Goal: Task Accomplishment & Management: Manage account settings

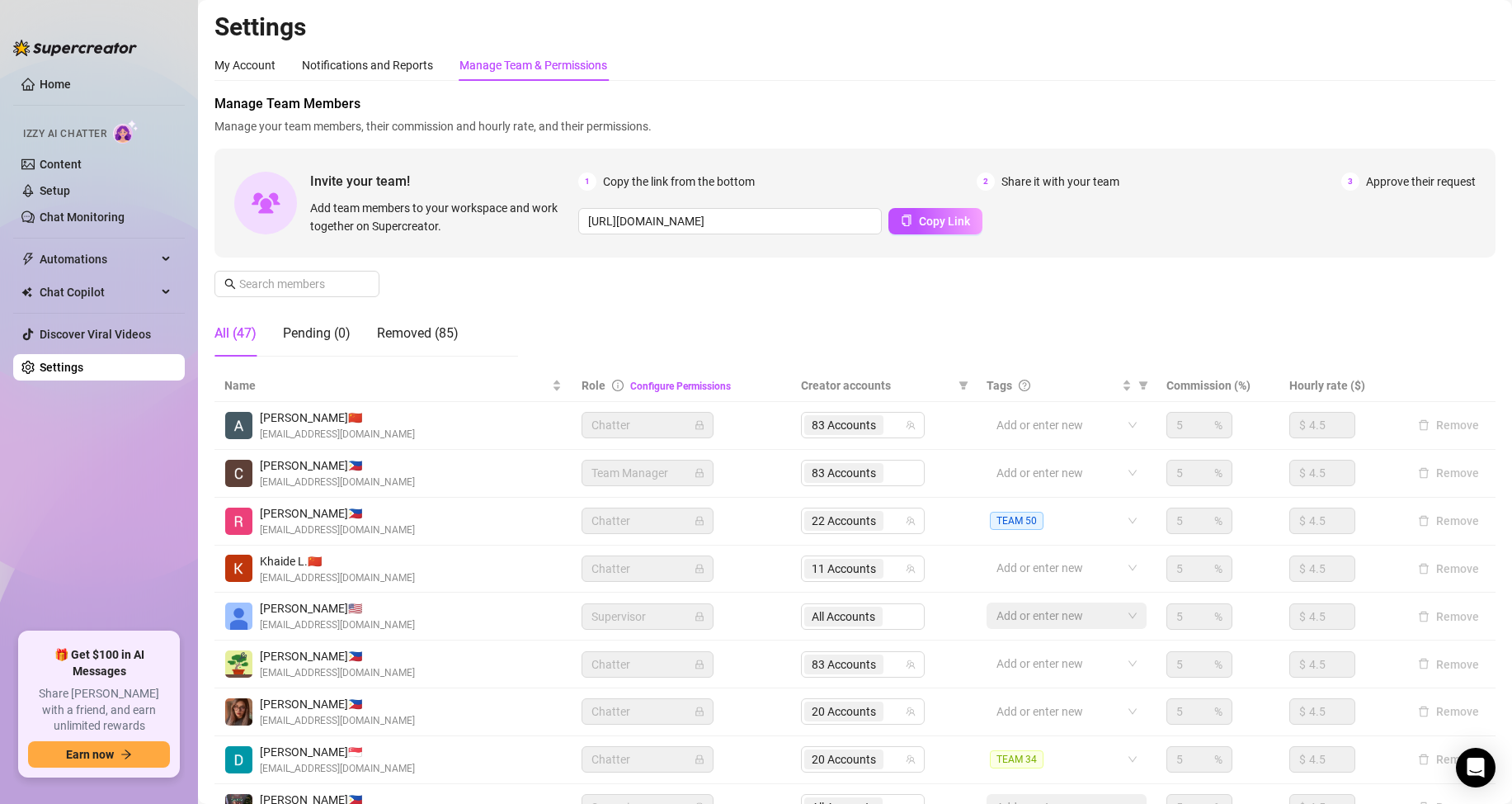
scroll to position [191, 0]
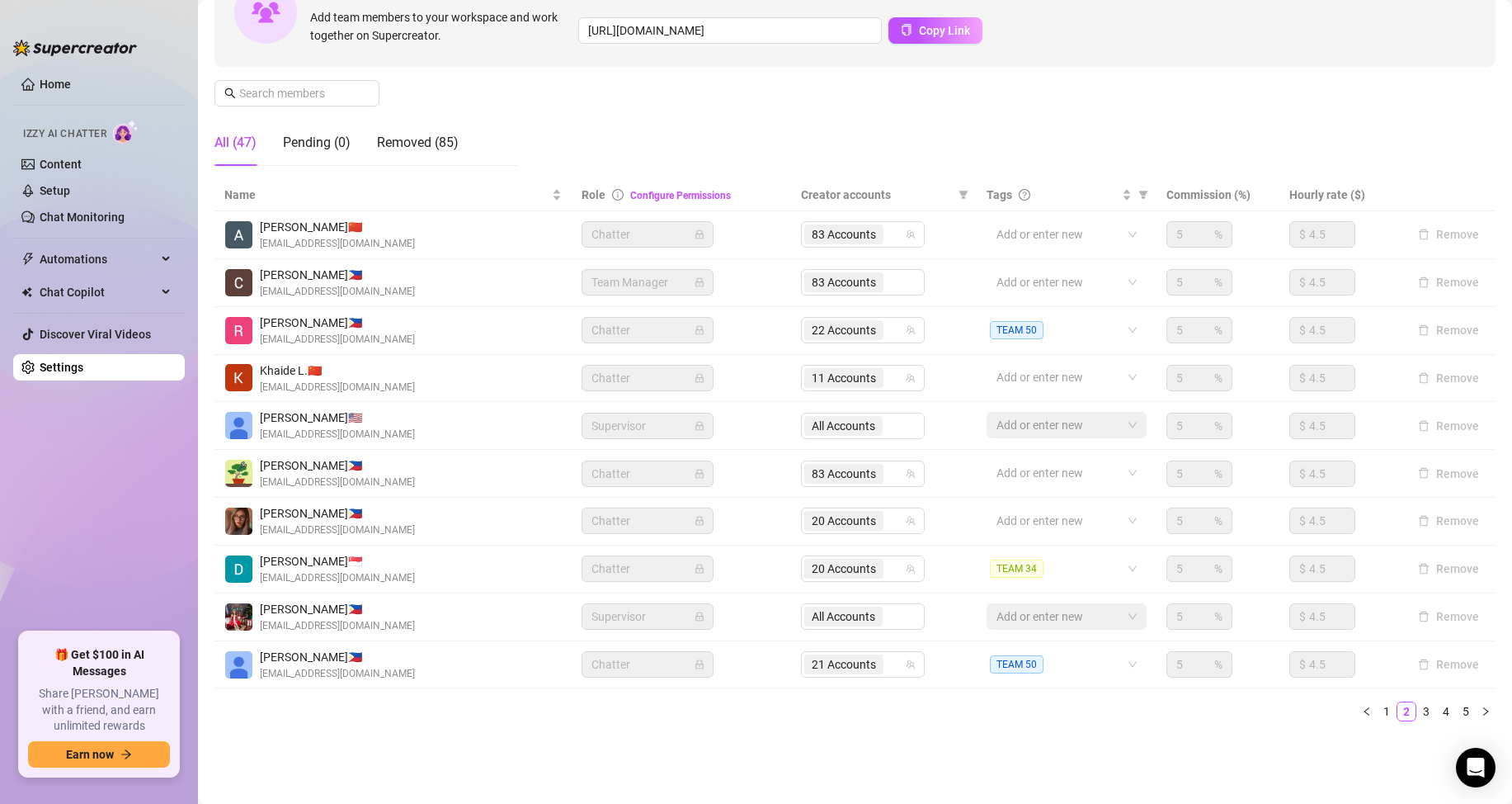
click at [630, 766] on main "Settings My Account Notifications and Reports Manage Team & Permissions Profile…" at bounding box center [855, 306] width 1314 height 995
click at [303, 99] on input "text" at bounding box center [297, 93] width 118 height 18
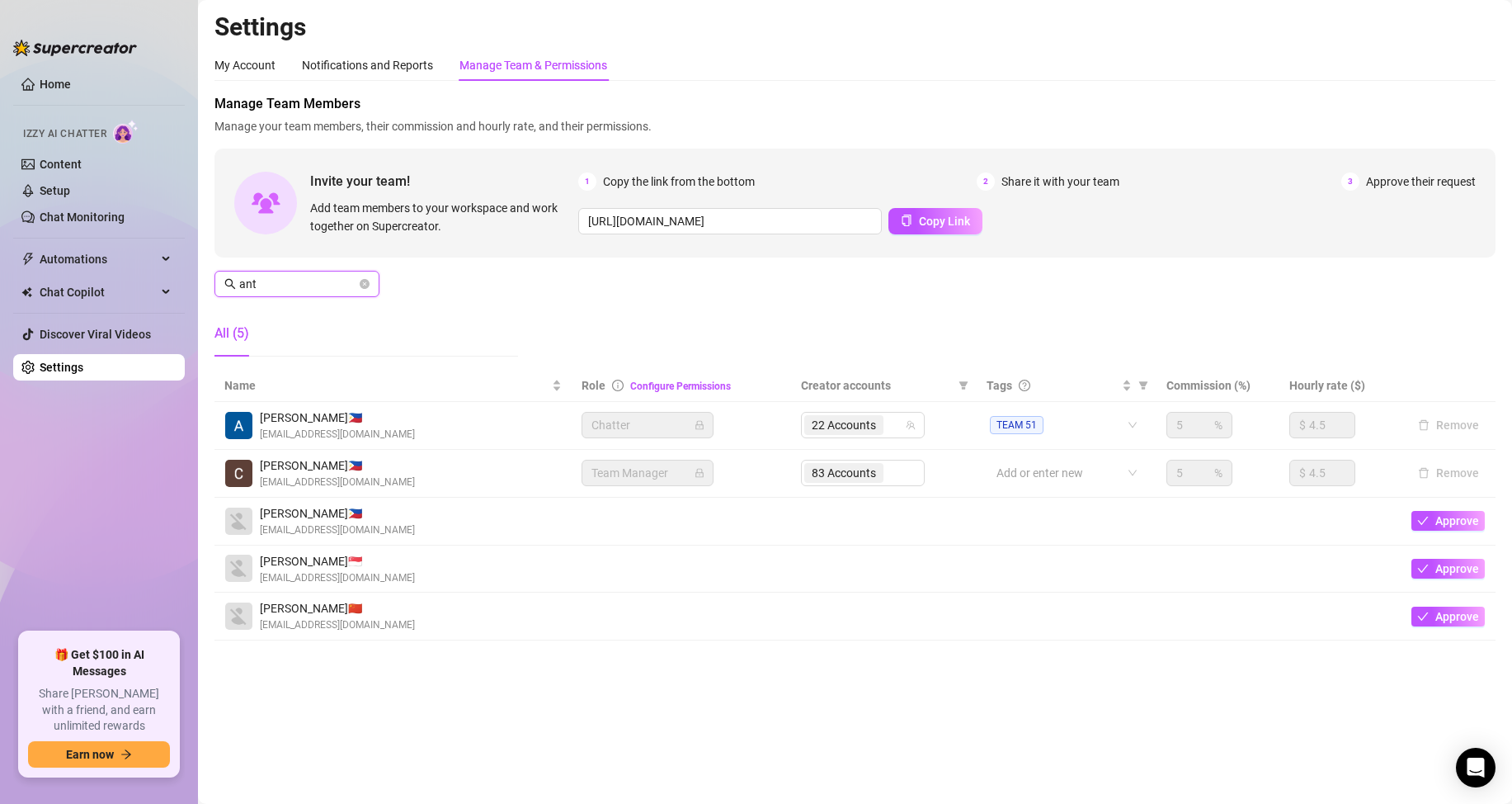
scroll to position [0, 0]
type input "ant"
click at [890, 426] on input "search" at bounding box center [889, 425] width 4 height 20
click at [888, 427] on input "search" at bounding box center [889, 425] width 4 height 20
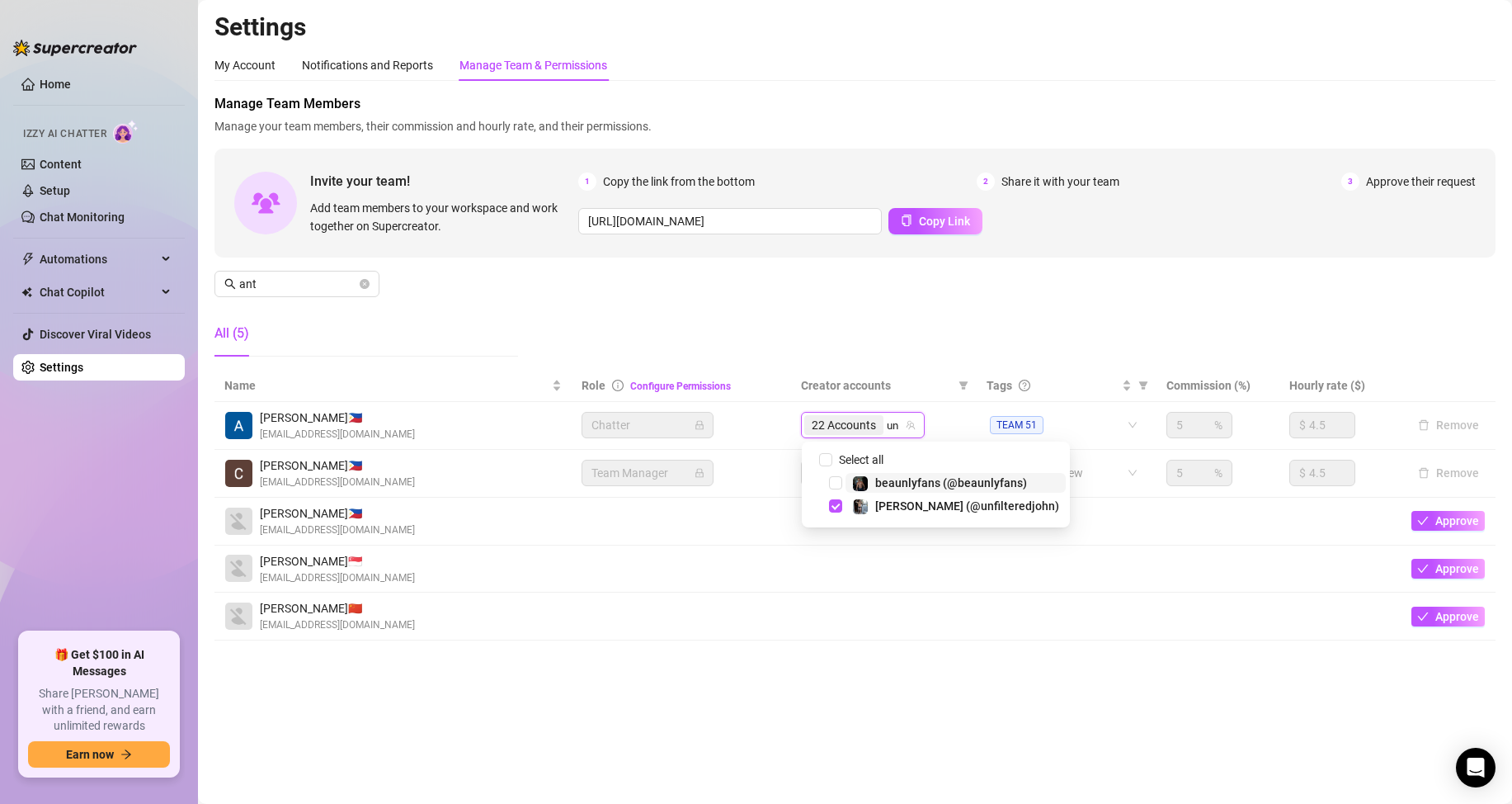
type input "u"
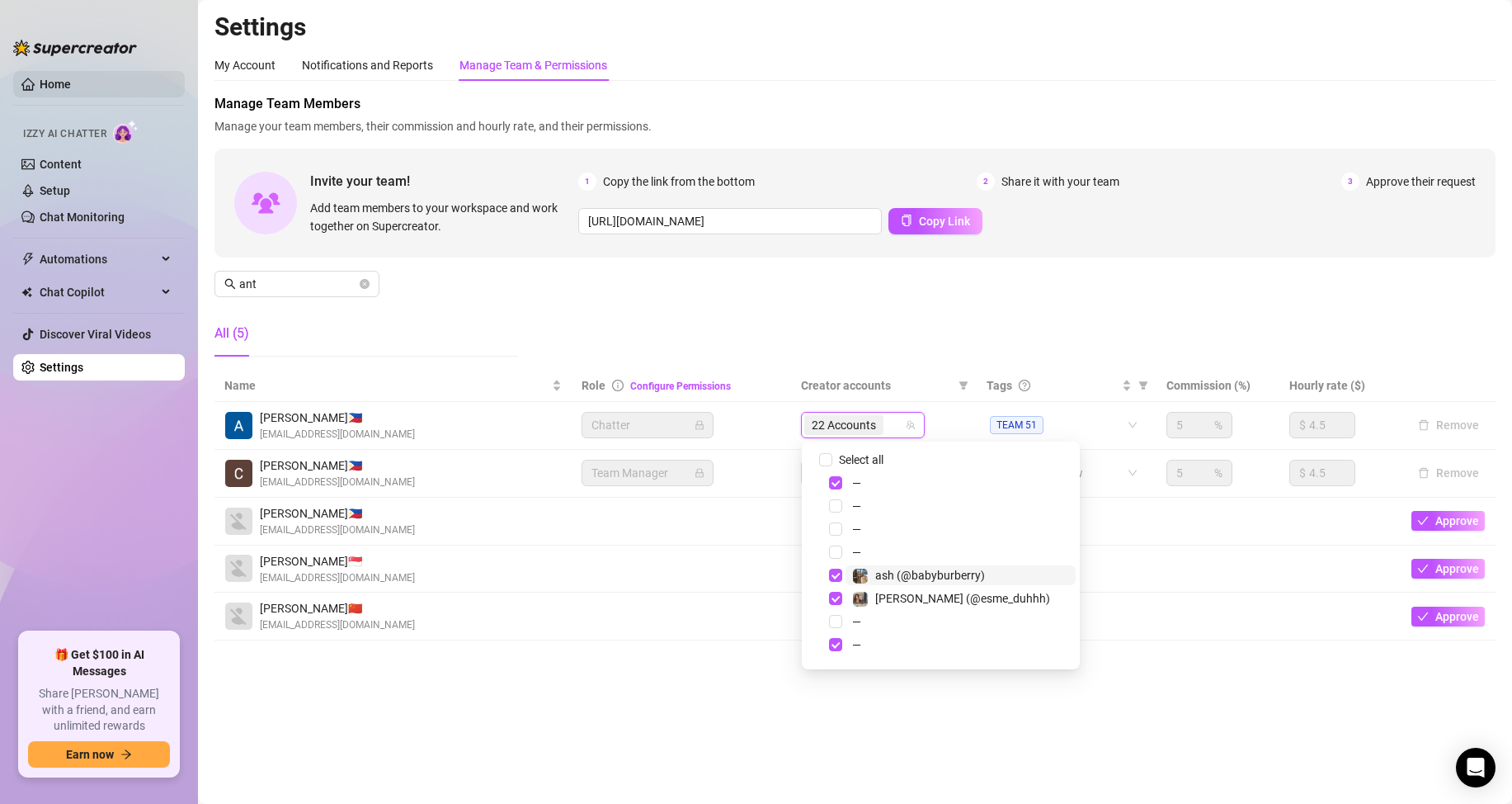
click at [1026, 325] on div "Manage Team Members Manage your team members, their commission and hourly rate,…" at bounding box center [855, 232] width 1281 height 275
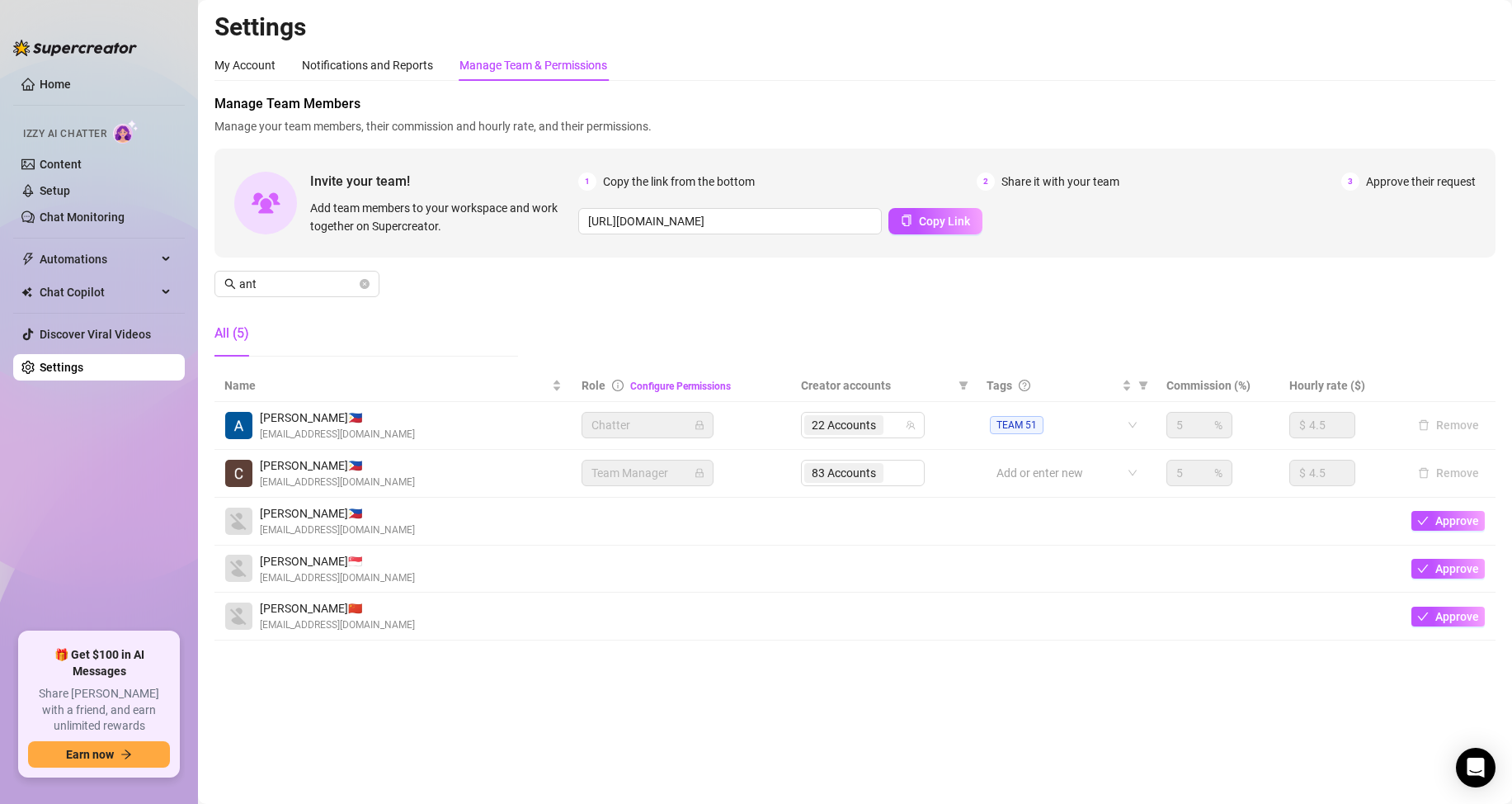
click at [324, 674] on main "Settings My Account Notifications and Reports Manage Team & Permissions Profile…" at bounding box center [855, 402] width 1314 height 804
click at [365, 283] on icon "close-circle" at bounding box center [365, 283] width 10 height 10
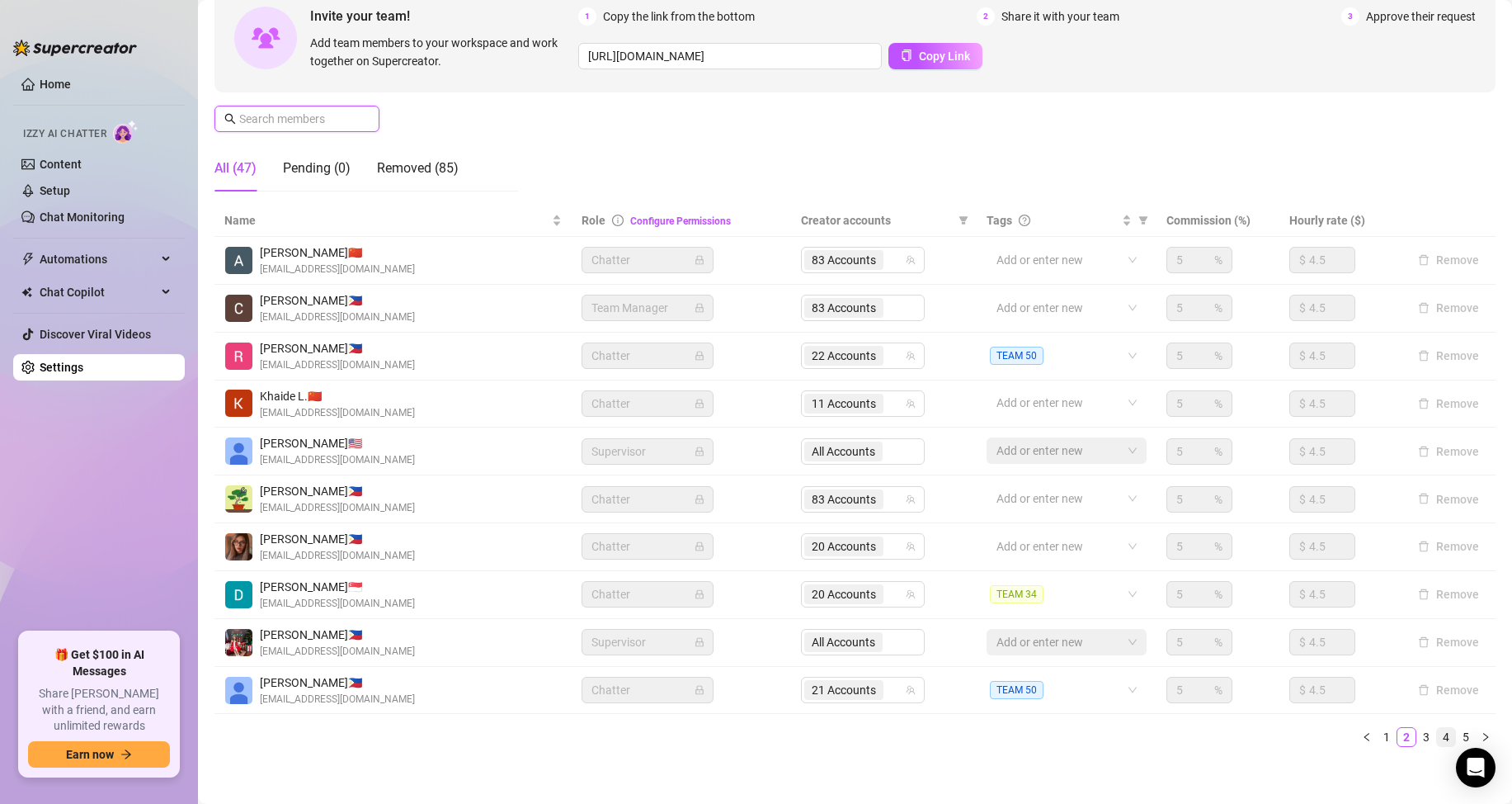
scroll to position [191, 0]
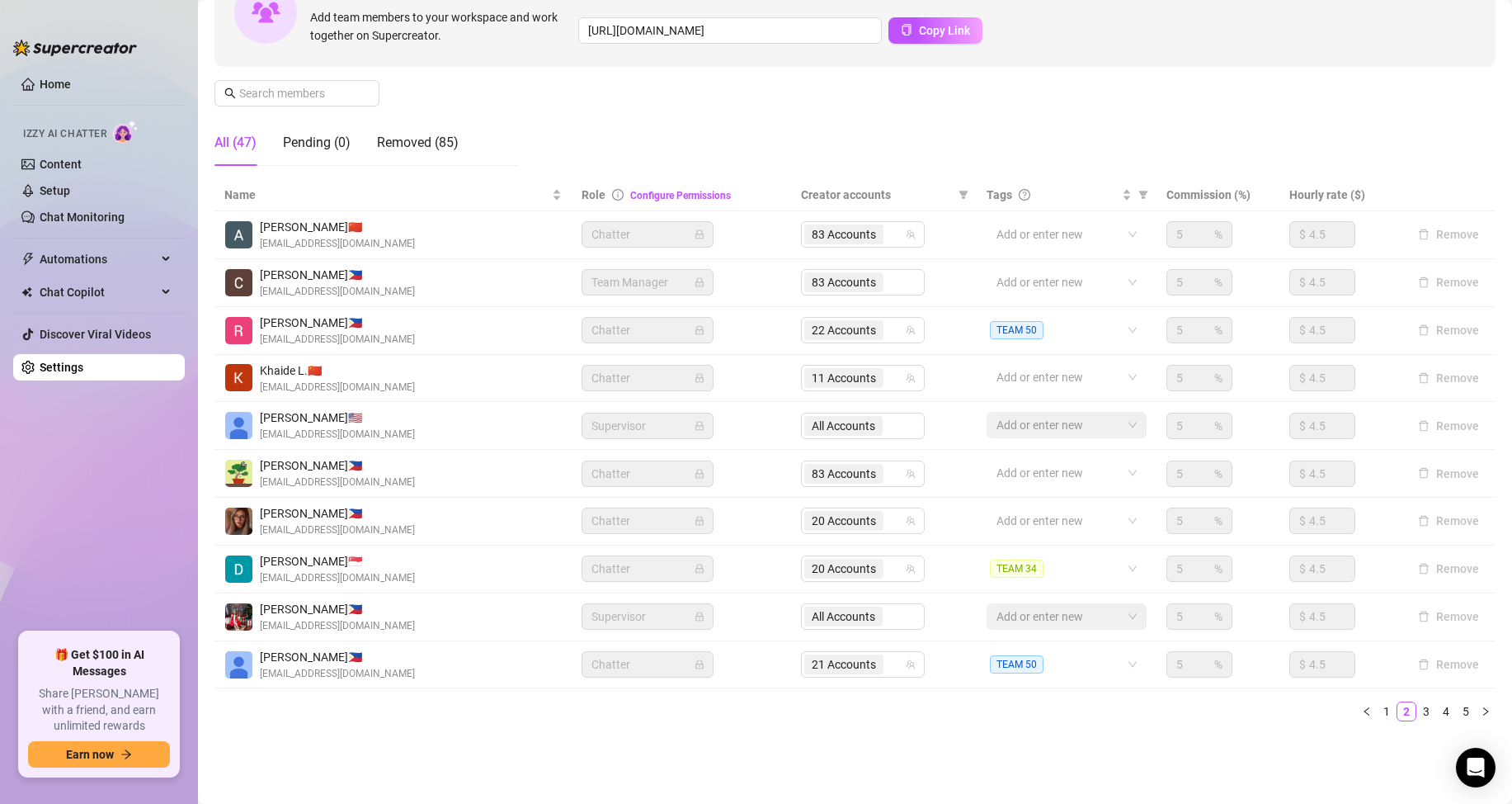
drag, startPoint x: 1375, startPoint y: 710, endPoint x: 1258, endPoint y: 710, distance: 117.0
click at [1377, 711] on link "1" at bounding box center [1386, 711] width 18 height 18
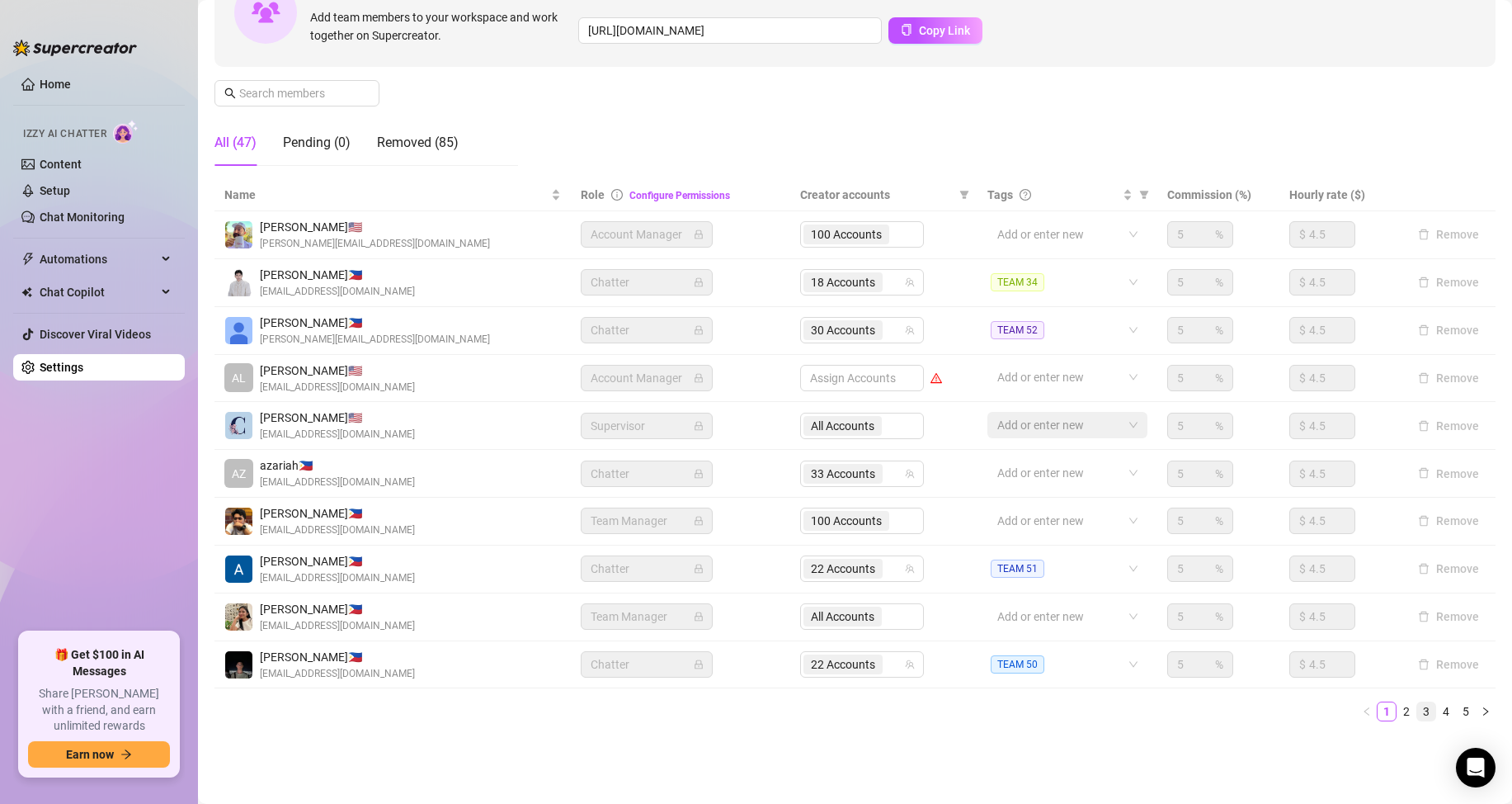
click at [1417, 714] on link "3" at bounding box center [1426, 711] width 18 height 18
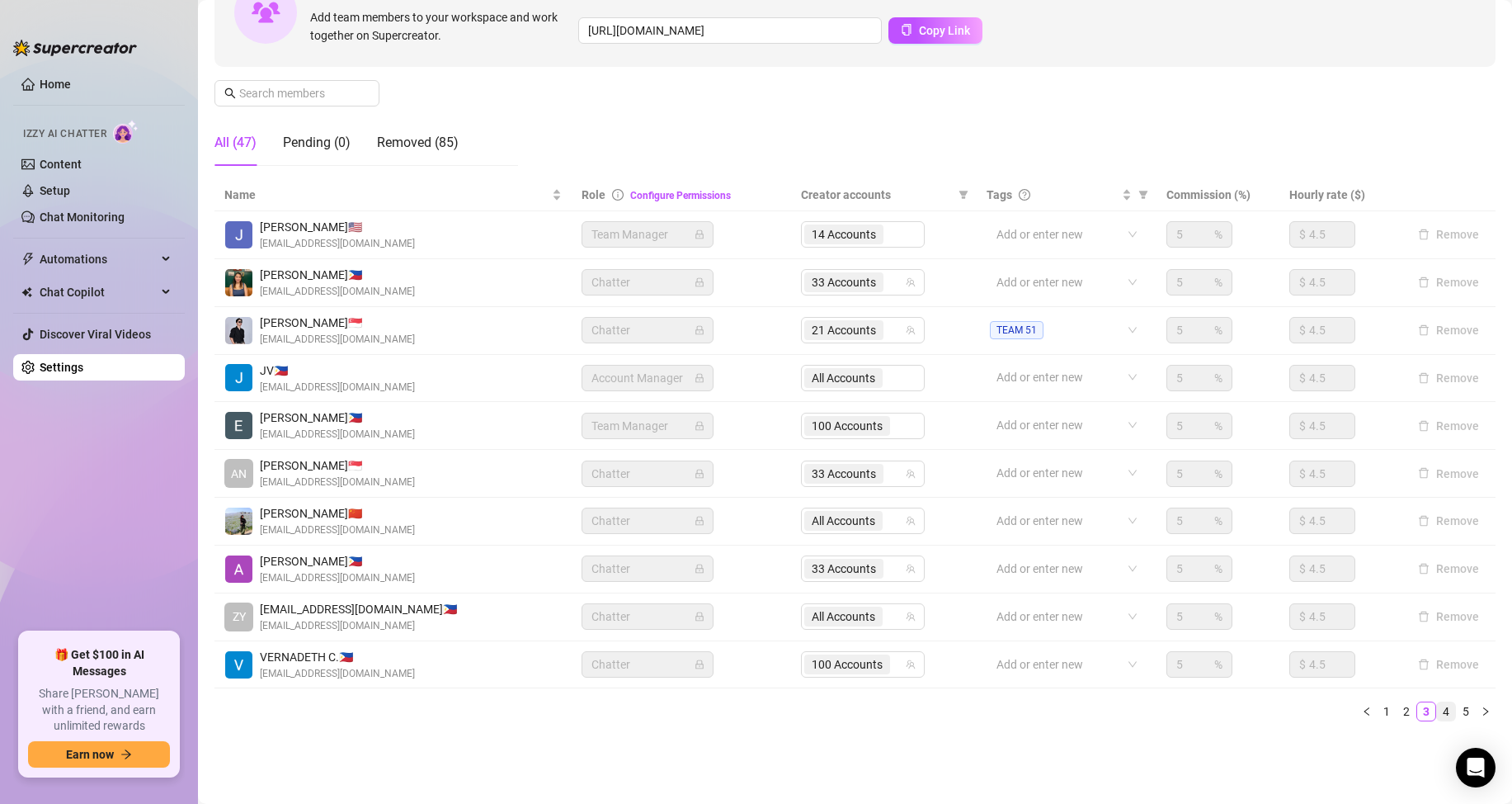
click at [1437, 712] on link "4" at bounding box center [1446, 711] width 18 height 18
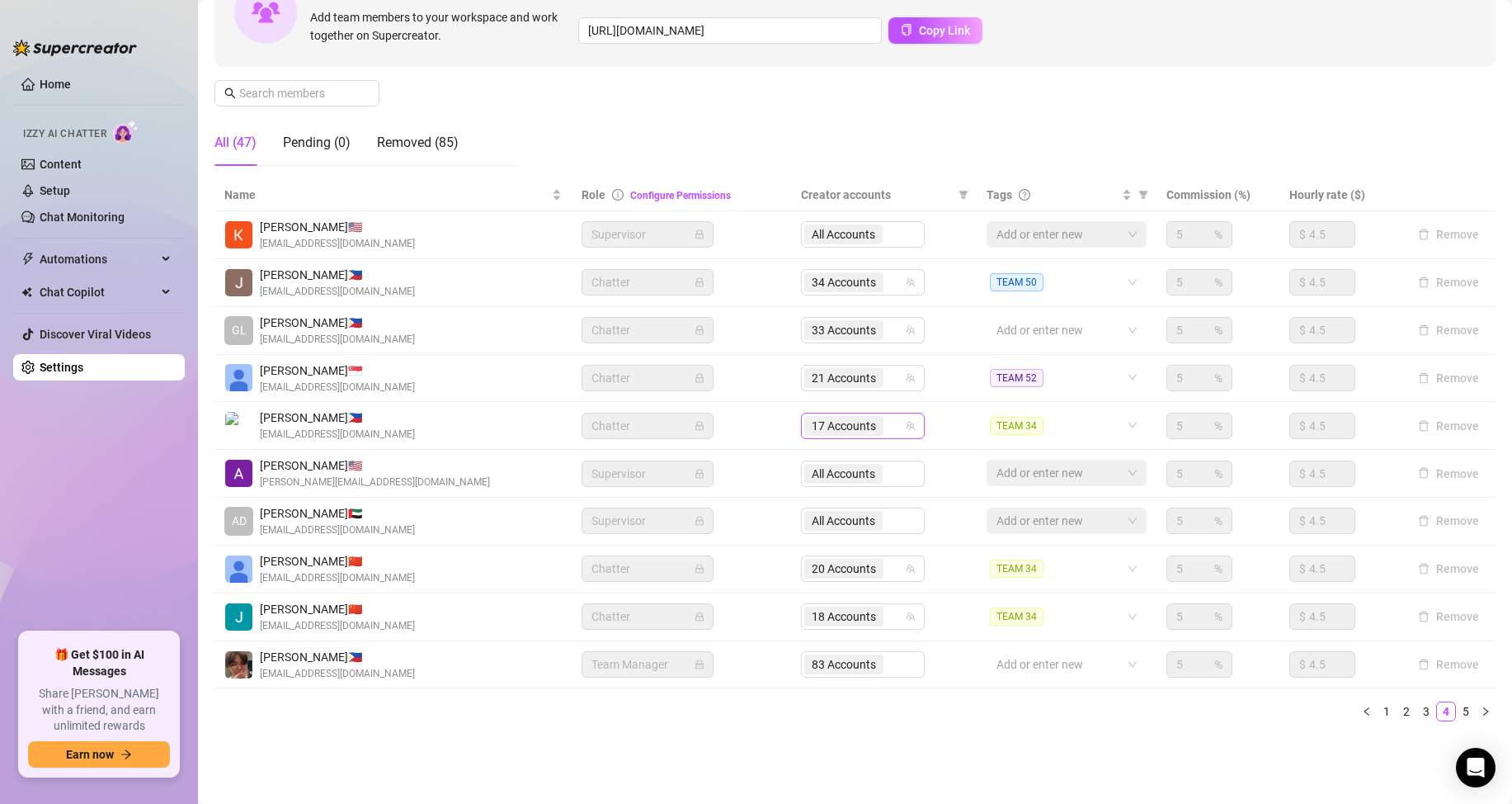
click at [887, 428] on input "search" at bounding box center [889, 426] width 4 height 20
click at [887, 426] on input "search" at bounding box center [889, 426] width 4 height 20
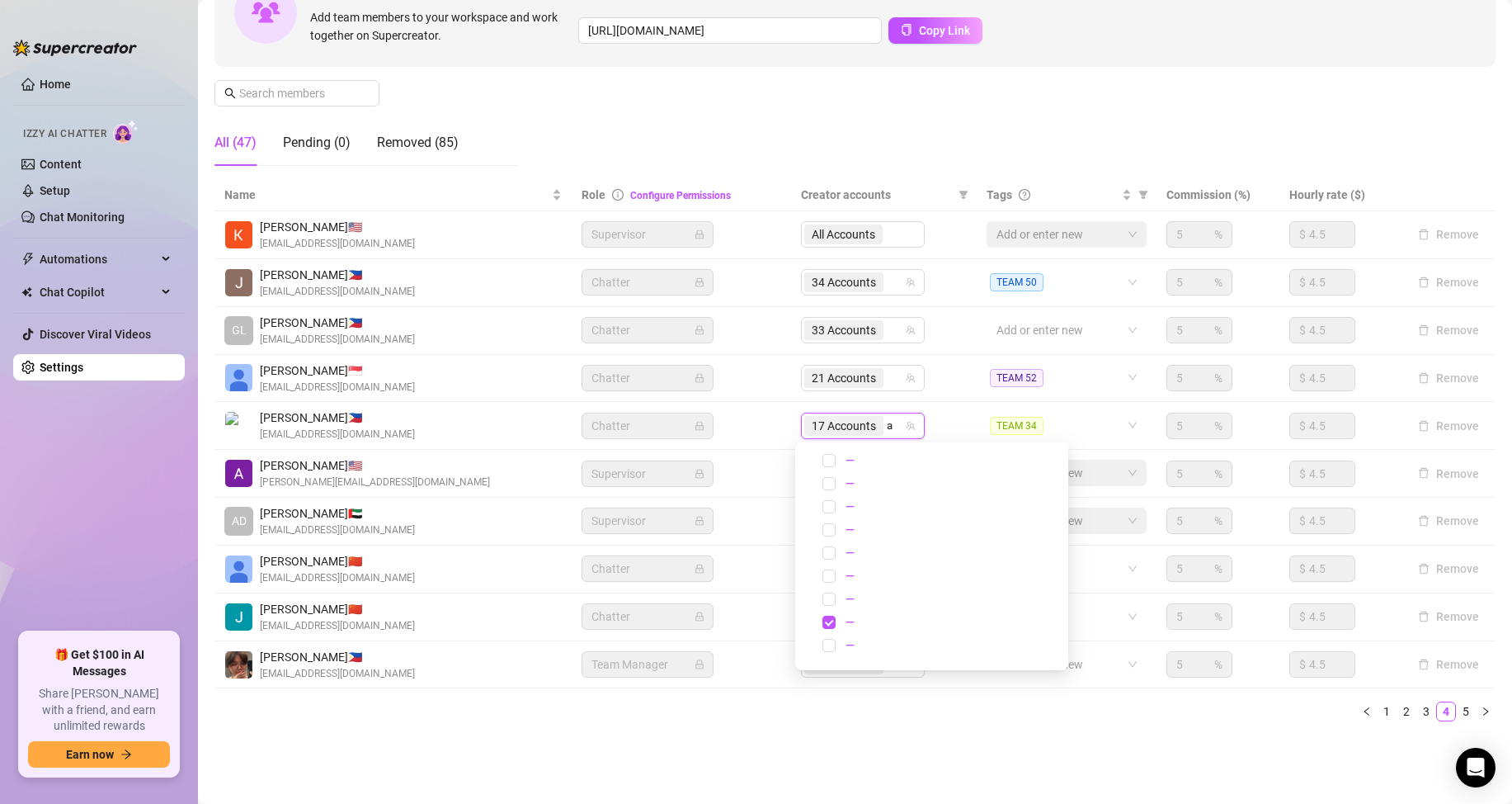
type input "a"
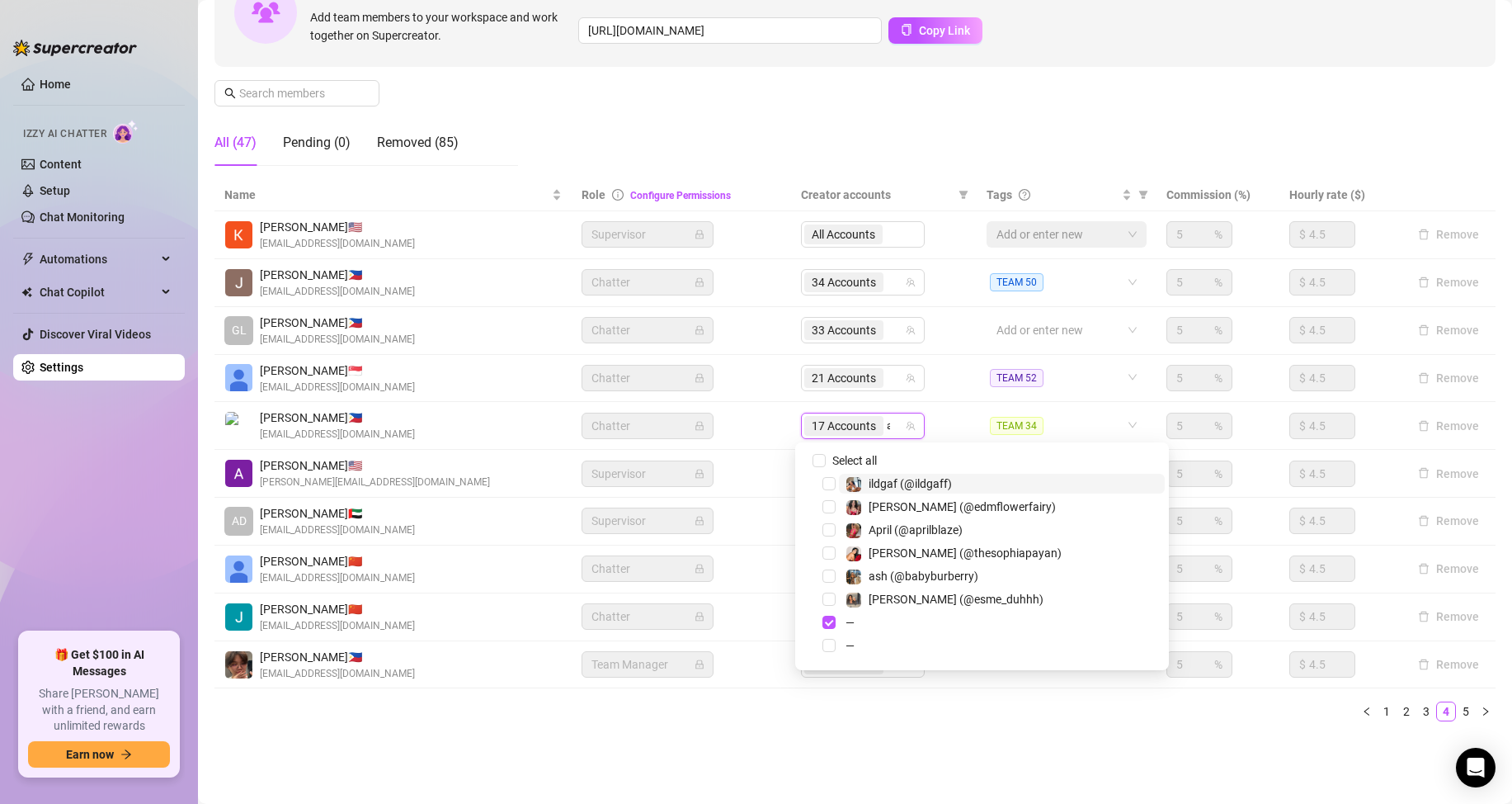
click at [886, 429] on div "17 Accounts a" at bounding box center [854, 425] width 100 height 23
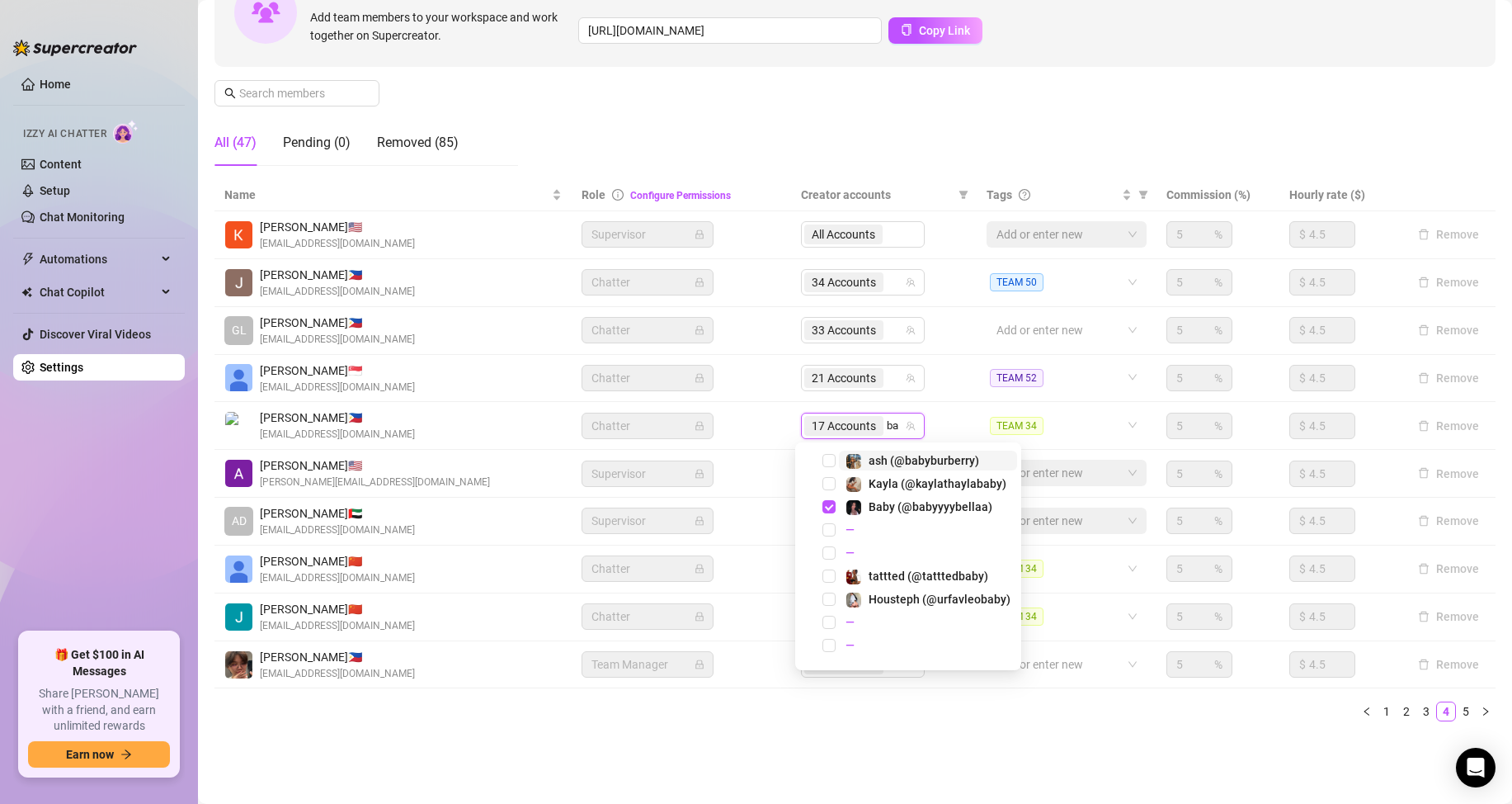
type input "b"
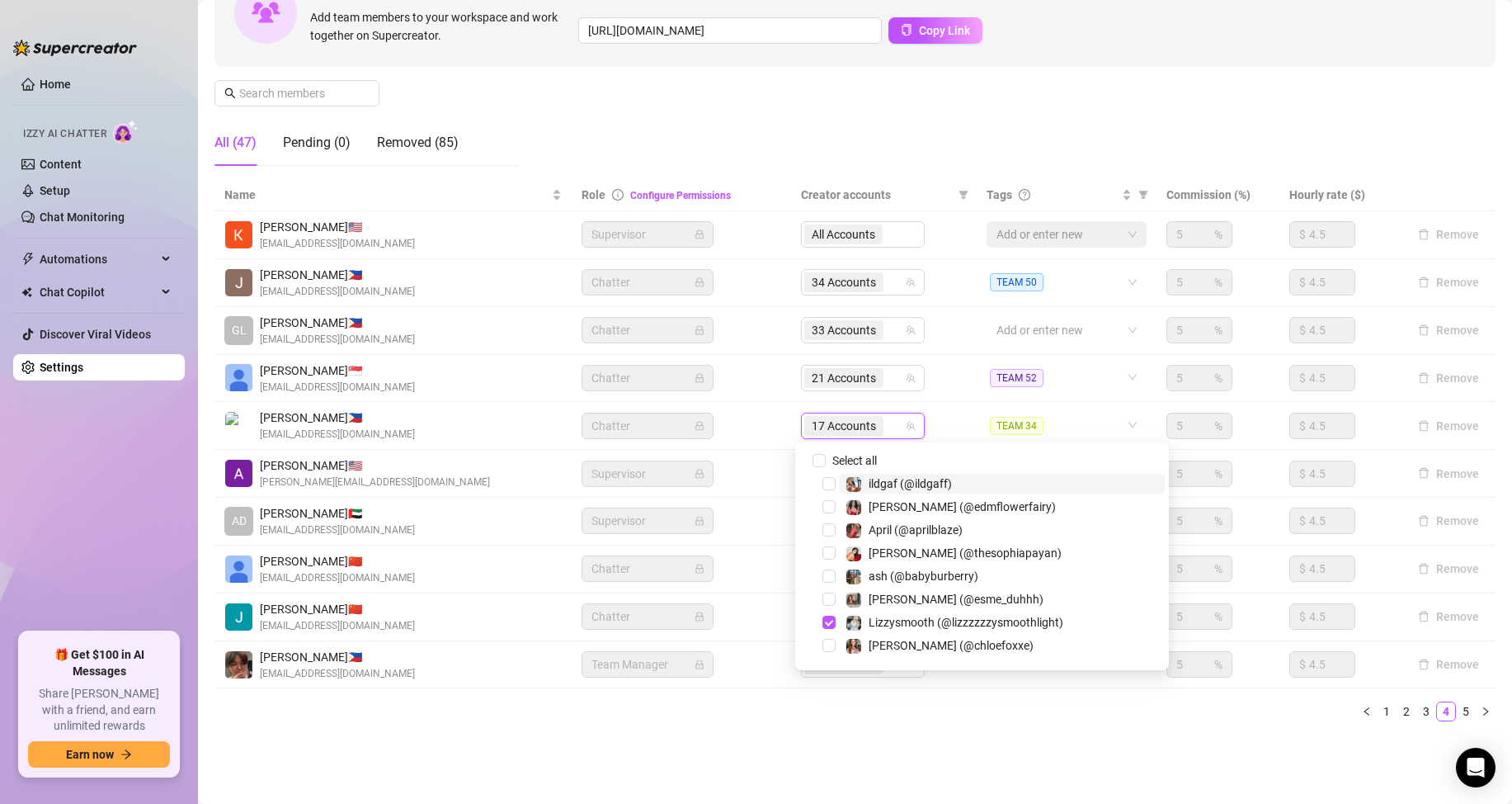
click at [887, 428] on input "search" at bounding box center [889, 426] width 4 height 20
click at [889, 422] on div "17 Accounts" at bounding box center [854, 425] width 100 height 23
click at [887, 428] on div "17 Accounts" at bounding box center [854, 425] width 100 height 23
click at [956, 420] on td "17 Accounts" at bounding box center [884, 426] width 186 height 47
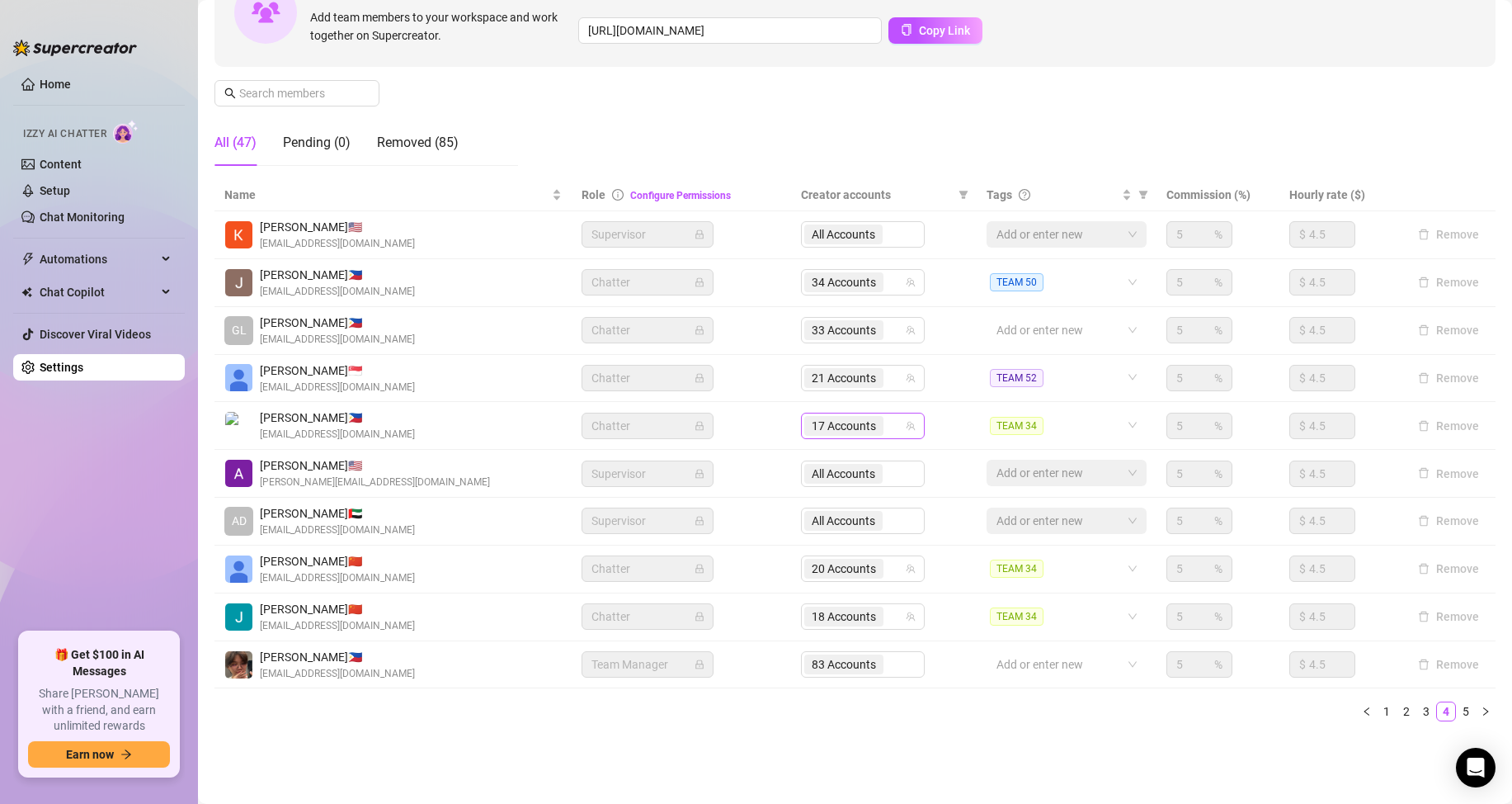
click at [888, 427] on div "17 Accounts" at bounding box center [854, 425] width 100 height 23
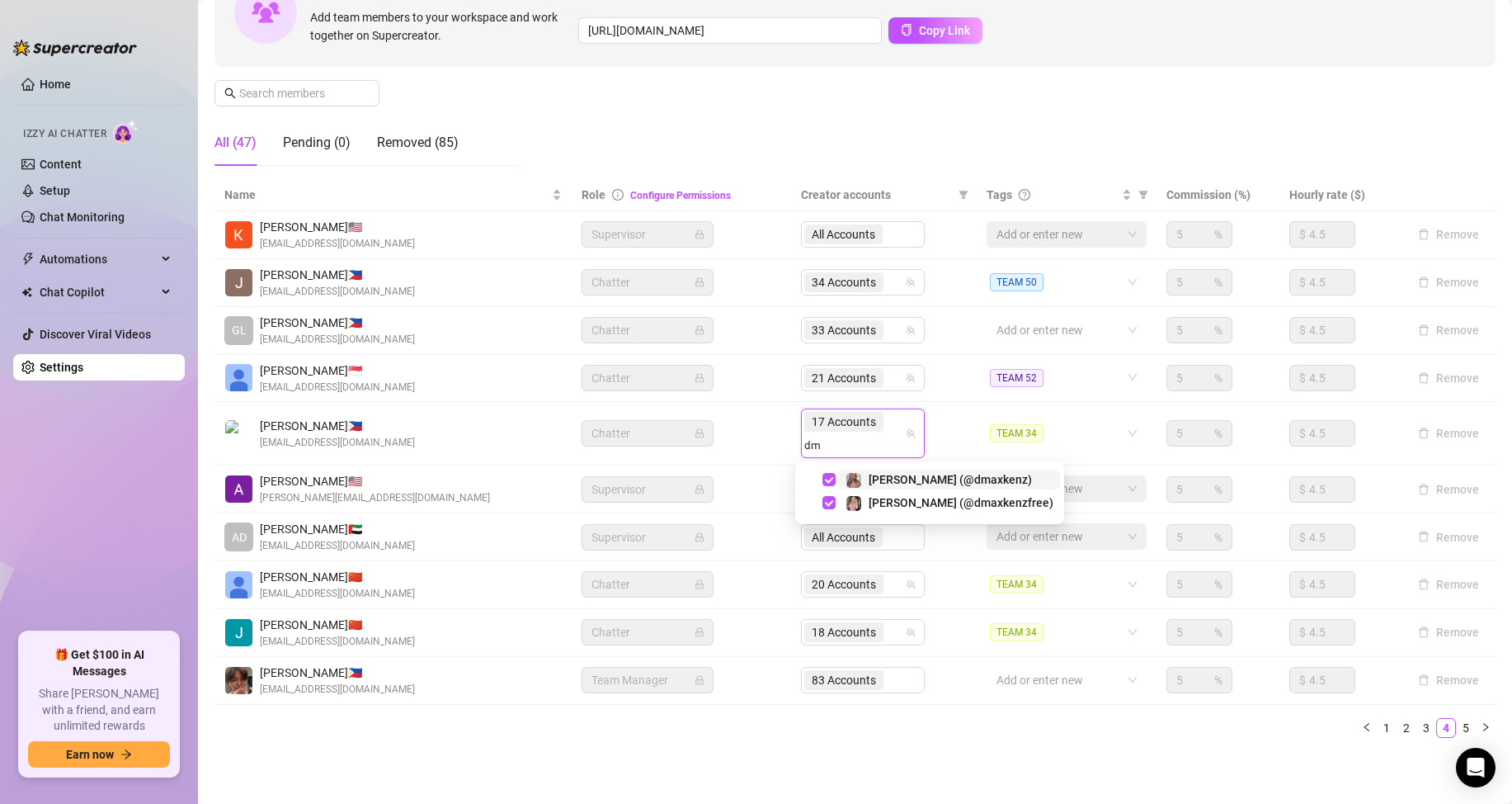
type input "d"
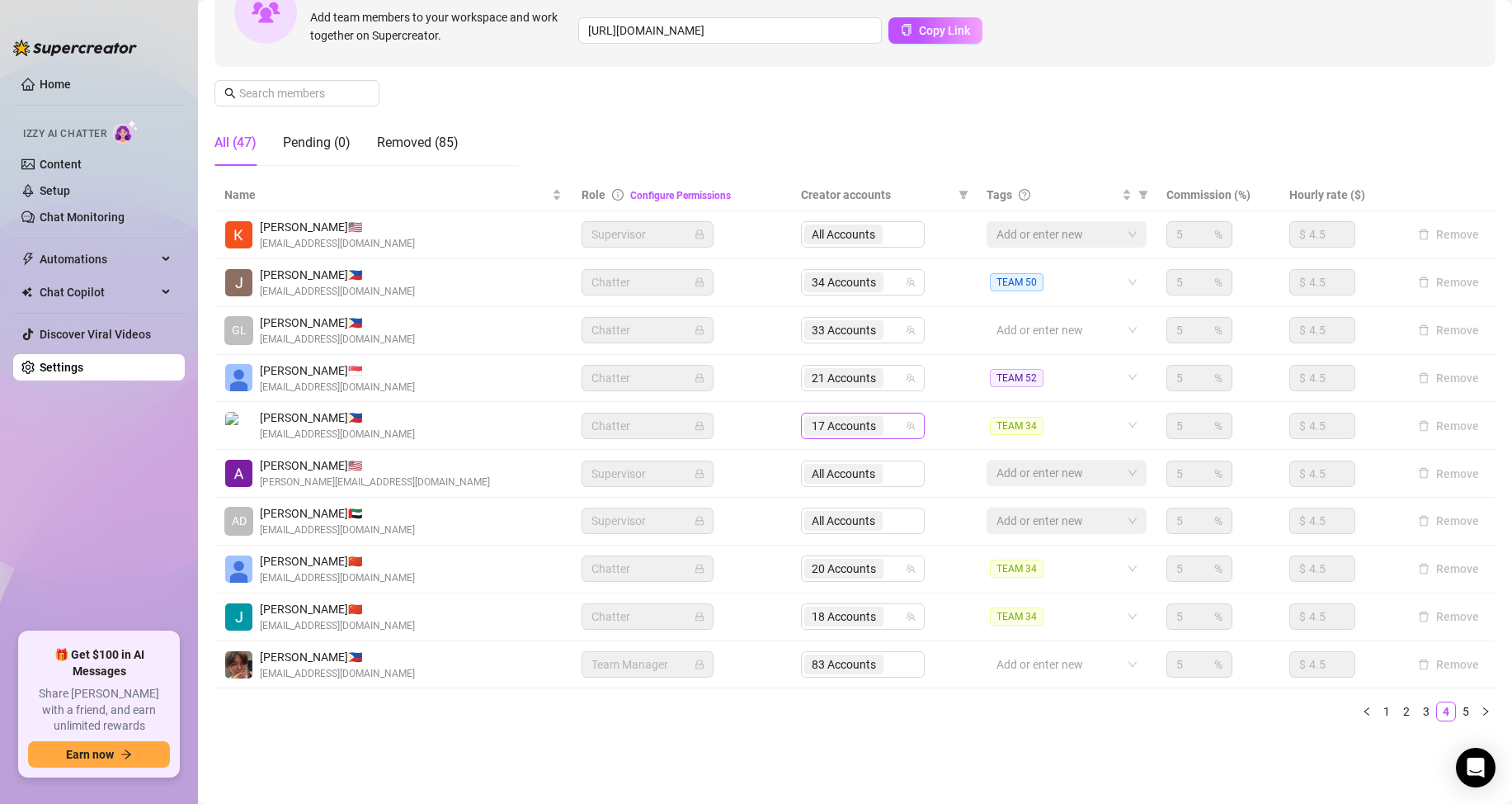
click at [884, 427] on div "17 Accounts" at bounding box center [854, 425] width 100 height 23
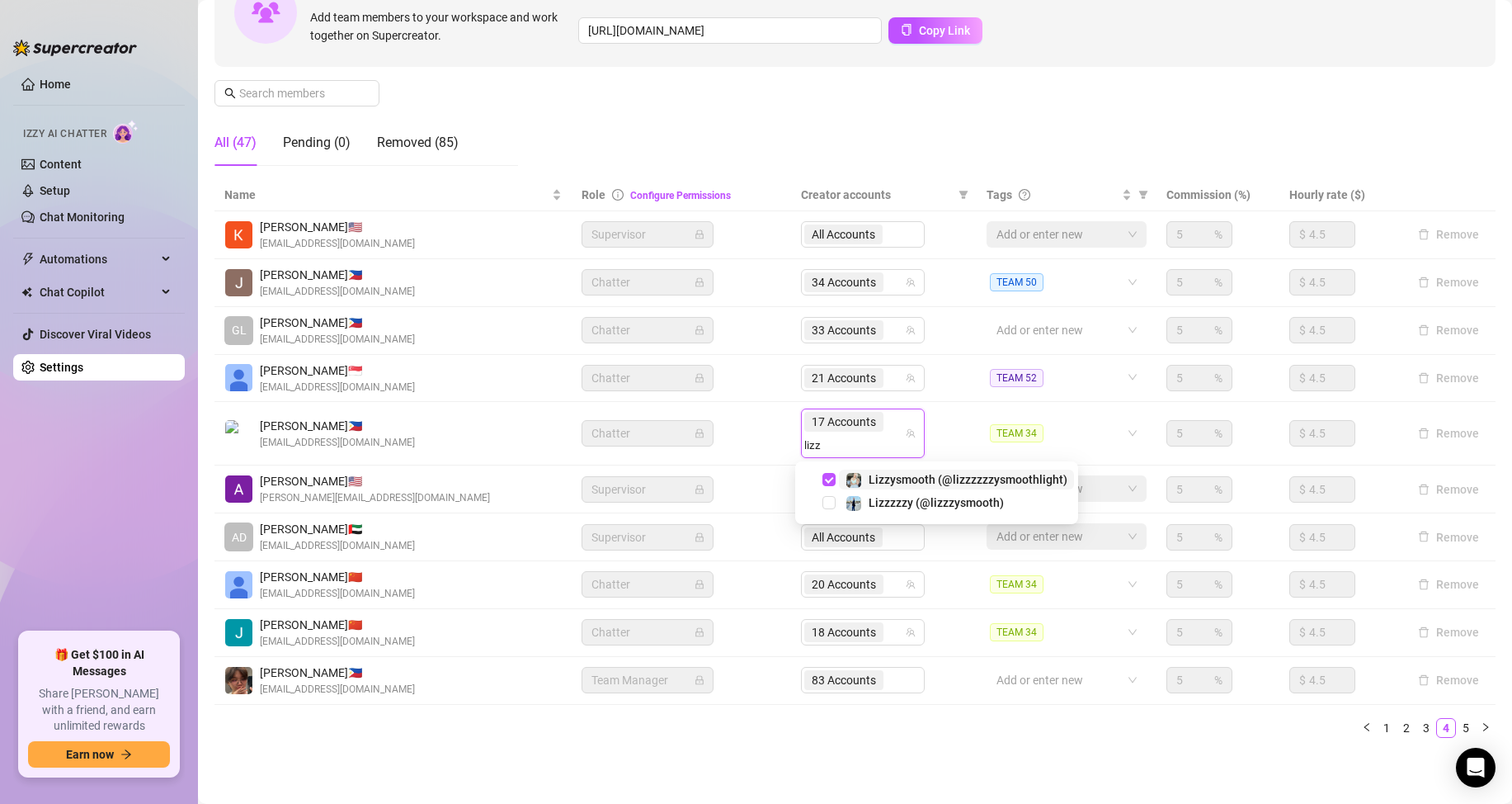
type input "lizz"
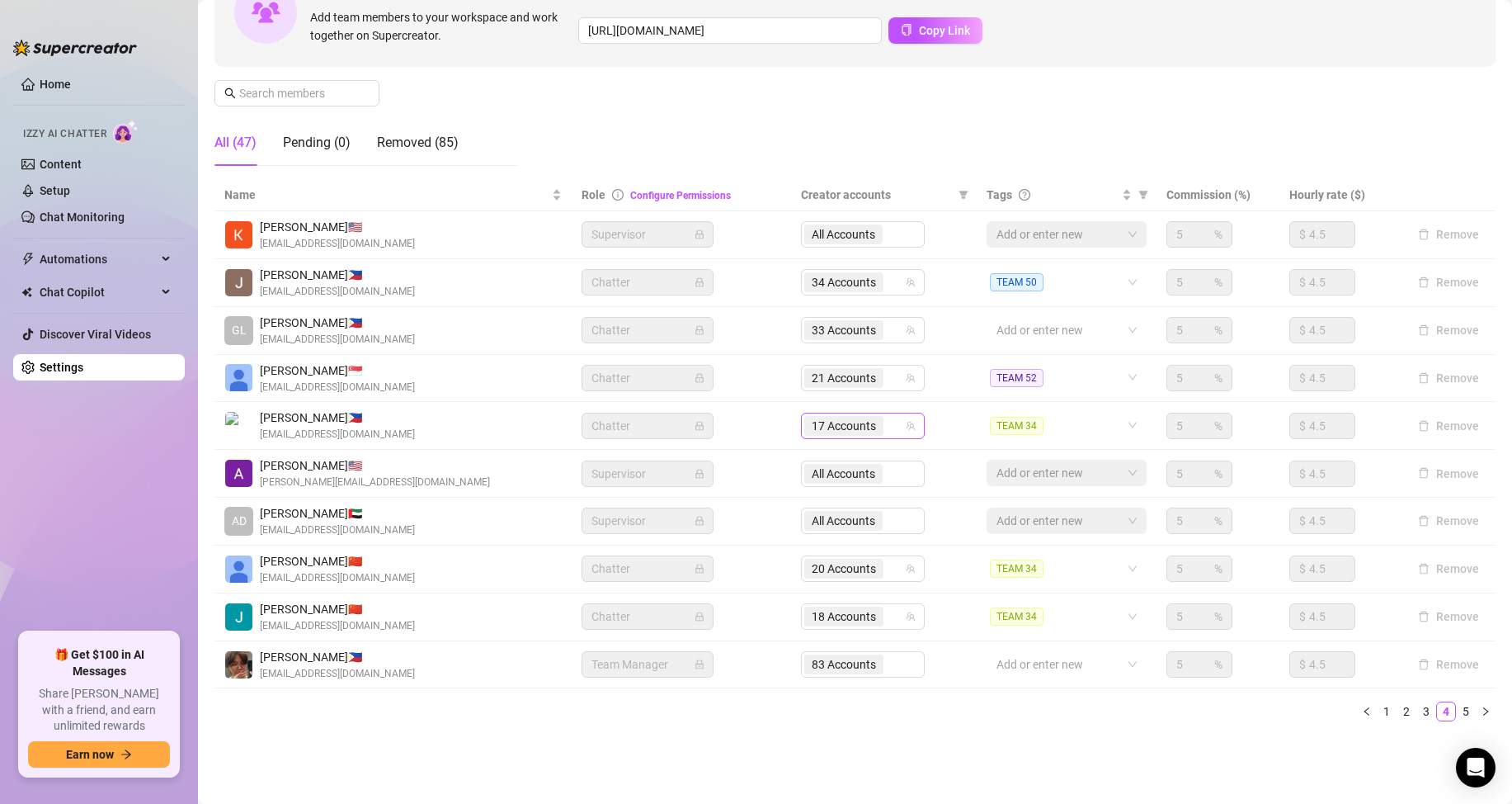
click at [887, 428] on input "search" at bounding box center [889, 426] width 4 height 20
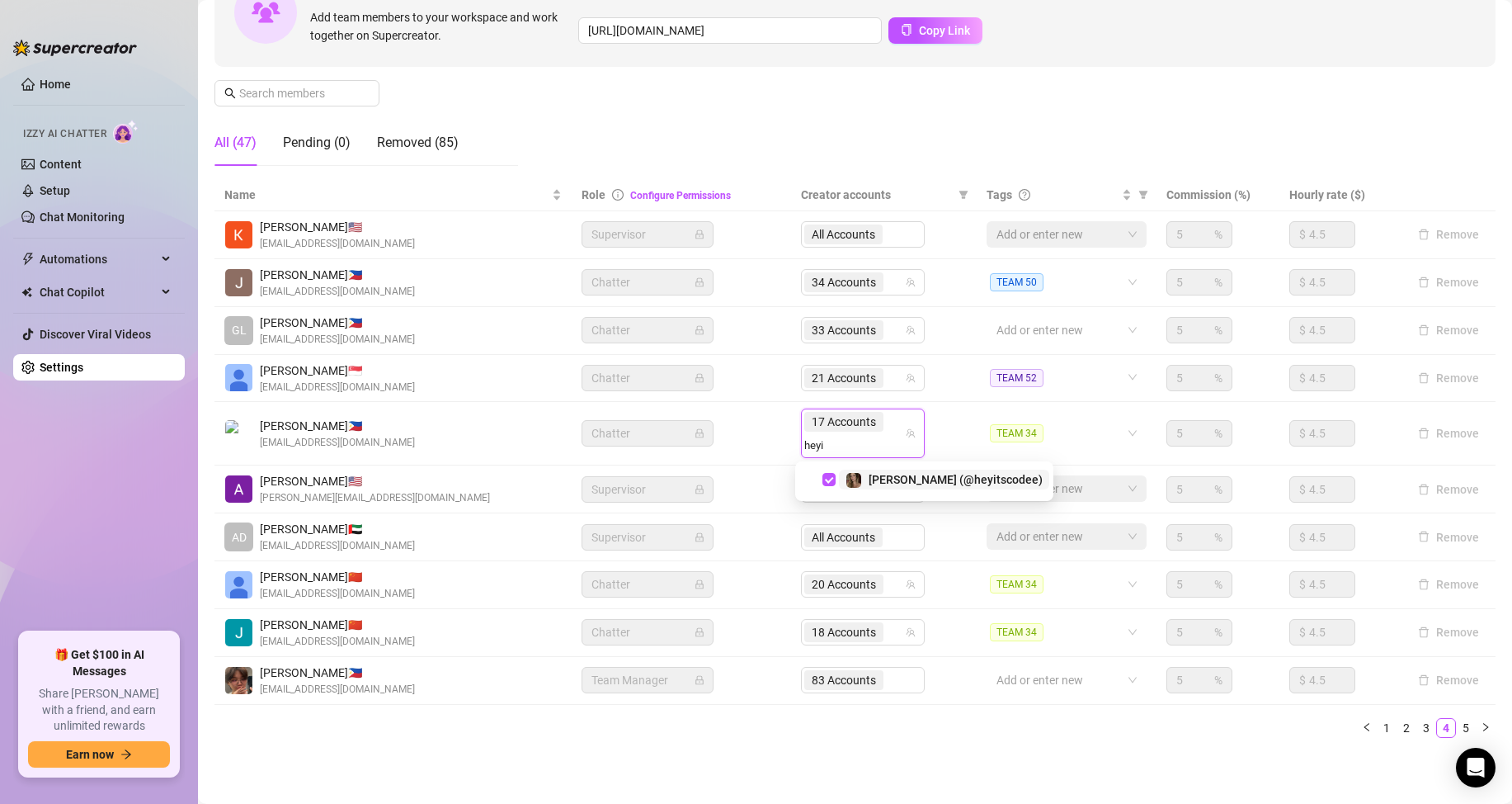
type input "heyi"
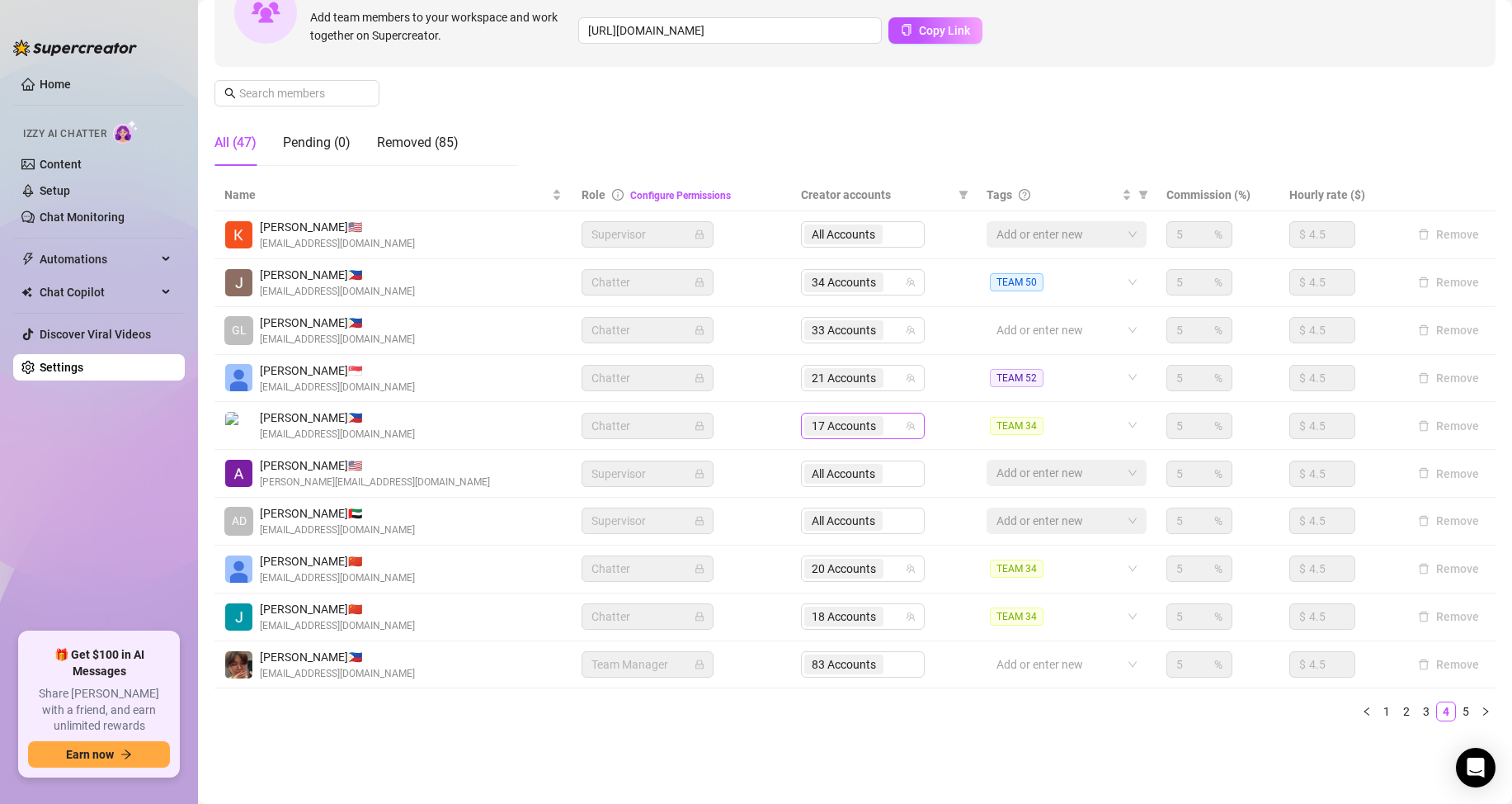
click at [887, 427] on input "search" at bounding box center [889, 426] width 4 height 20
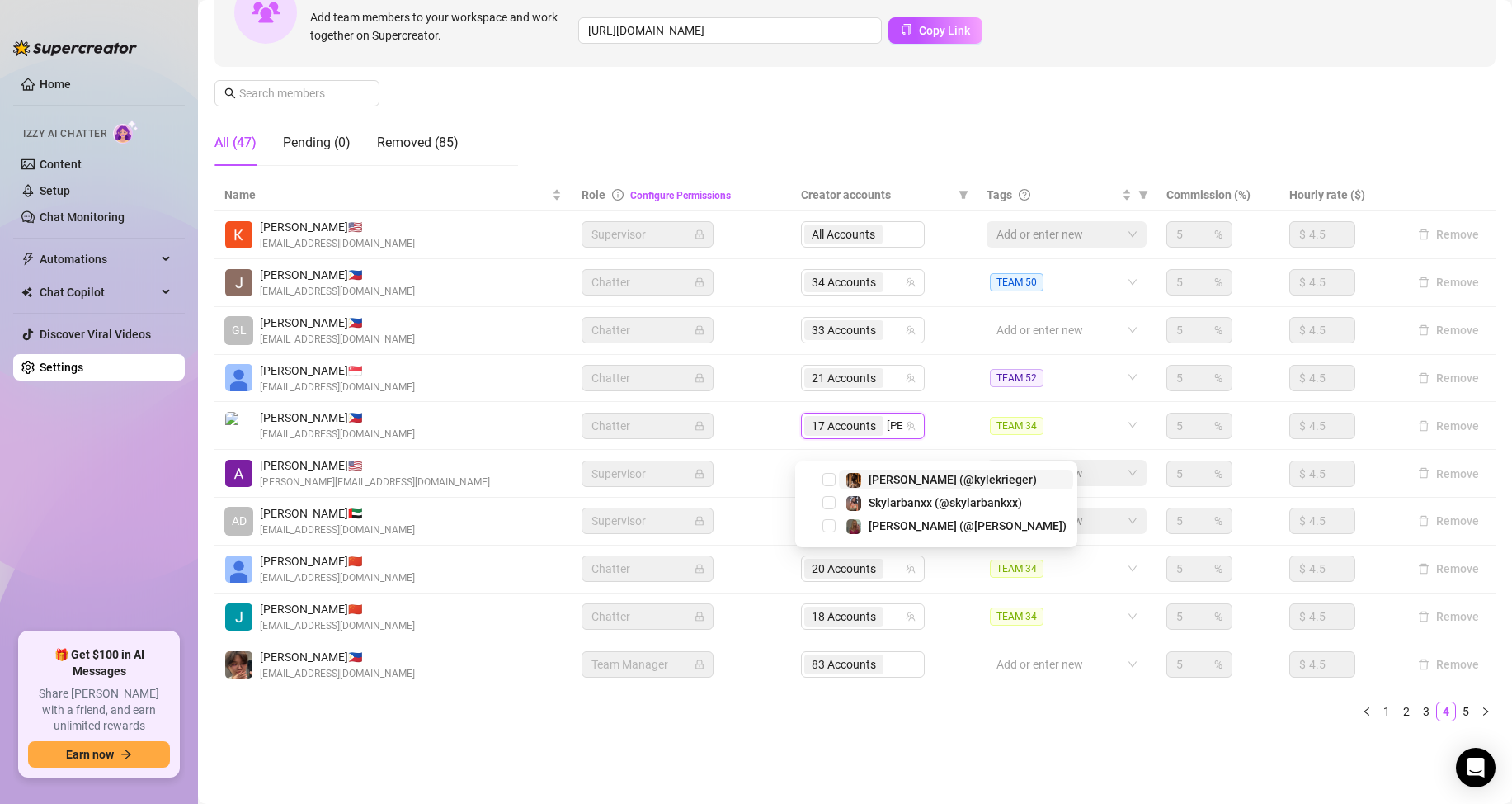
type input "[PERSON_NAME]"
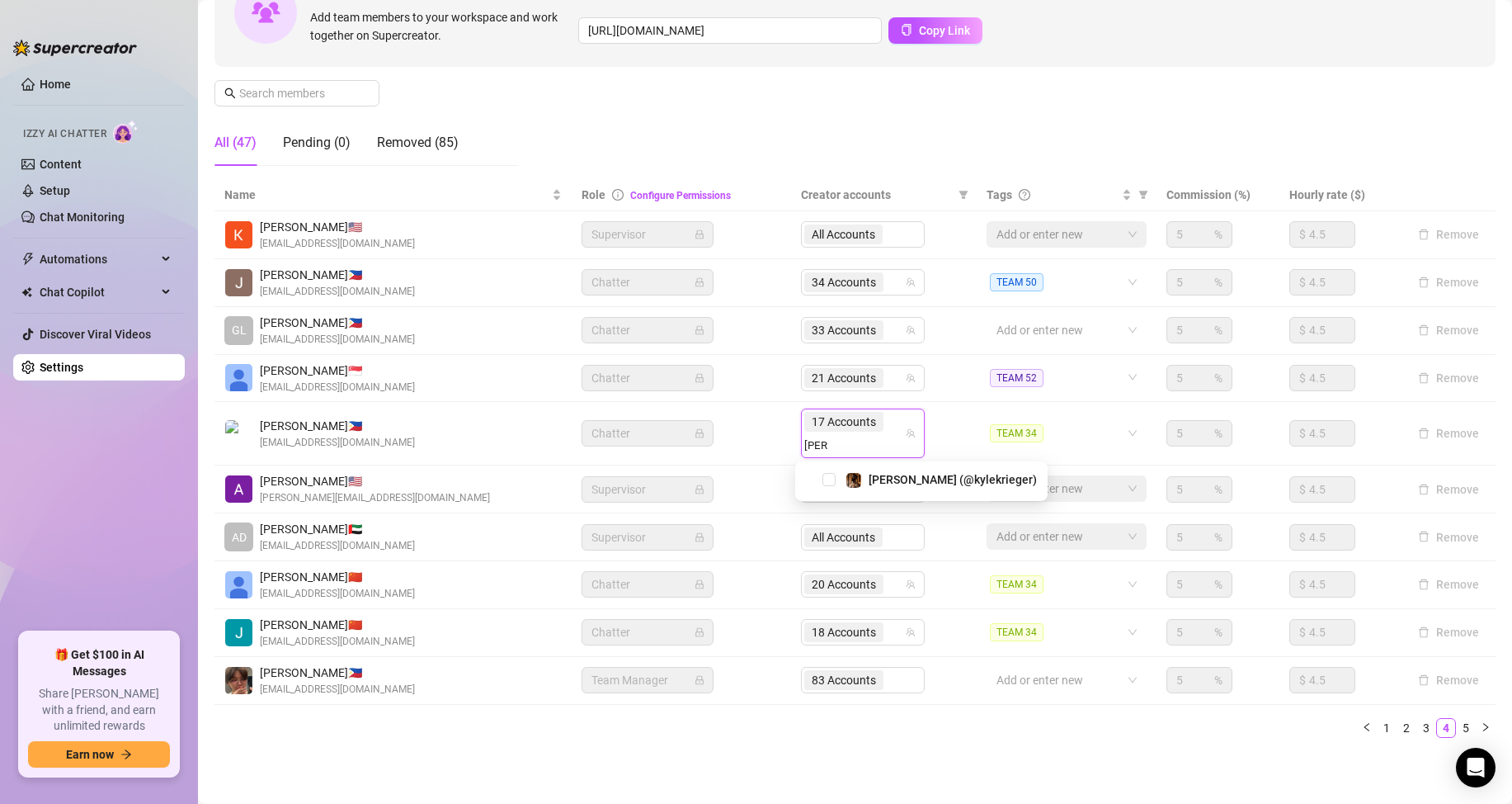
click at [829, 487] on div "[PERSON_NAME] (@kylekrieger)" at bounding box center [921, 479] width 244 height 20
click at [830, 479] on span "Select tree node" at bounding box center [828, 479] width 13 height 13
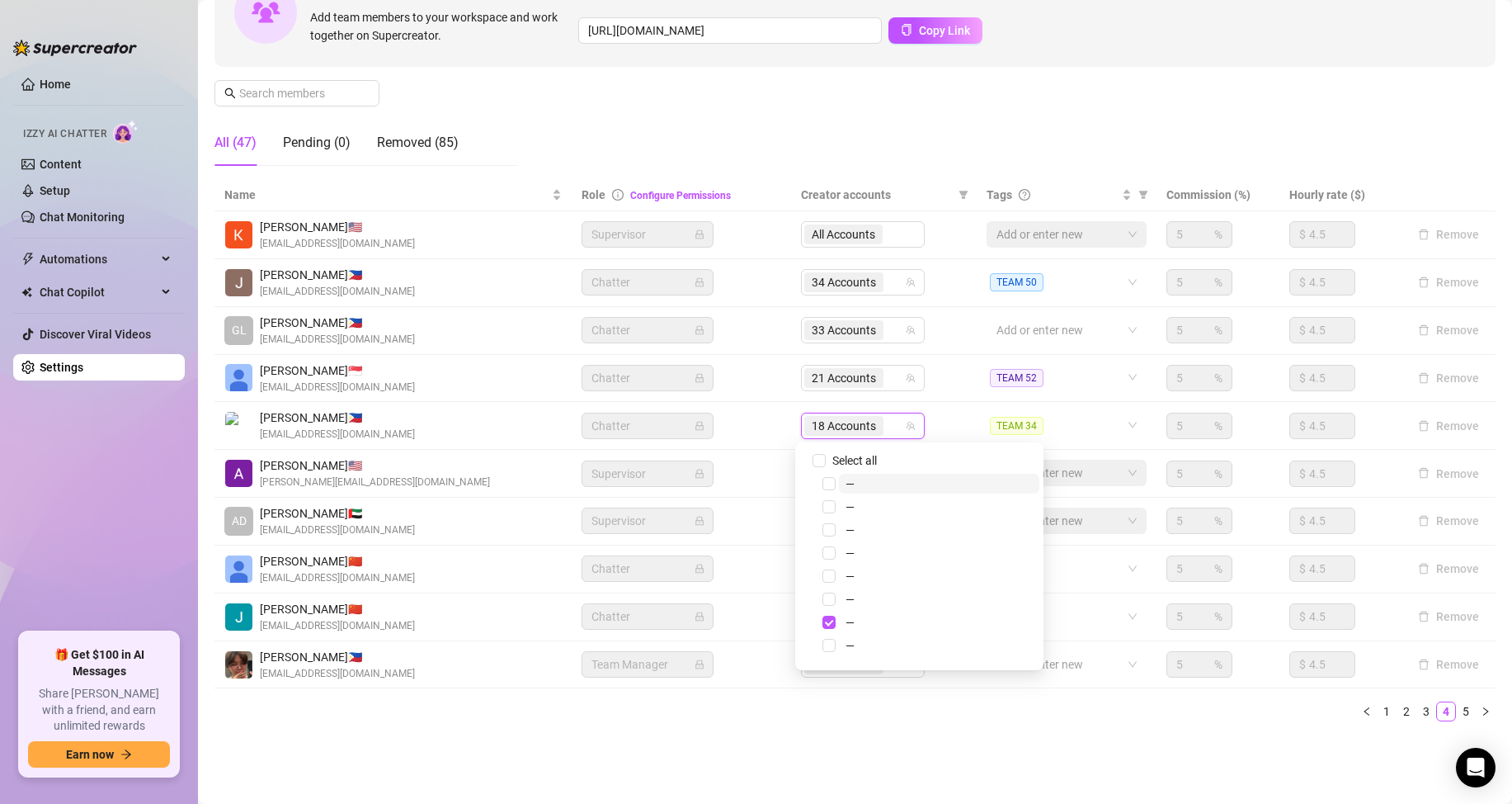
click at [886, 426] on div "18 Accounts" at bounding box center [854, 425] width 100 height 23
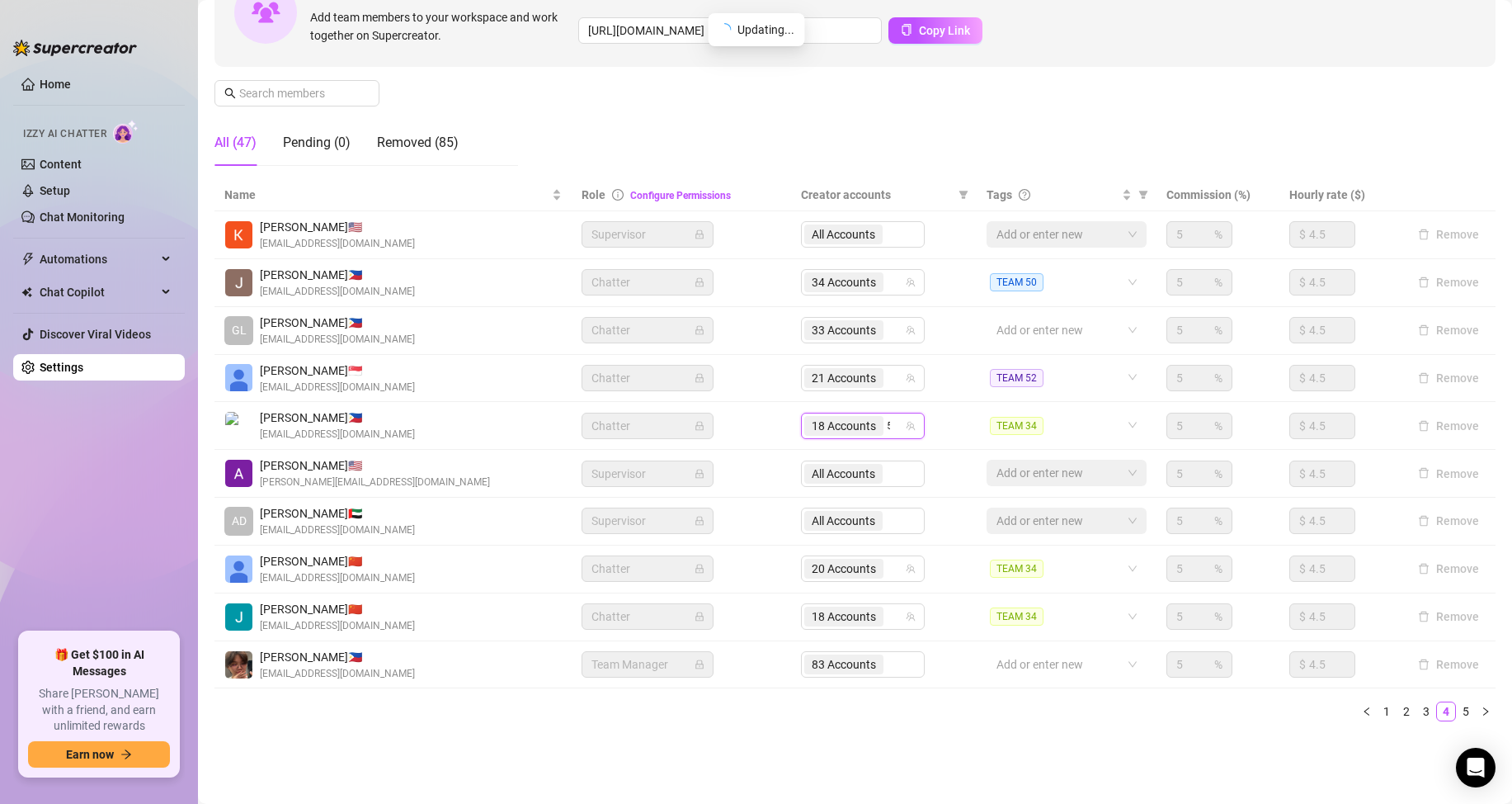
type input "50"
click at [835, 459] on span "Select tree node" at bounding box center [828, 460] width 13 height 13
click at [887, 429] on input "search" at bounding box center [889, 426] width 4 height 20
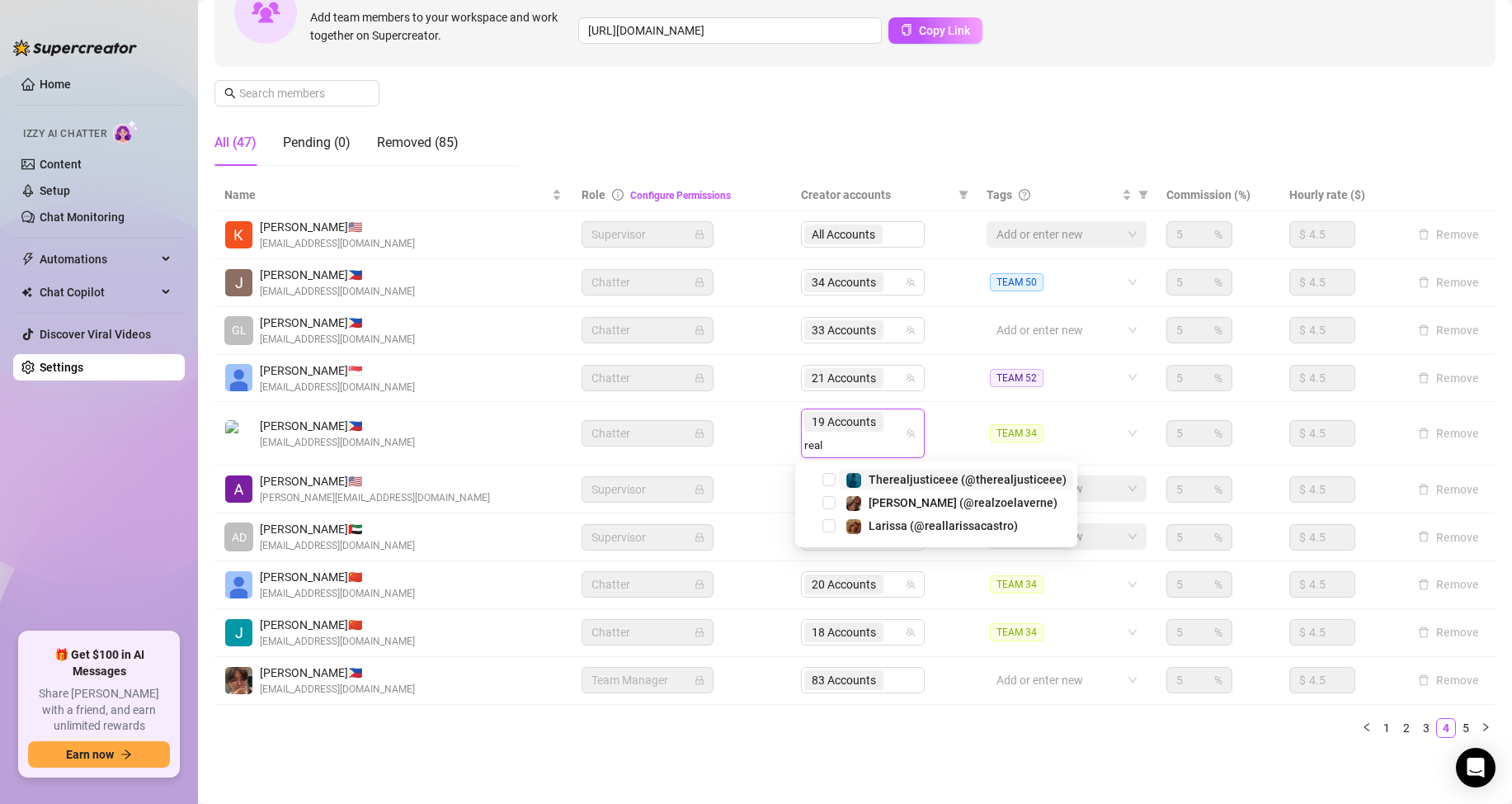
type input "reall"
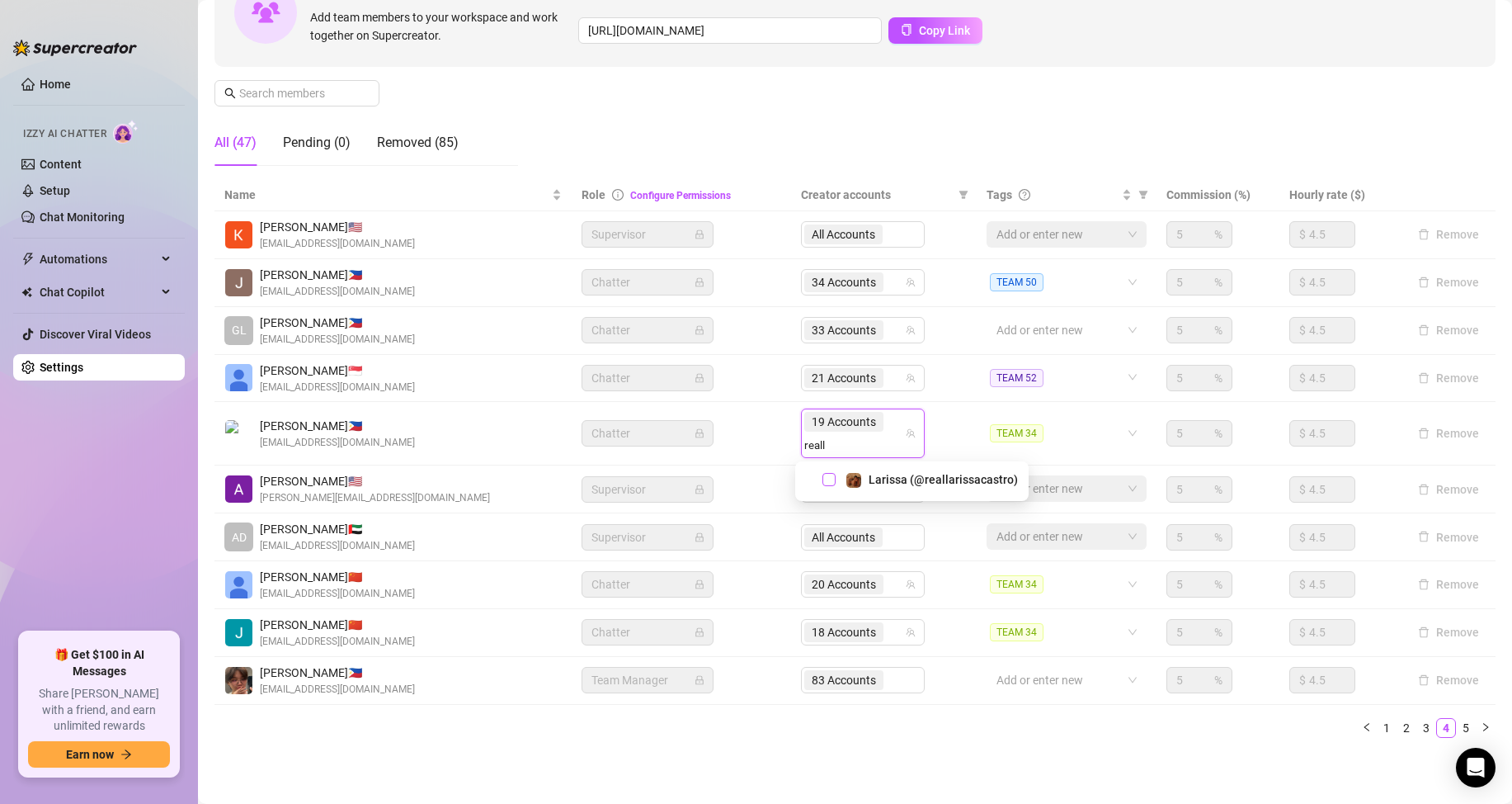
click at [829, 479] on span "Select tree node" at bounding box center [828, 479] width 13 height 13
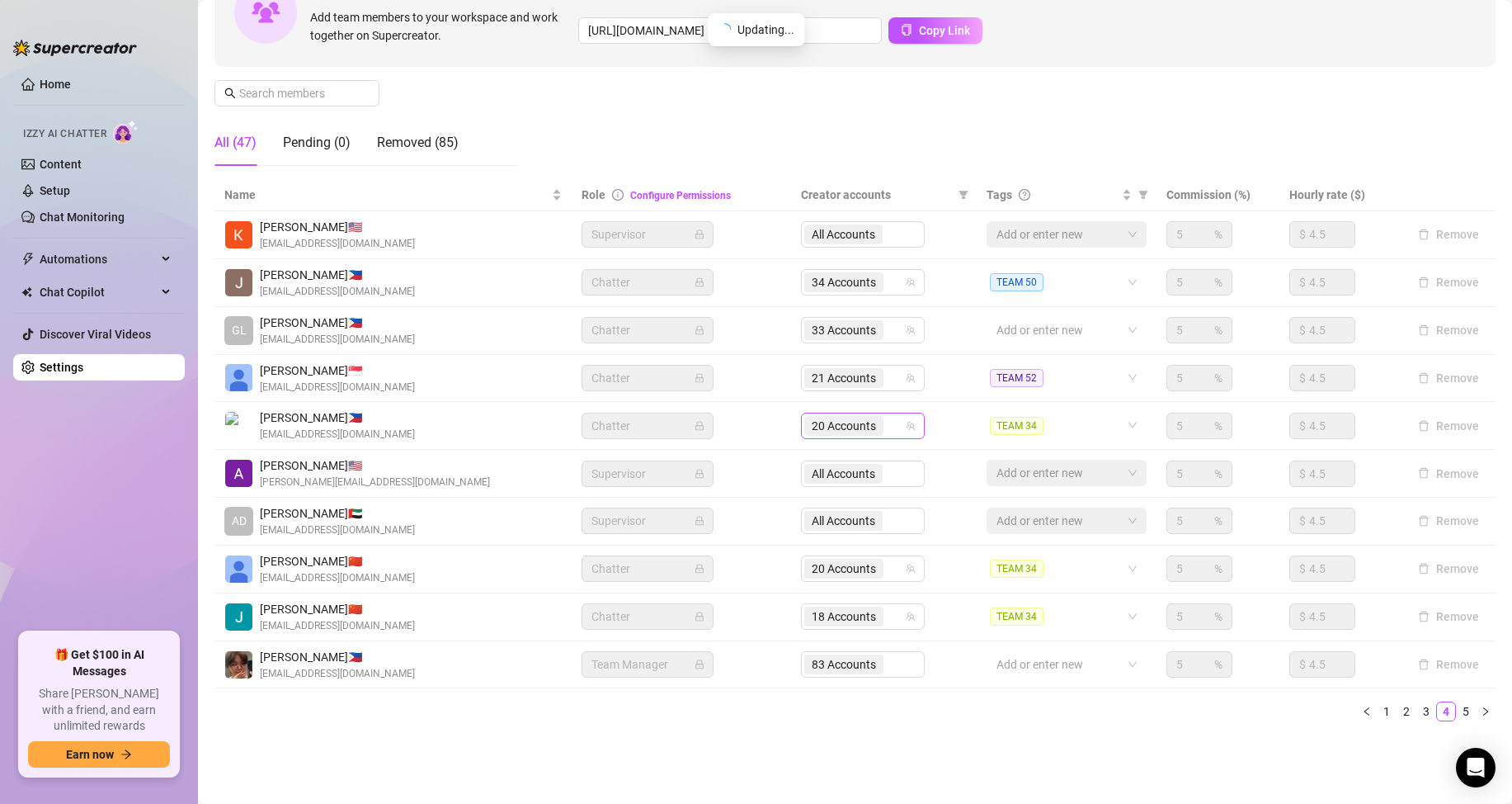
click at [887, 426] on input "search" at bounding box center [889, 426] width 4 height 20
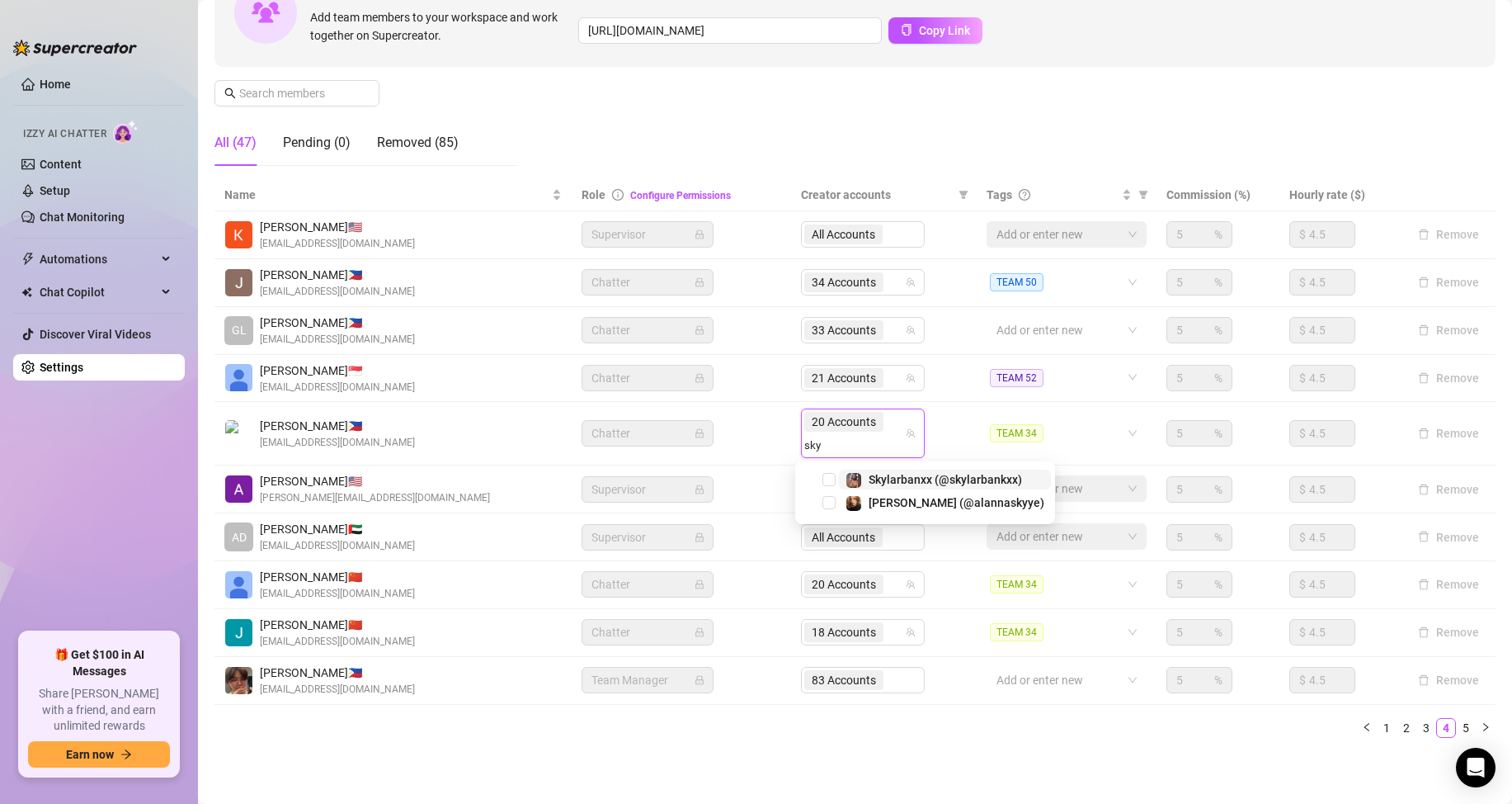
type input "skyl"
click at [828, 476] on span "Select tree node" at bounding box center [828, 479] width 13 height 13
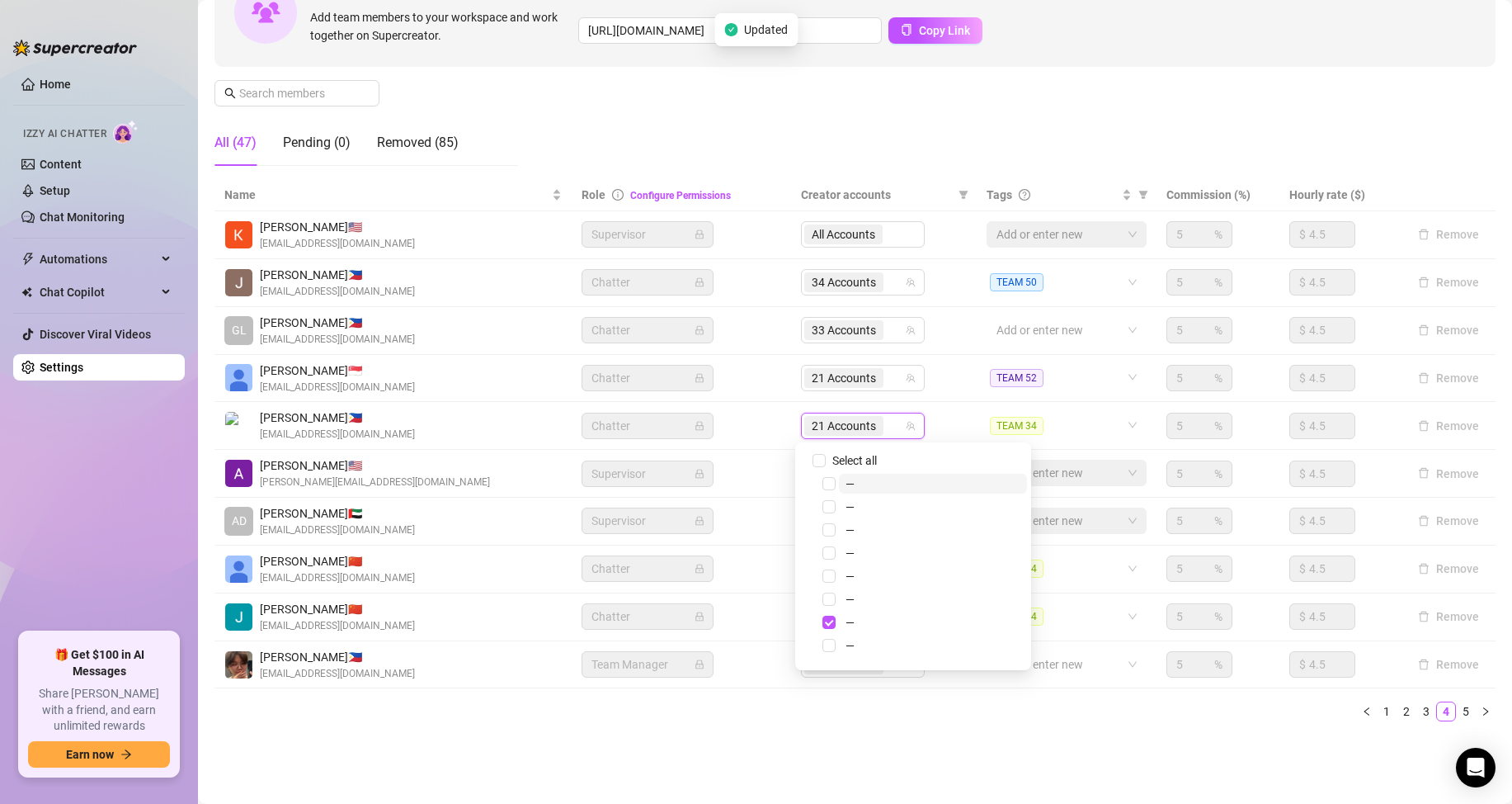
click at [886, 428] on div "21 Accounts" at bounding box center [854, 425] width 100 height 23
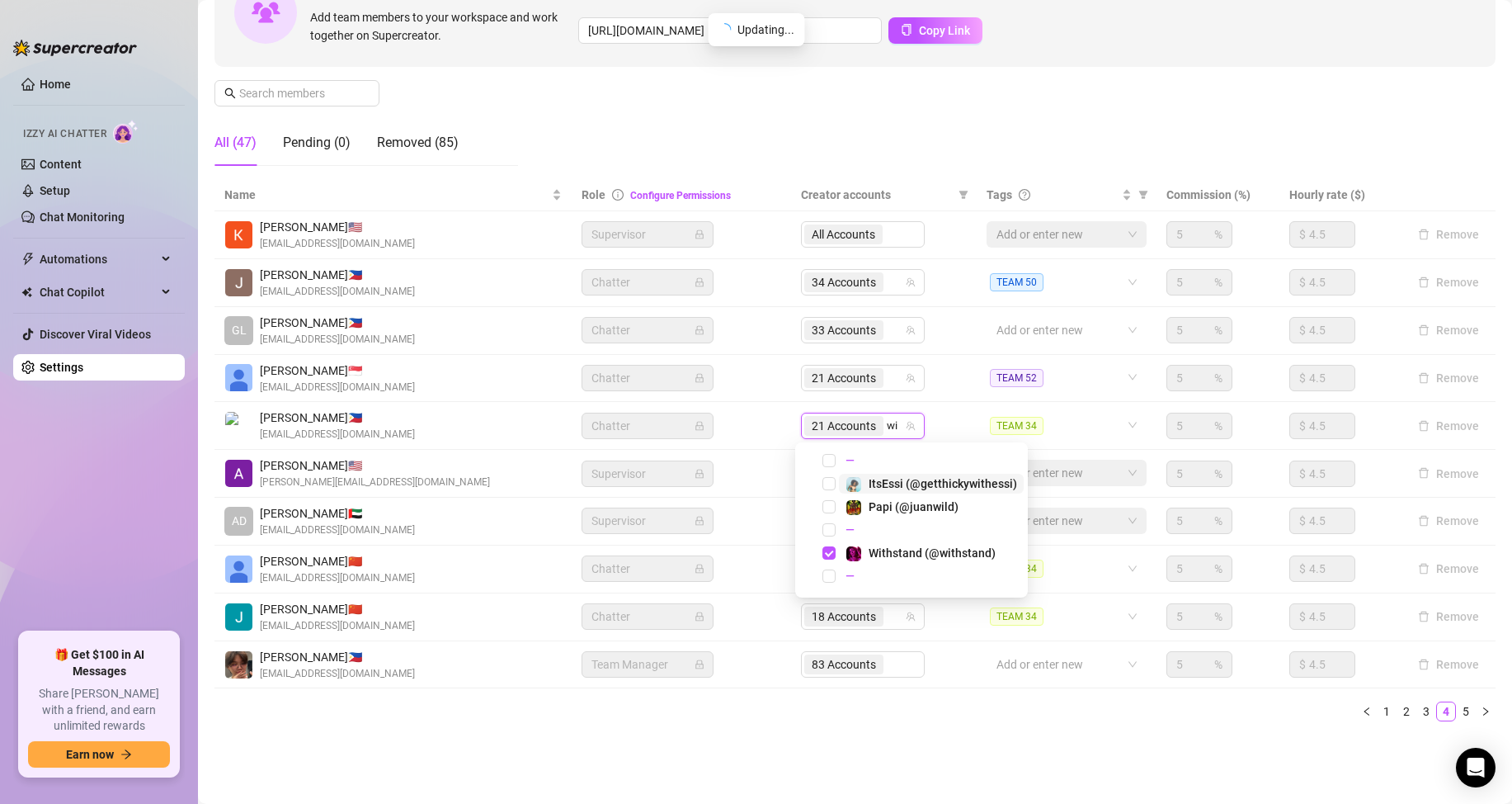
type input "w"
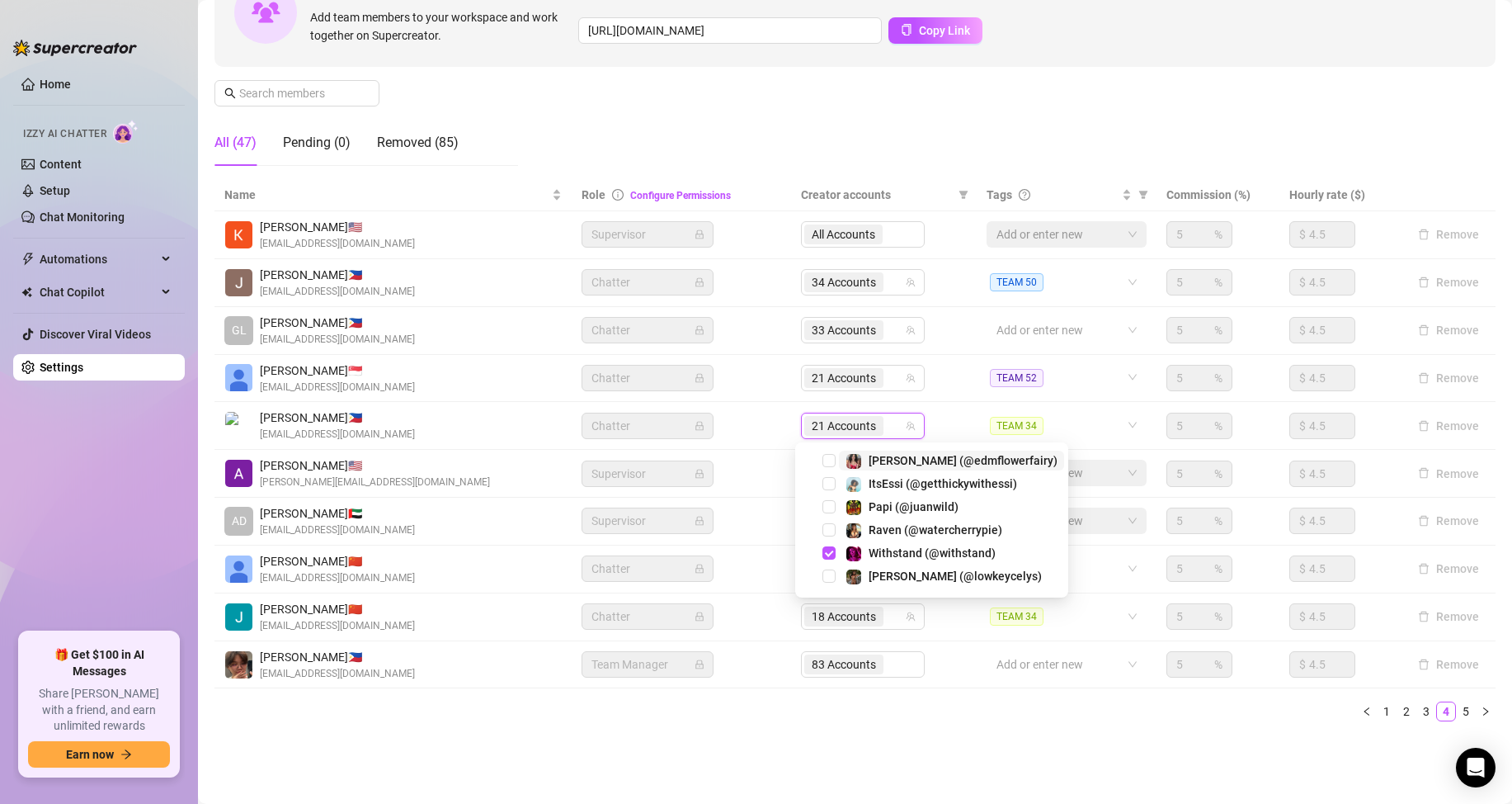
click at [940, 405] on td "21 Accounts w" at bounding box center [884, 426] width 186 height 47
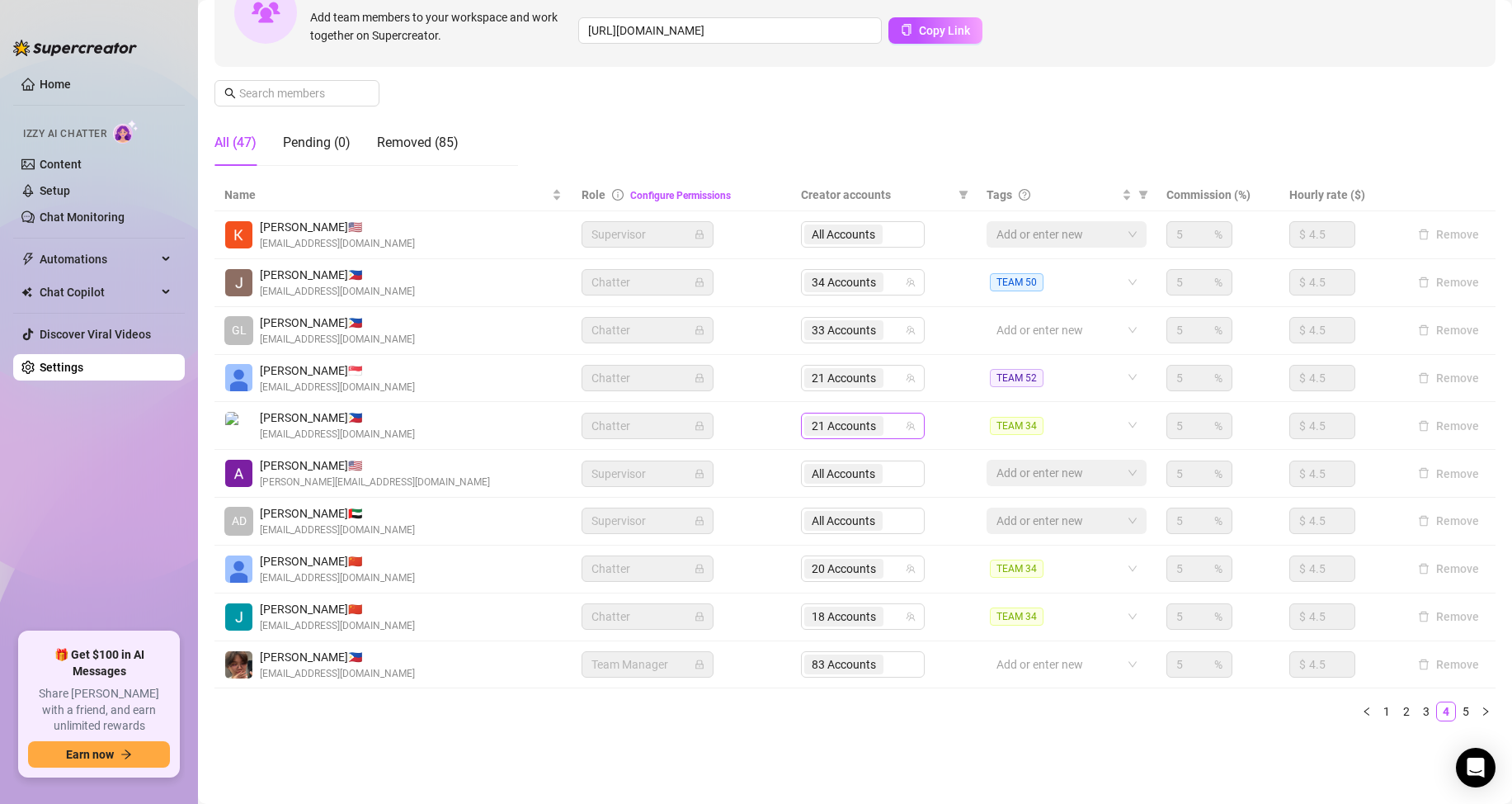
click at [886, 433] on div "21 Accounts" at bounding box center [854, 425] width 100 height 23
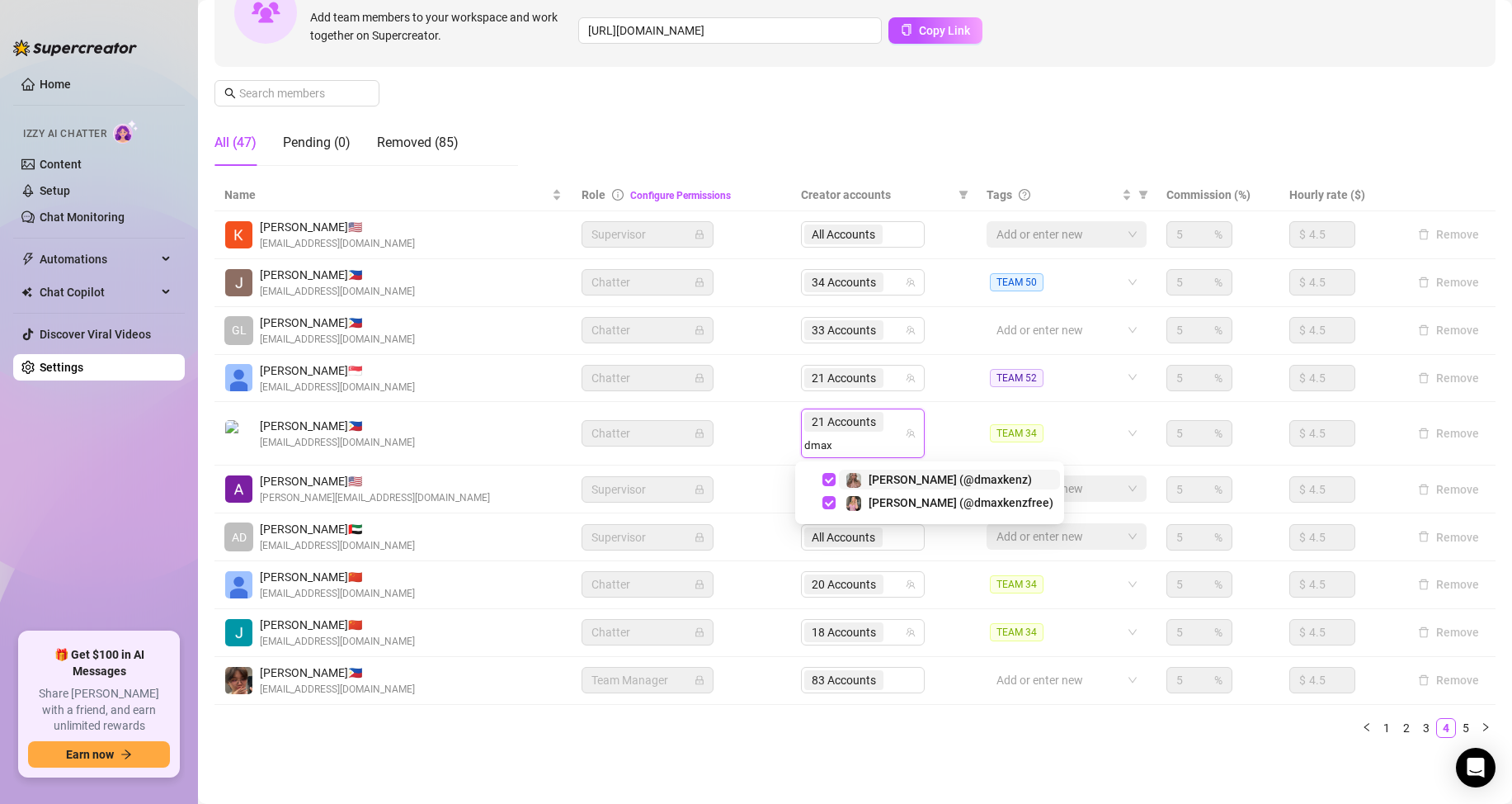
type input "dmax"
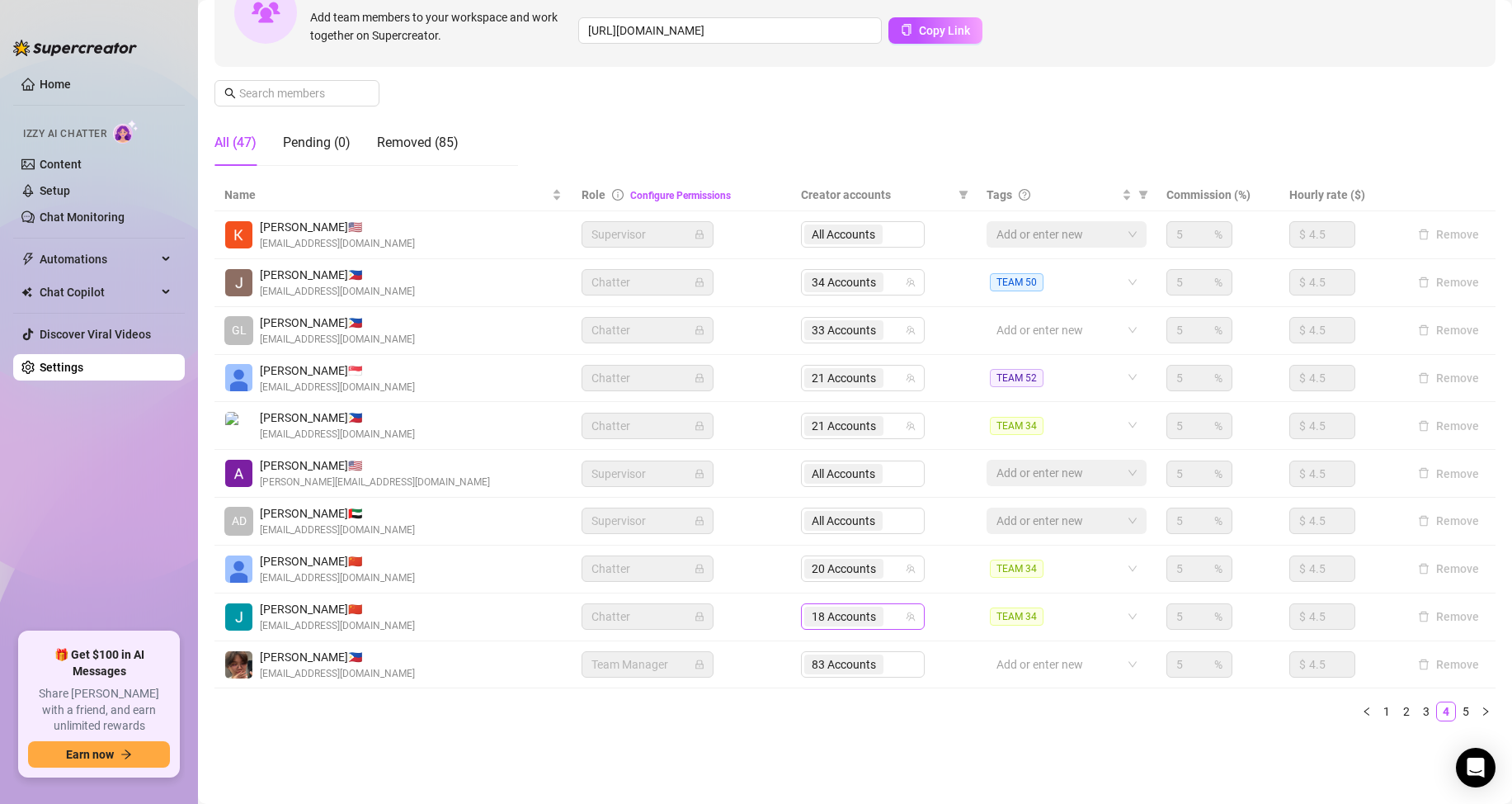
click at [887, 621] on input "search" at bounding box center [889, 616] width 4 height 20
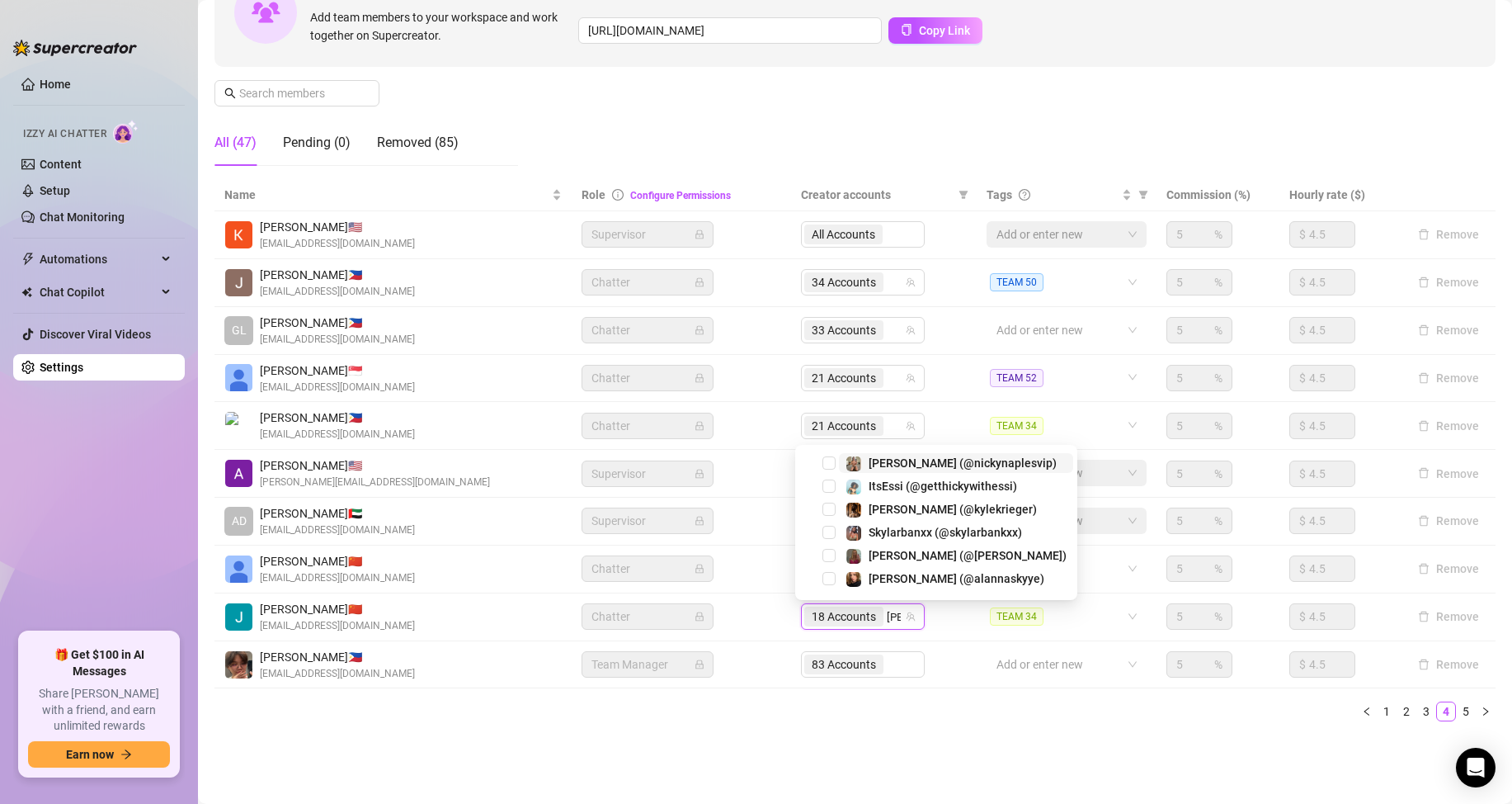
type input "[PERSON_NAME]"
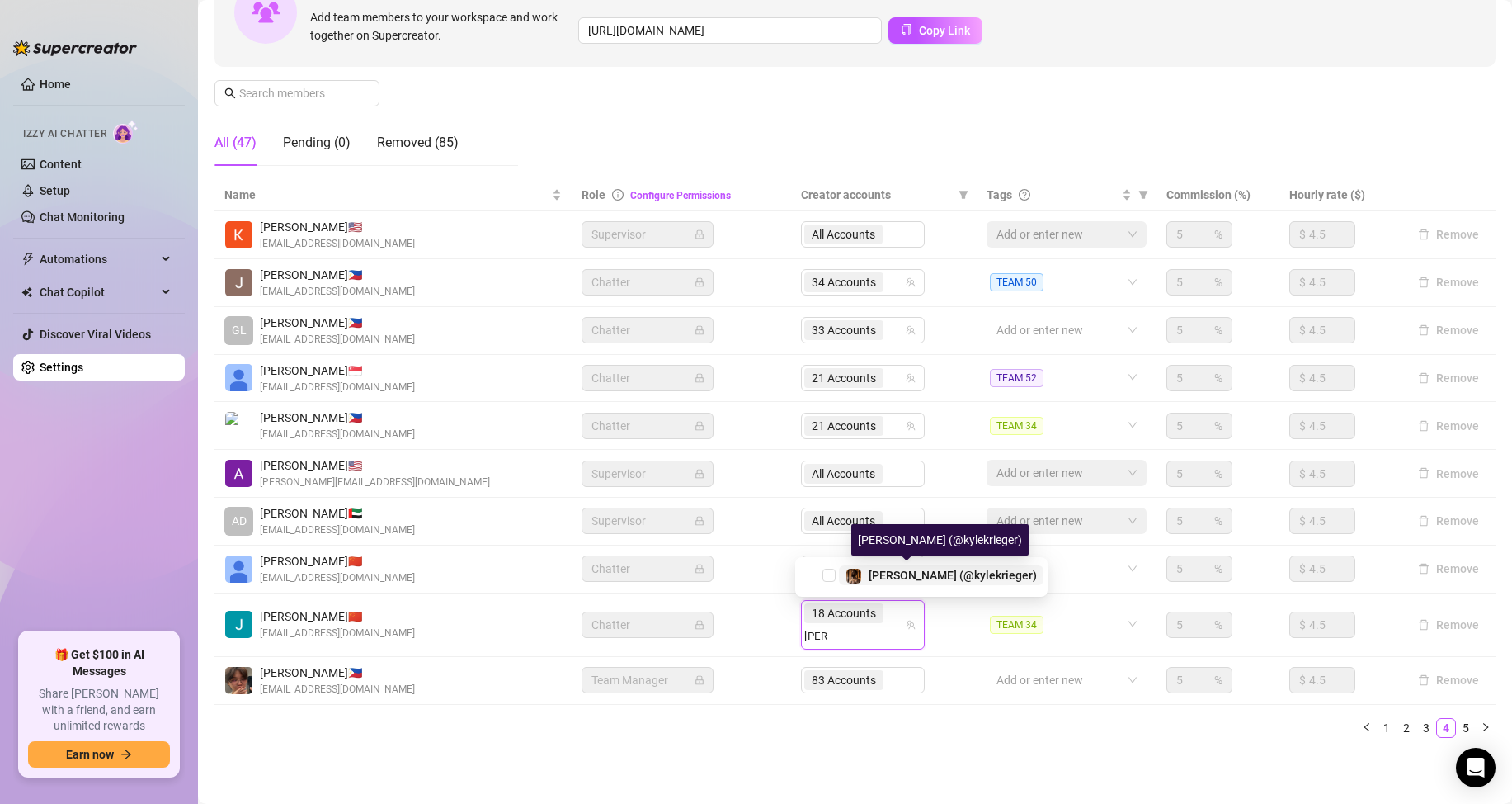
click at [888, 567] on div "[PERSON_NAME] (@kylekrieger)" at bounding box center [952, 575] width 169 height 20
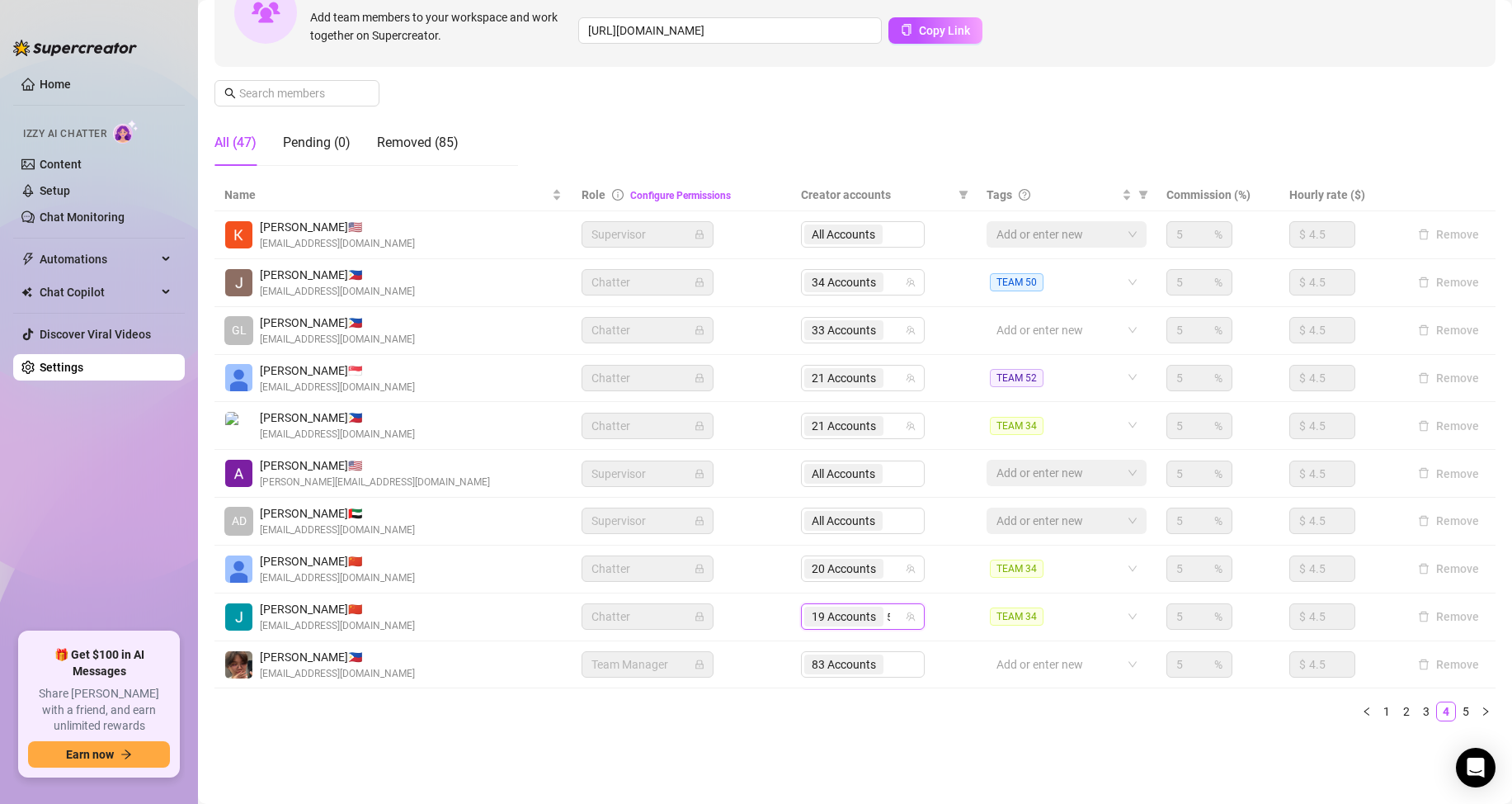
type input "50"
drag, startPoint x: 827, startPoint y: 580, endPoint x: 911, endPoint y: 716, distance: 159.8
click at [827, 579] on span "Select tree node" at bounding box center [828, 578] width 13 height 13
click at [887, 620] on input "search" at bounding box center [889, 616] width 4 height 20
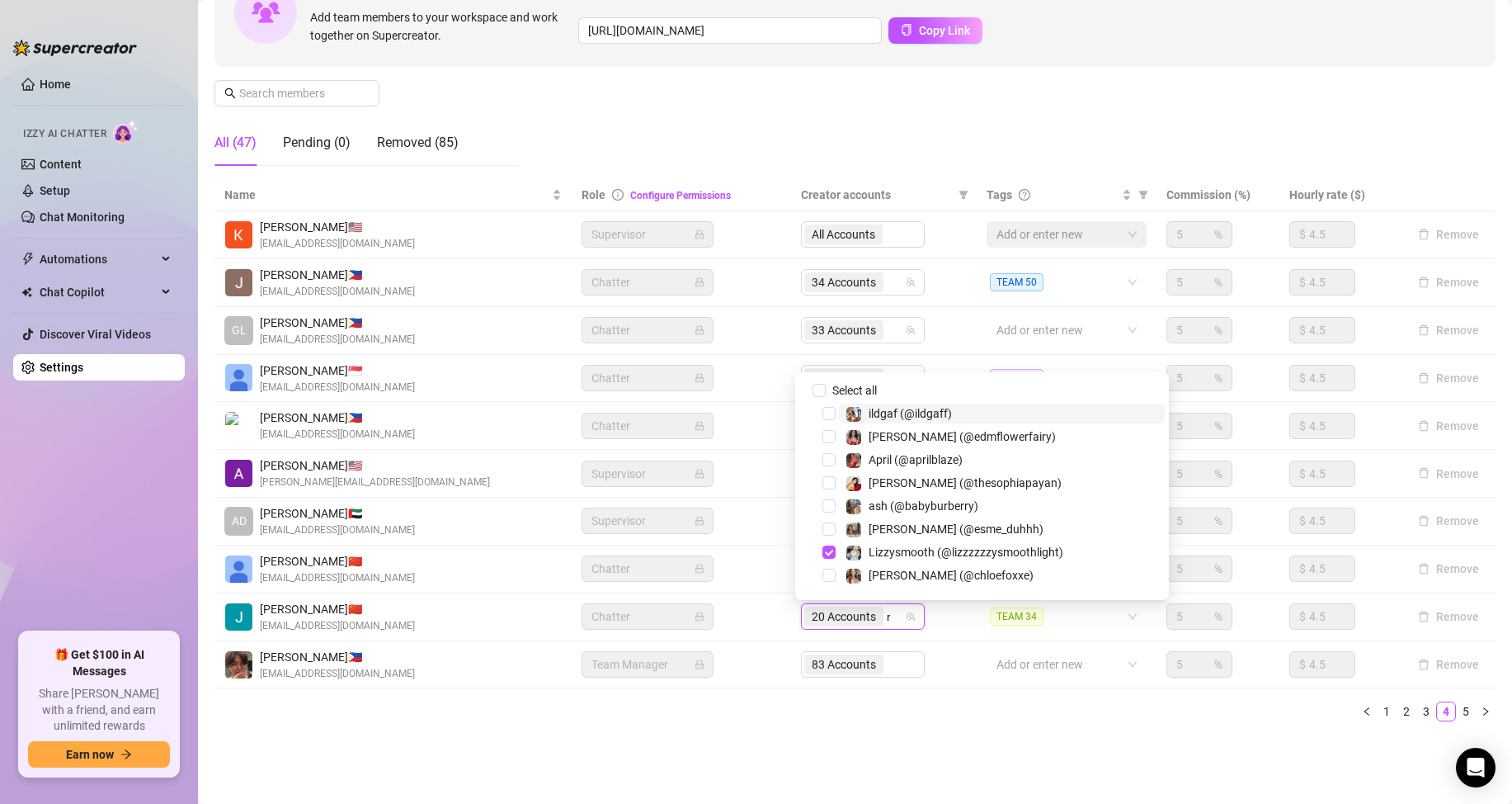
type input "real"
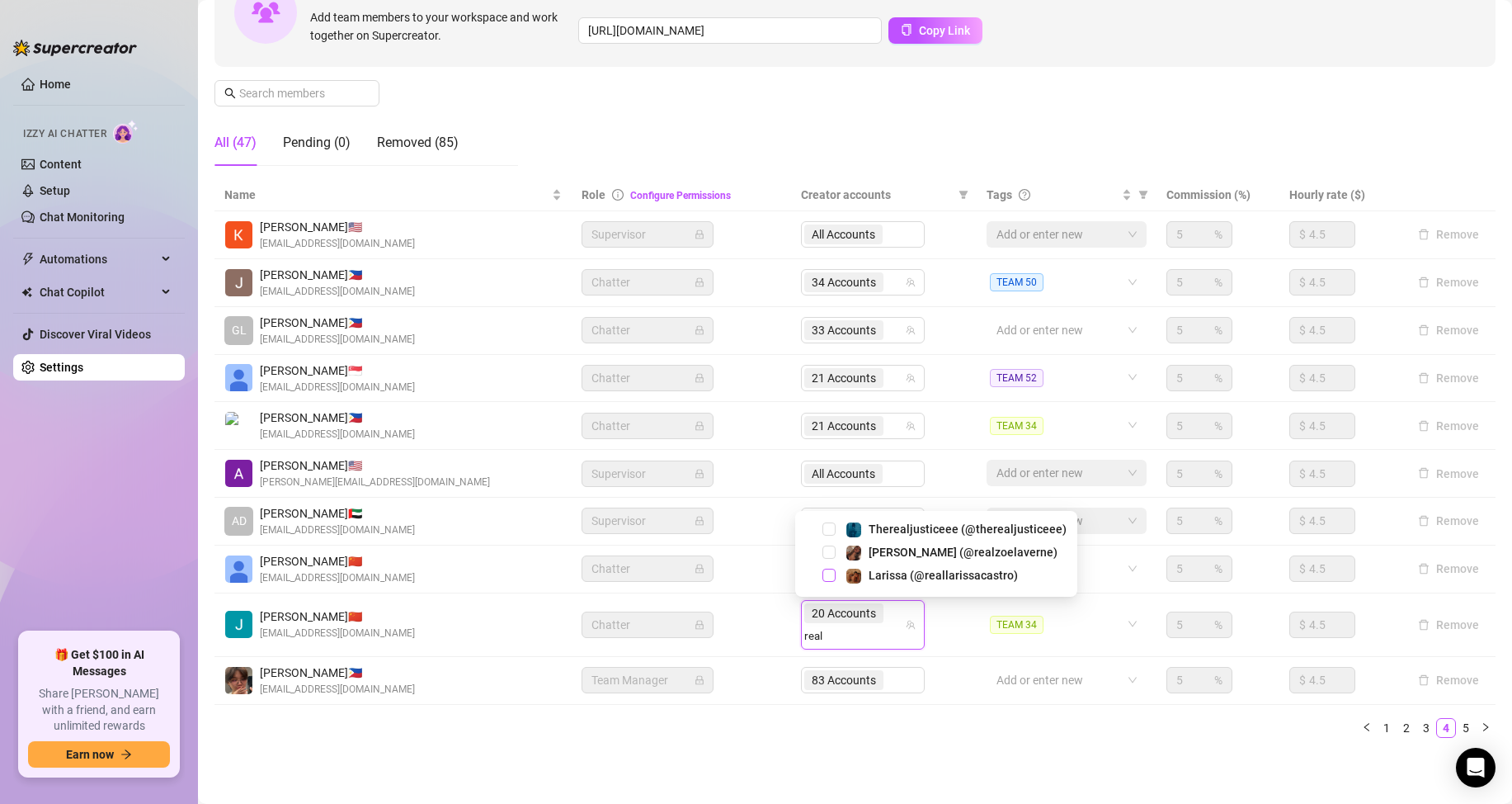
click at [832, 578] on span "Select tree node" at bounding box center [828, 575] width 13 height 13
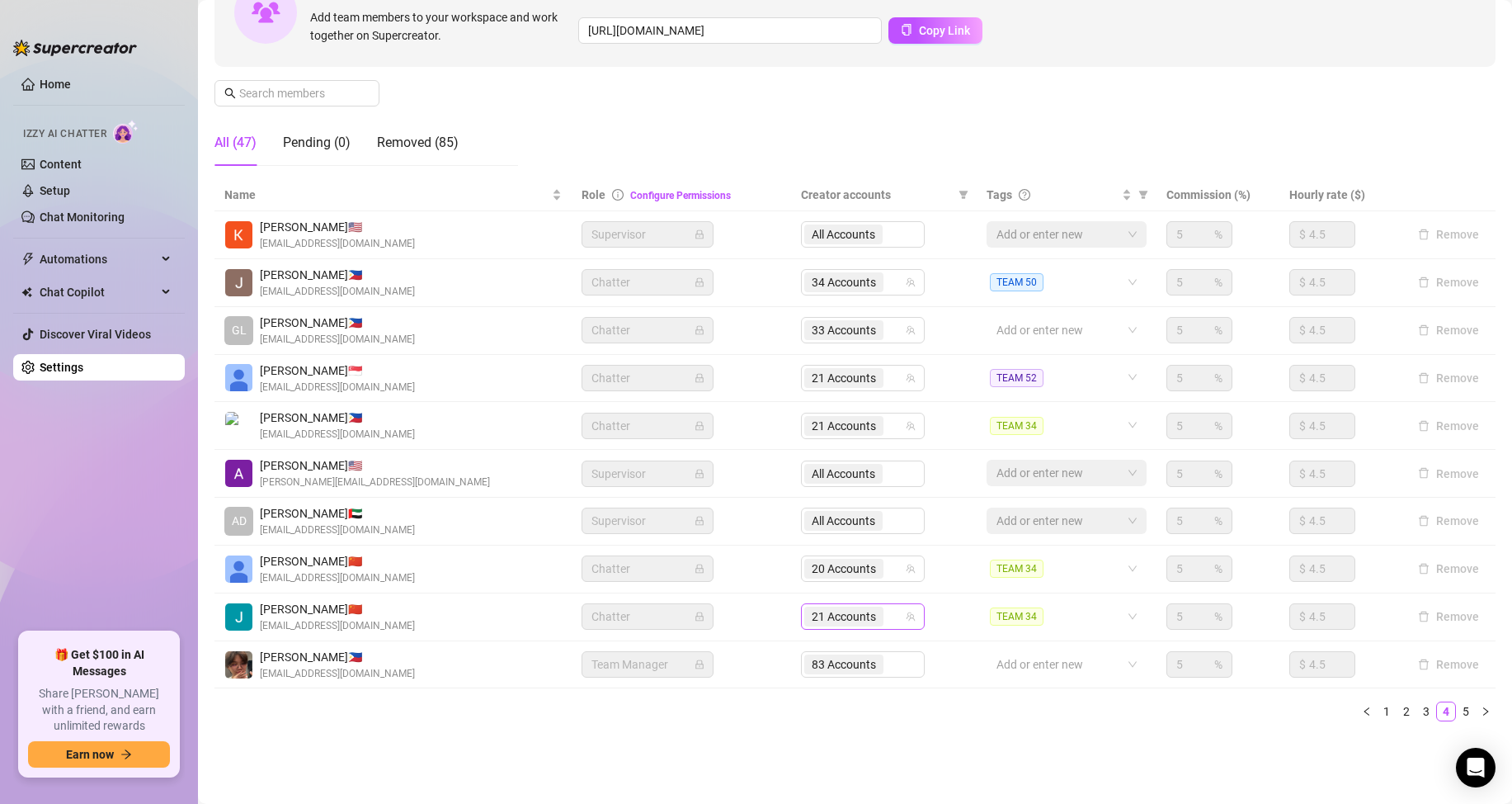
click at [887, 620] on input "search" at bounding box center [889, 616] width 4 height 20
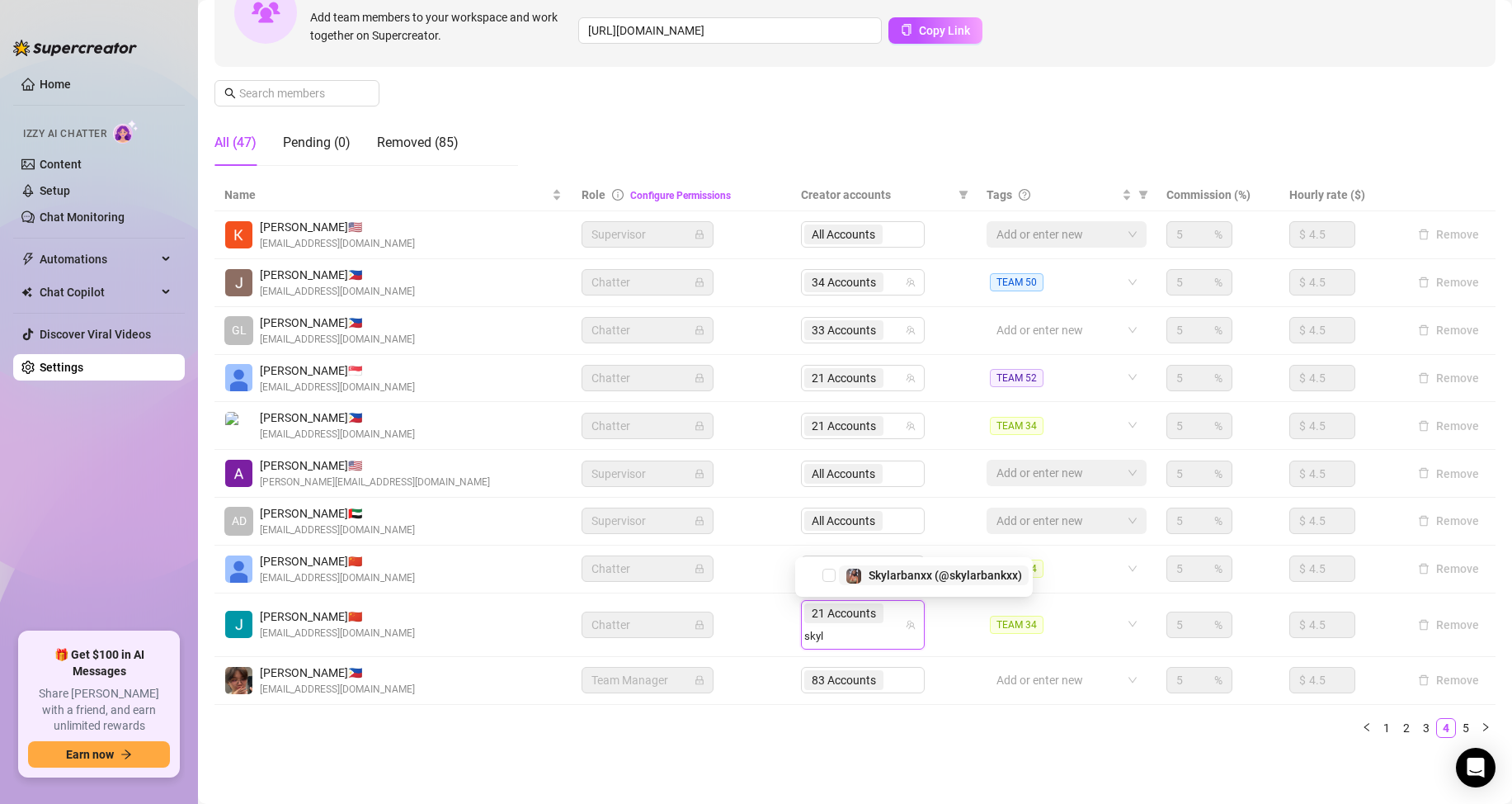
type input "[MEDICAL_DATA]"
click at [831, 574] on span "Select tree node" at bounding box center [828, 575] width 13 height 13
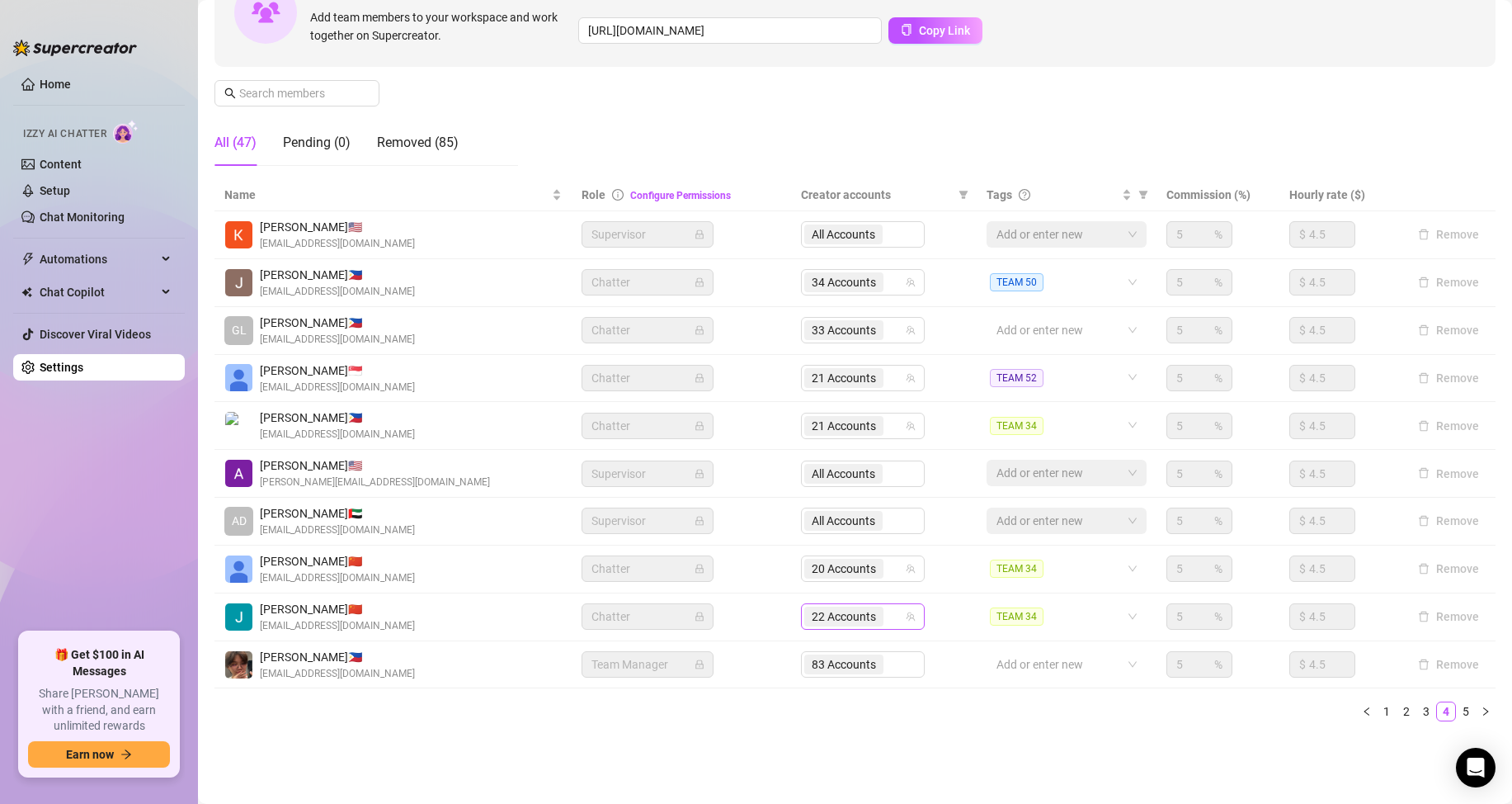
click at [887, 619] on input "search" at bounding box center [889, 616] width 4 height 20
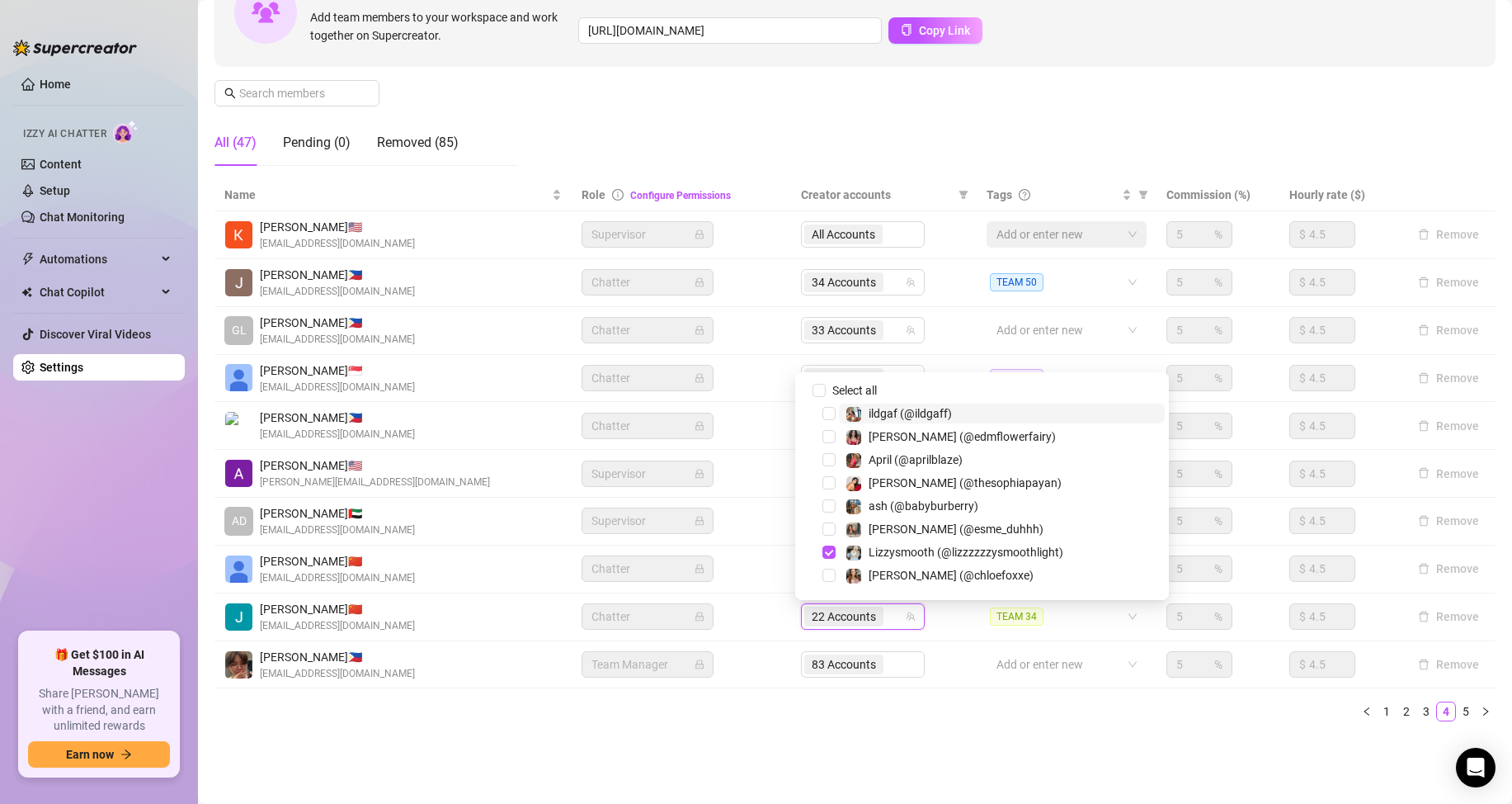
click at [887, 613] on input "search" at bounding box center [889, 616] width 4 height 20
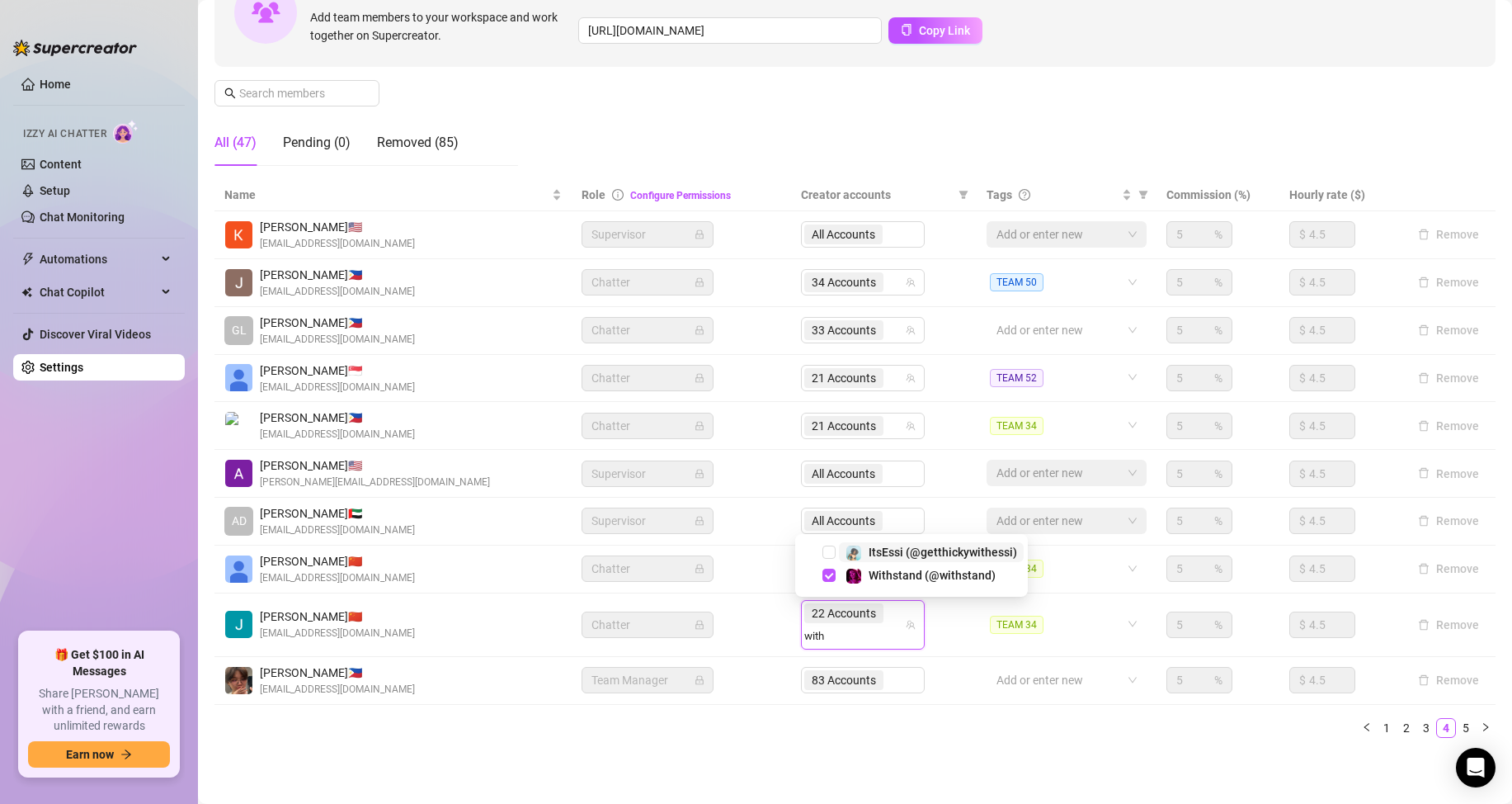
type input "withs"
click at [1014, 746] on div "Settings My Account Notifications and Reports Manage Team & Permissions Profile…" at bounding box center [855, 296] width 1281 height 950
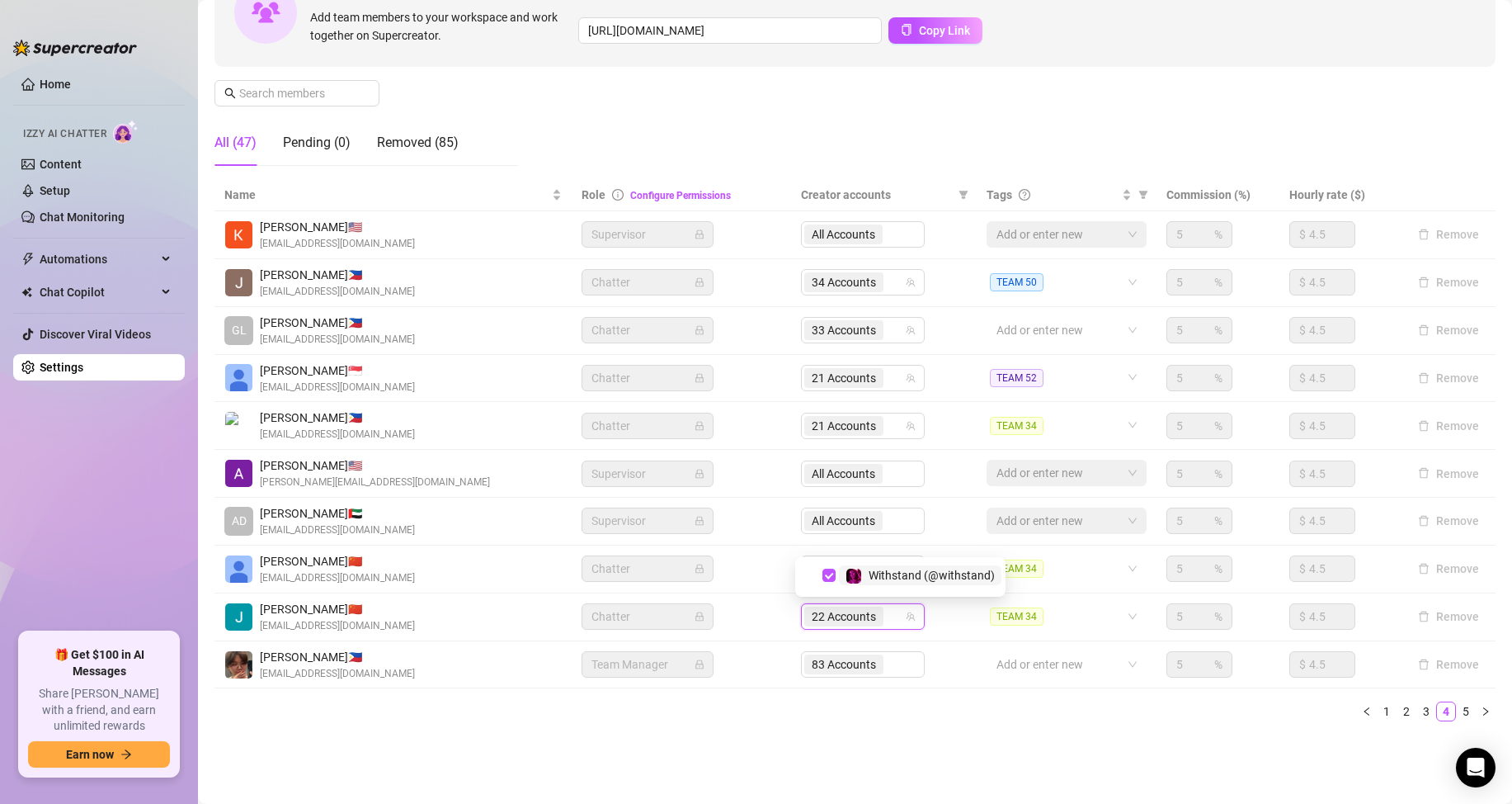
click at [814, 633] on td "456047290, 218054732, 311072465, 383066632, 139102066, 32794252, 386525029, 168…" at bounding box center [884, 617] width 186 height 47
click at [879, 619] on div "22 Accounts" at bounding box center [845, 615] width 83 height 23
click at [887, 619] on input "search" at bounding box center [889, 616] width 4 height 20
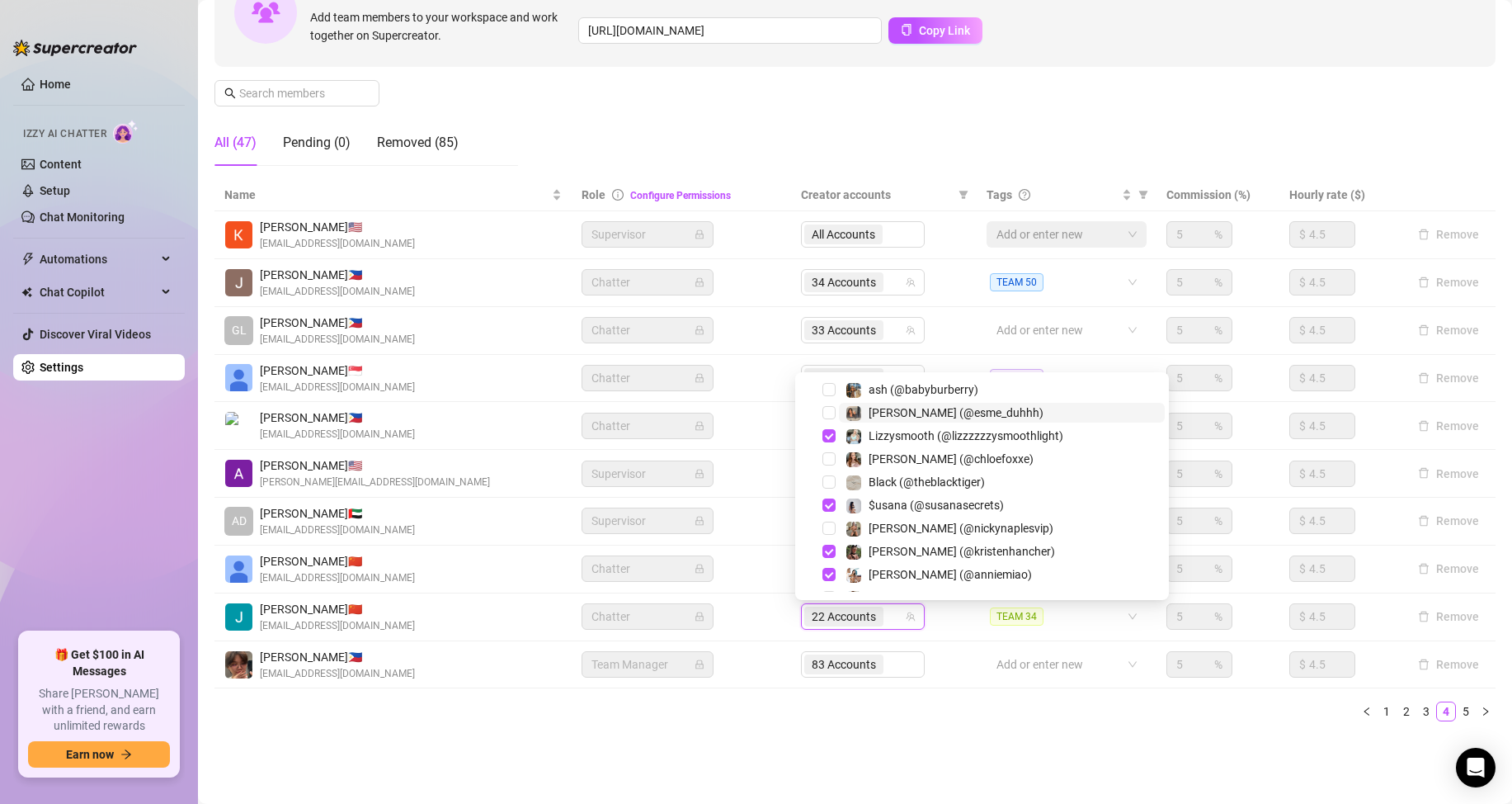
scroll to position [165, 0]
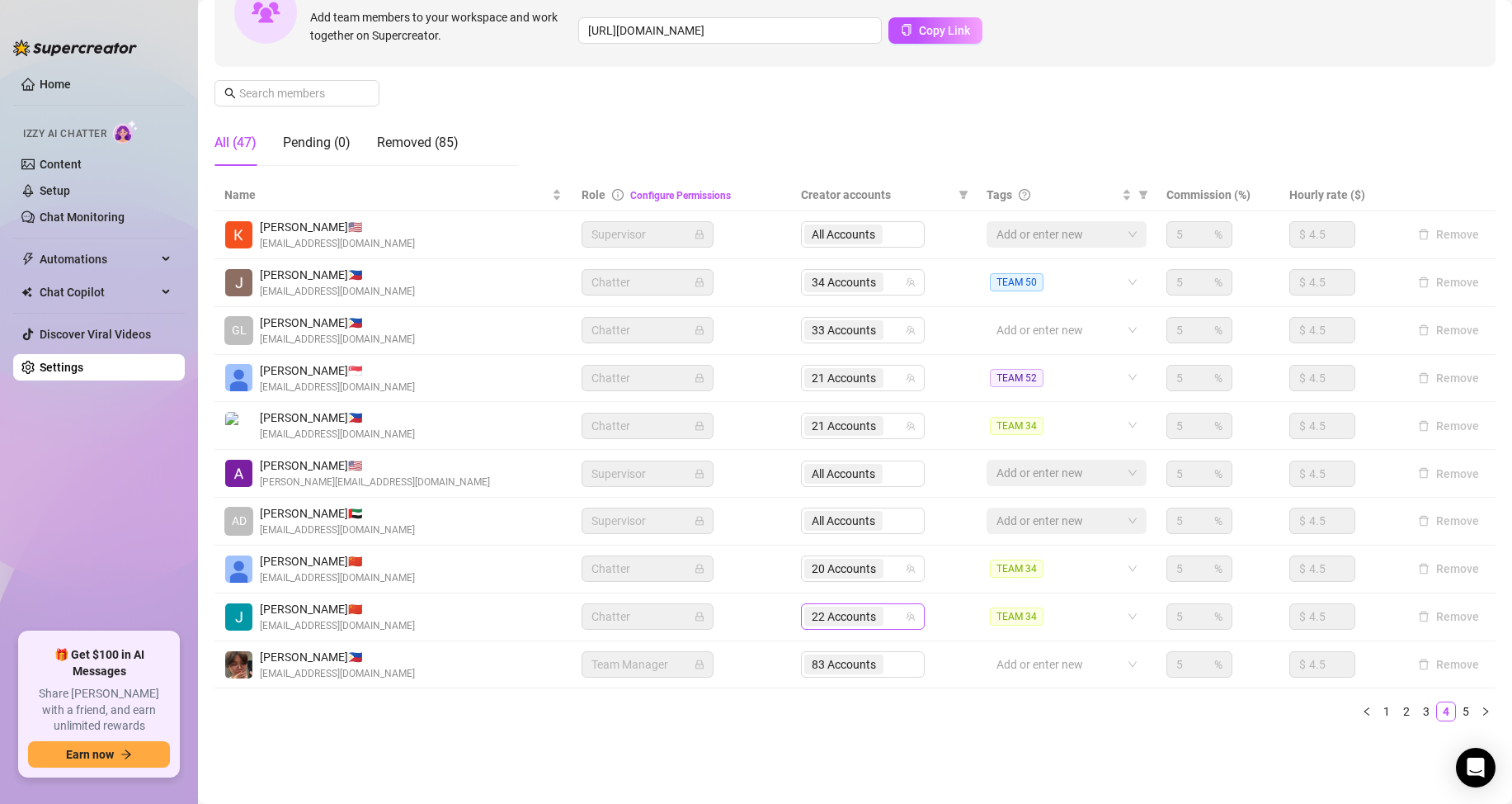
click at [879, 617] on div "22 Accounts" at bounding box center [845, 615] width 83 height 23
click at [878, 571] on div "20 Accounts" at bounding box center [845, 568] width 83 height 23
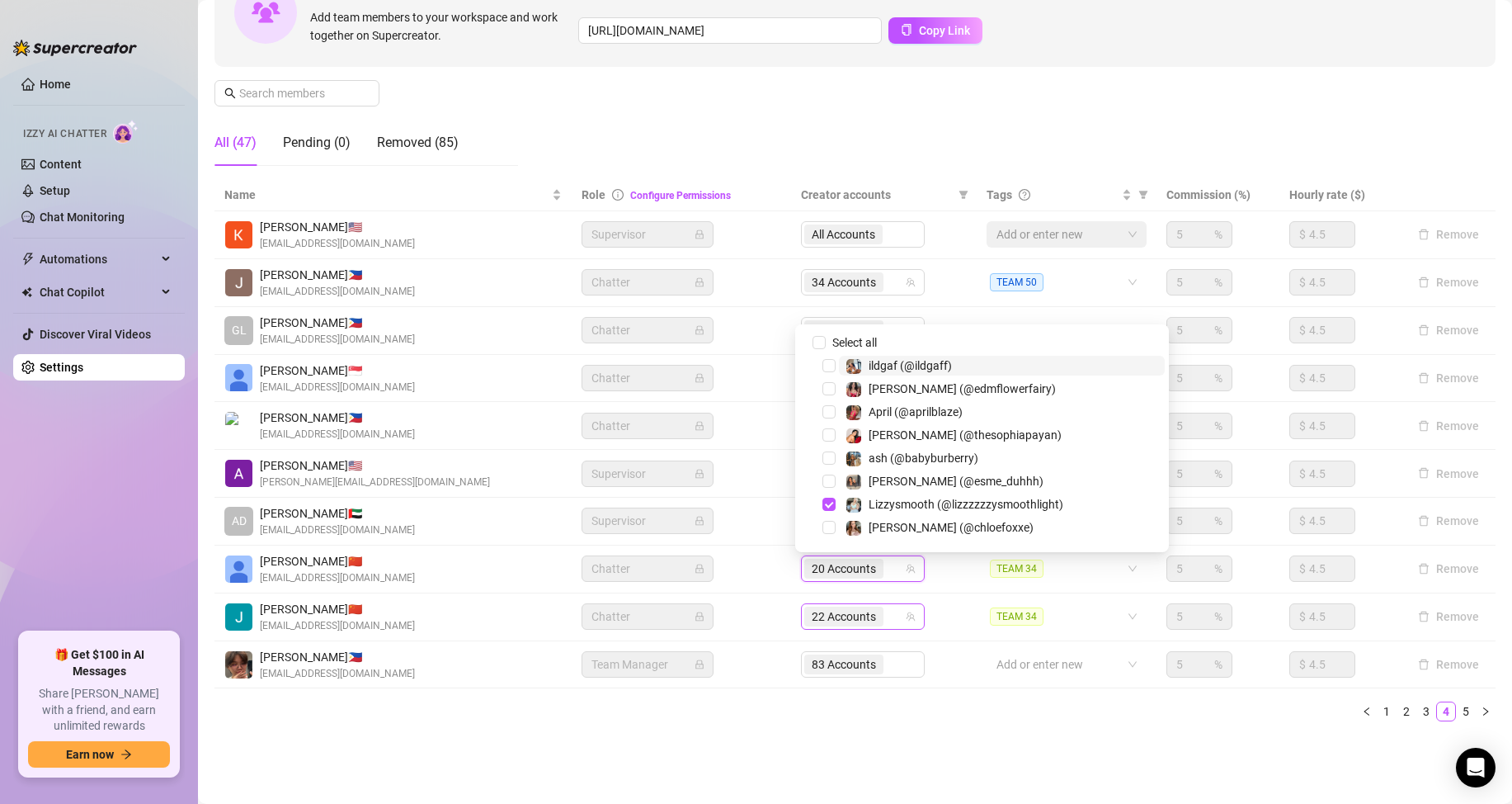
click at [876, 615] on span "22 Accounts" at bounding box center [843, 616] width 79 height 20
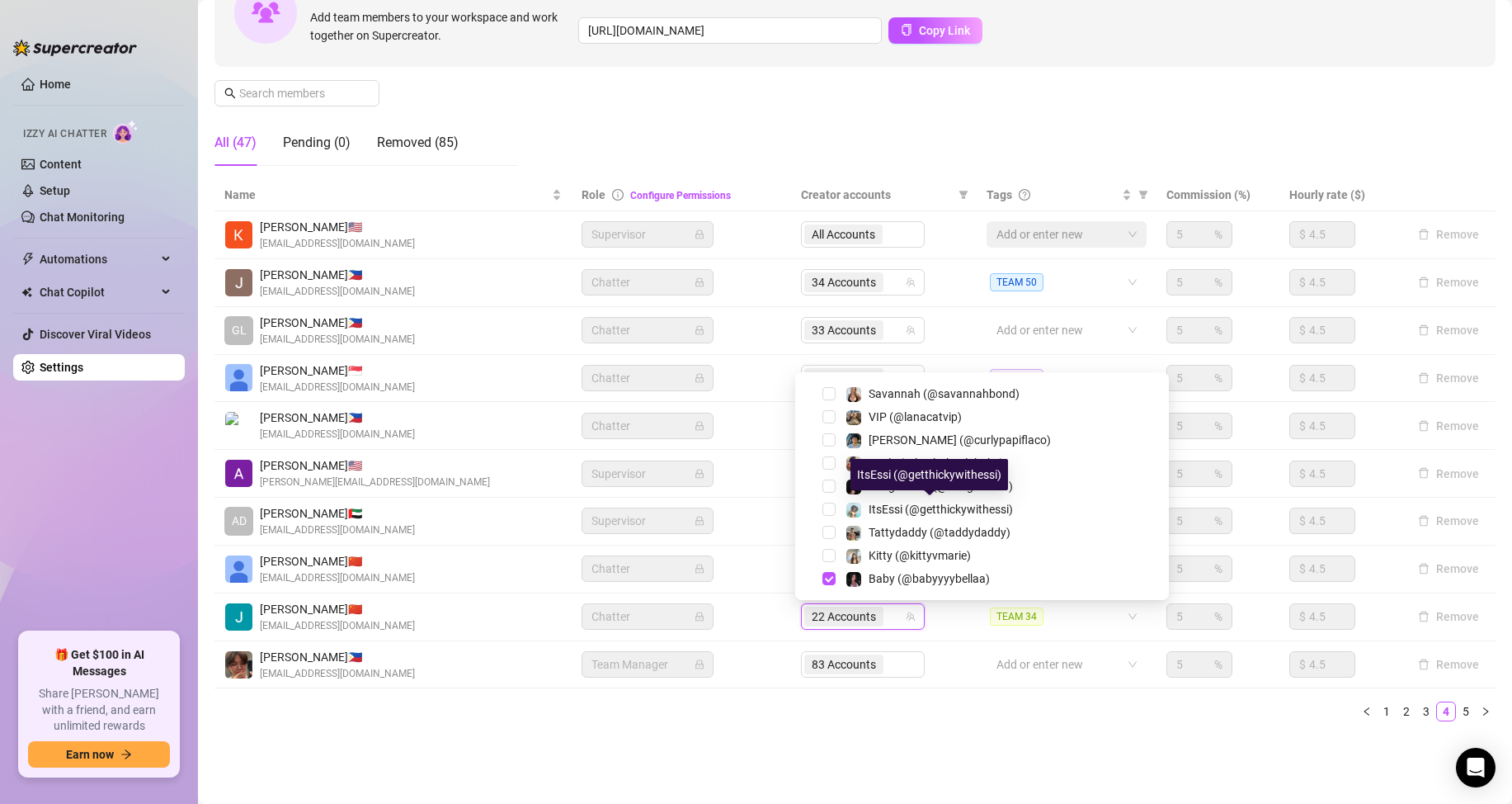
scroll to position [353, 0]
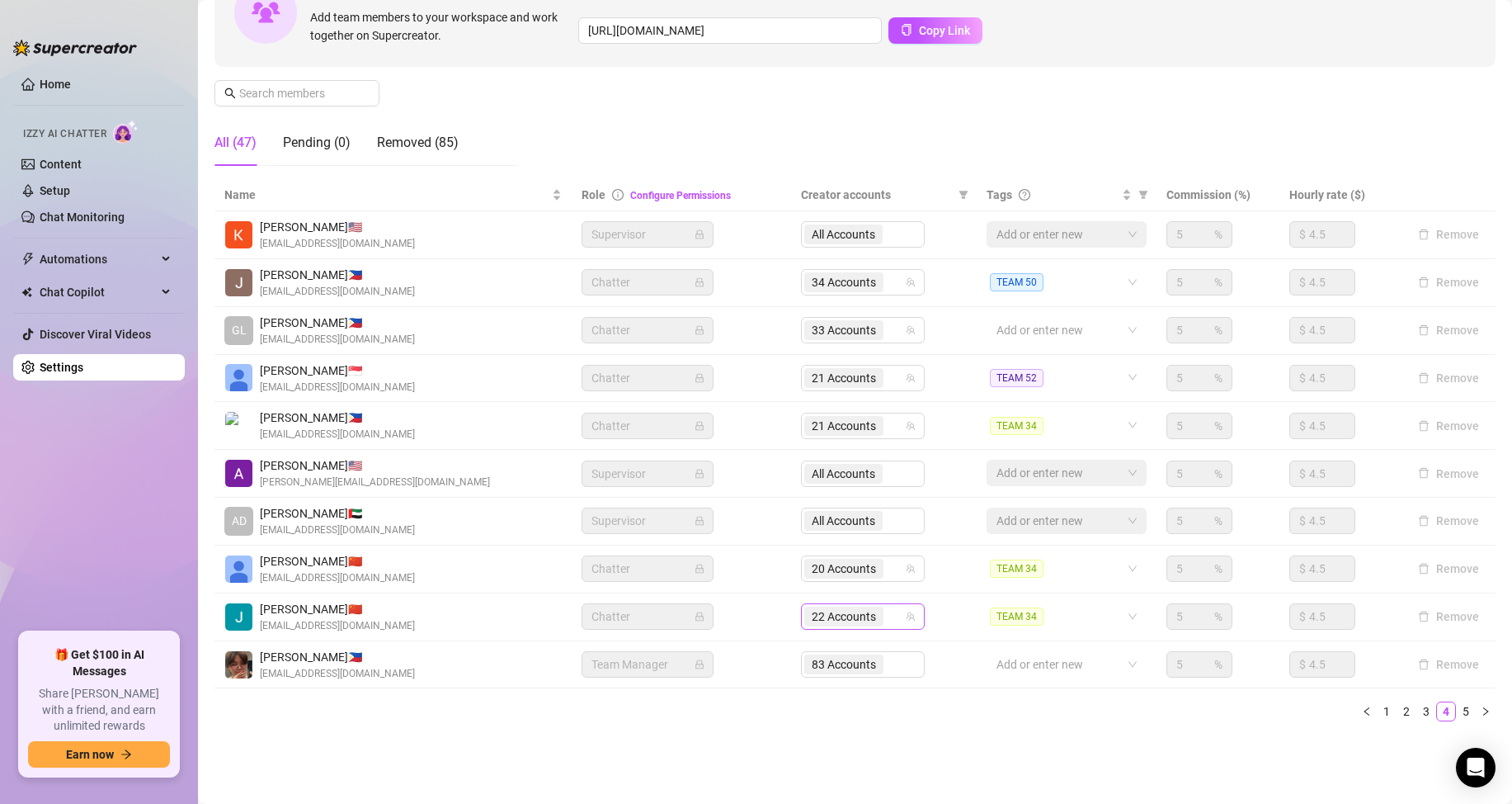
click at [887, 618] on input "search" at bounding box center [889, 616] width 4 height 20
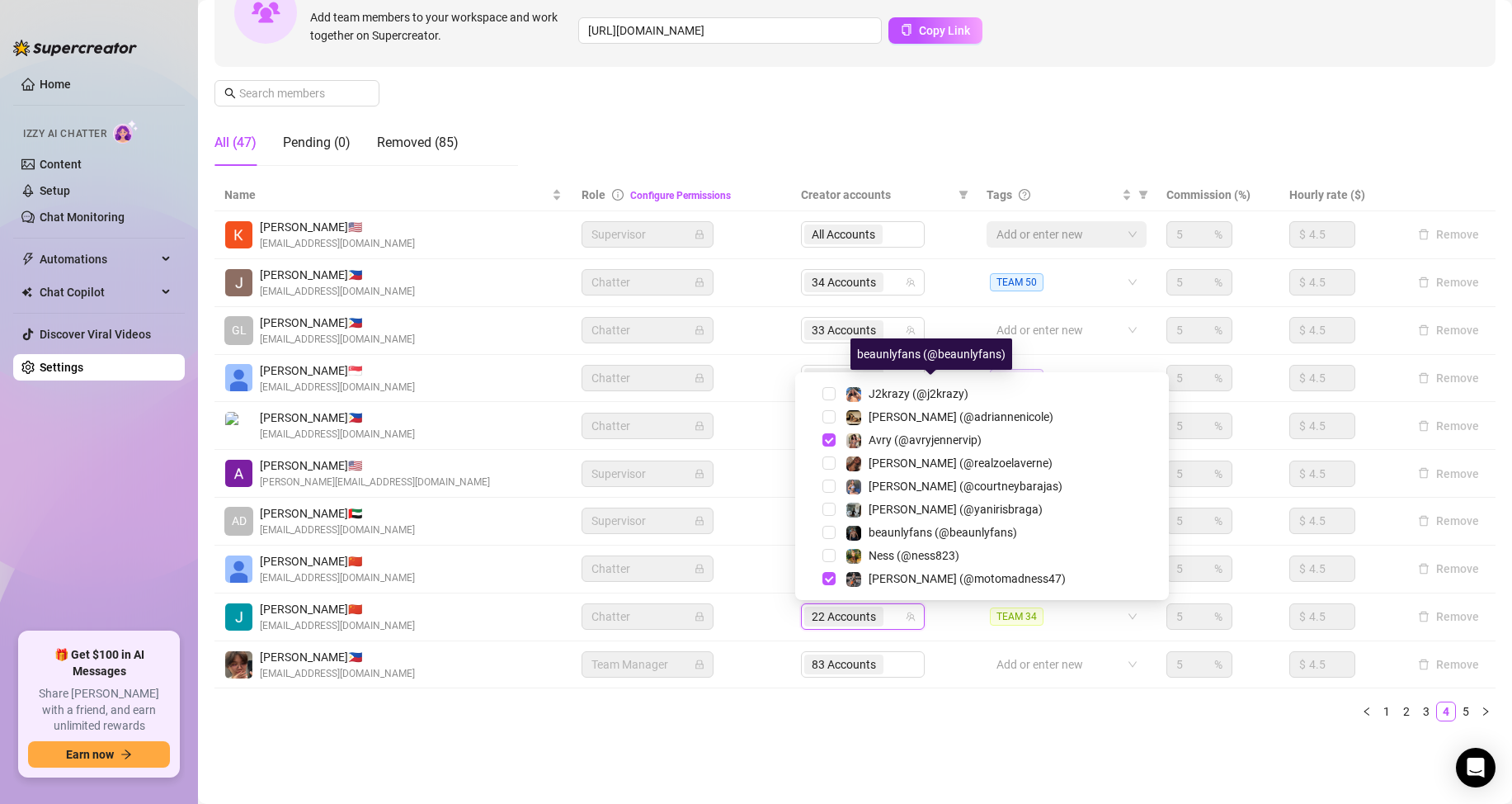
scroll to position [1921, 0]
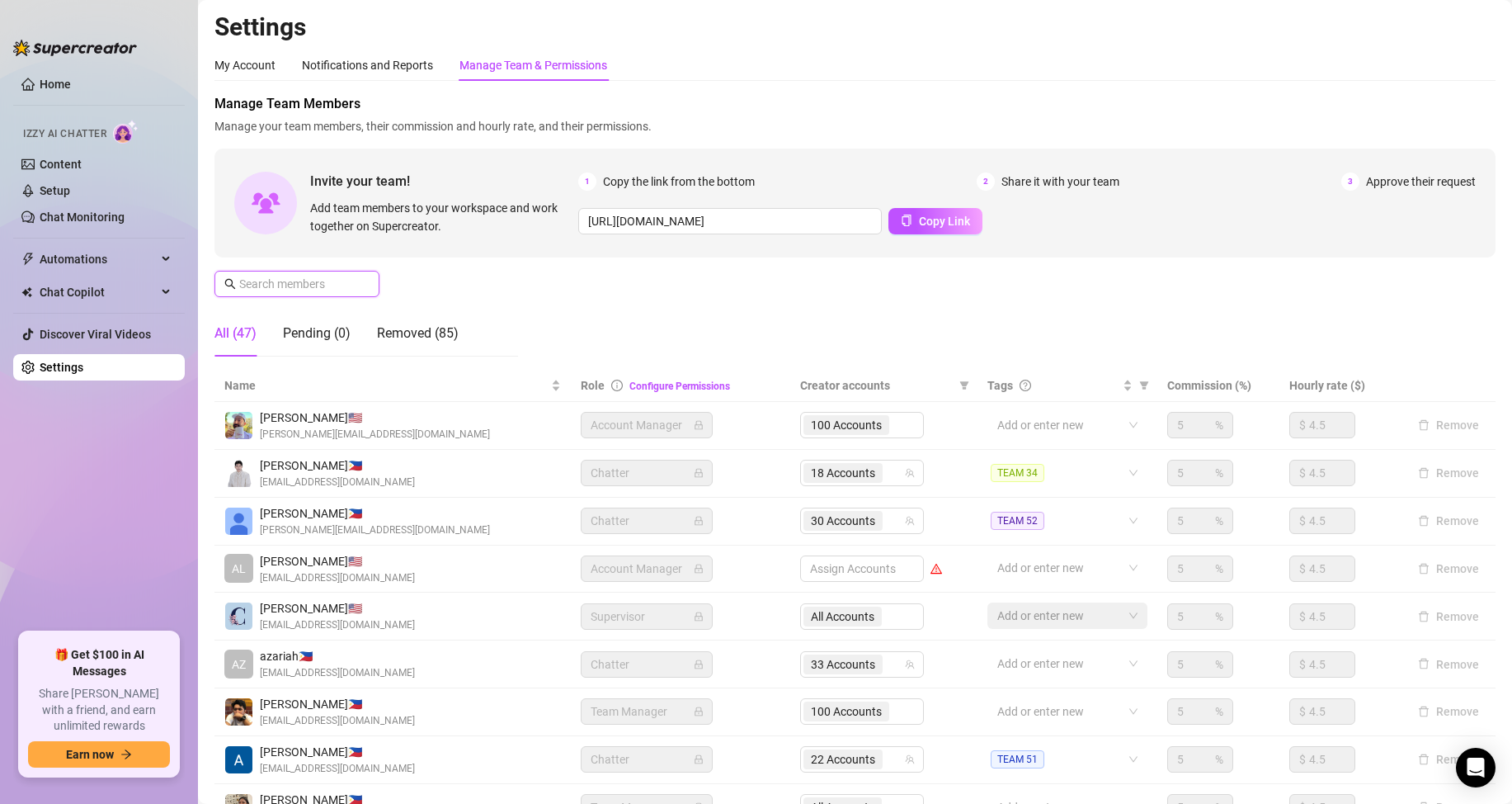
click at [307, 287] on input "text" at bounding box center [297, 283] width 118 height 18
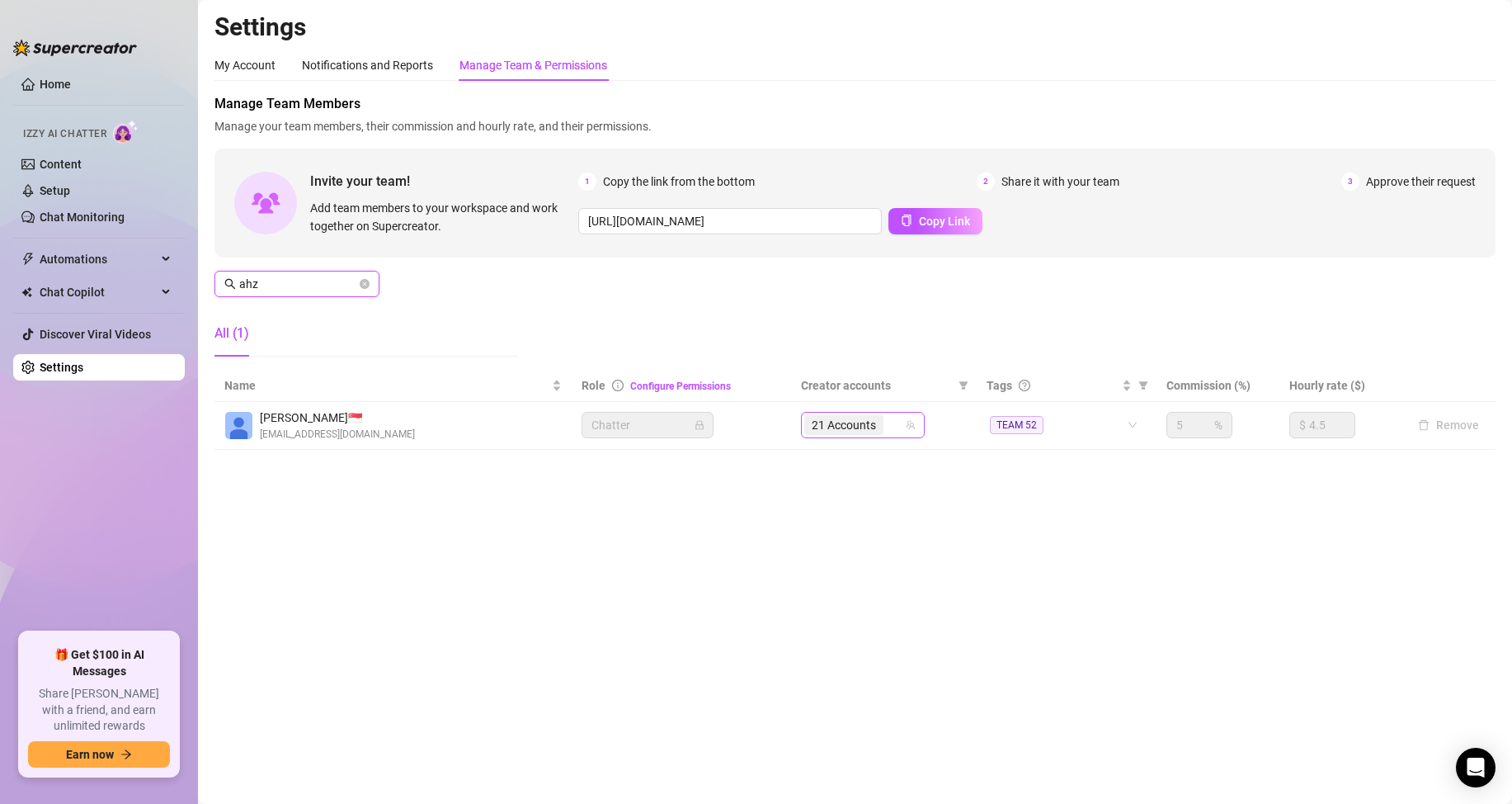
type input "ahz"
click at [889, 429] on input "search" at bounding box center [889, 425] width 4 height 20
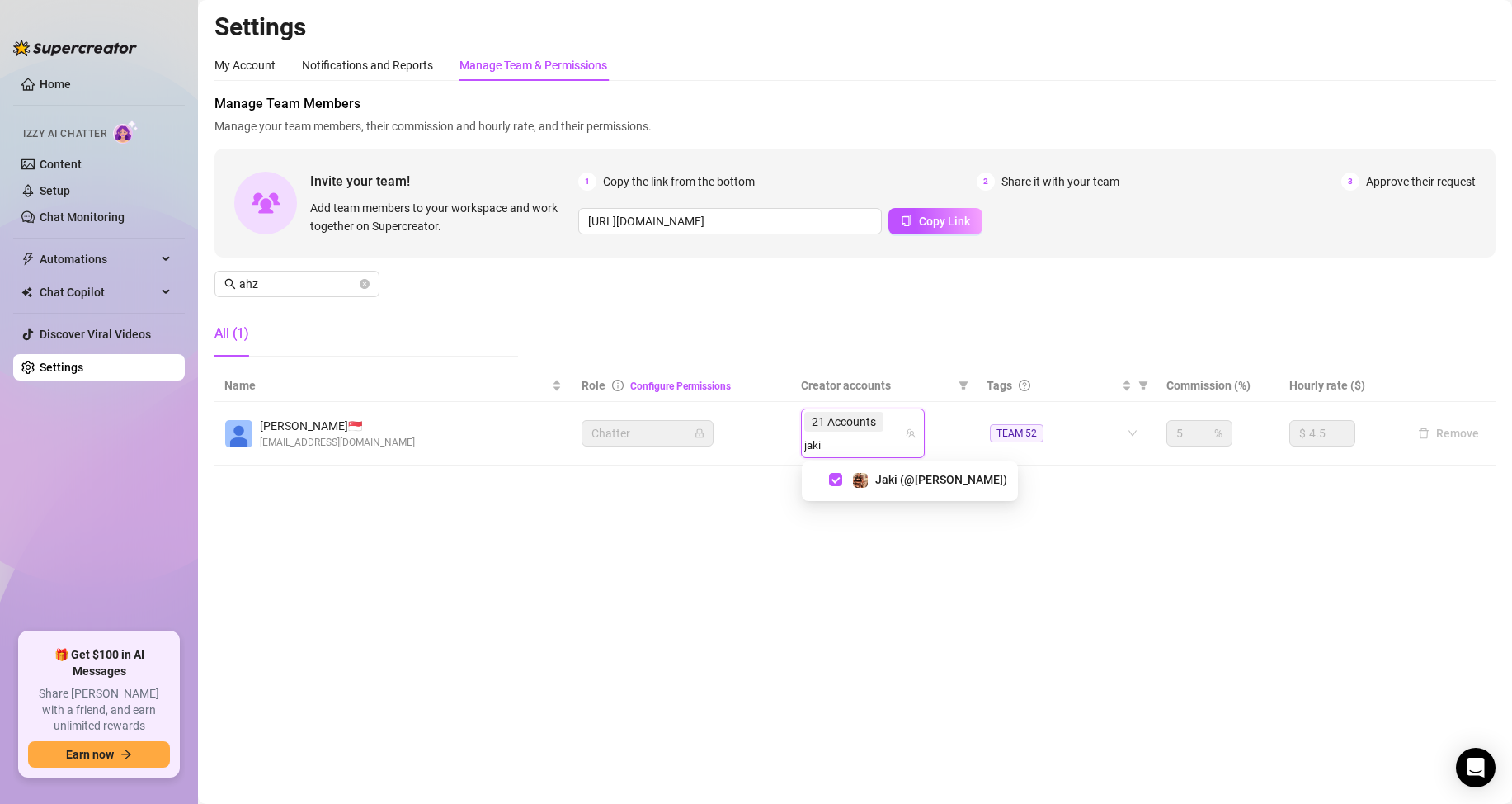
type input "jaki"
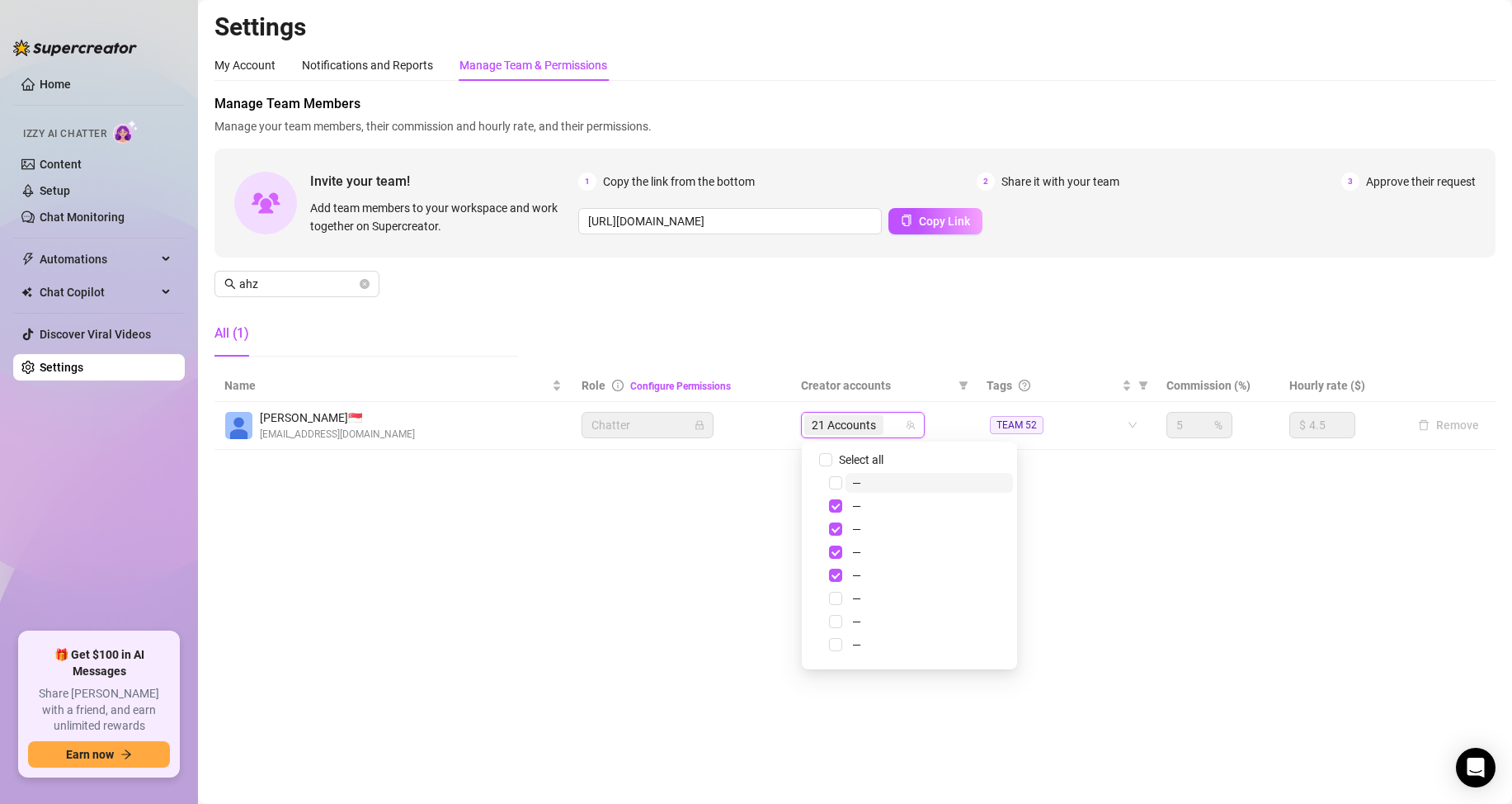
click at [890, 421] on input "search" at bounding box center [889, 425] width 4 height 20
click at [890, 428] on input "search" at bounding box center [889, 425] width 4 height 20
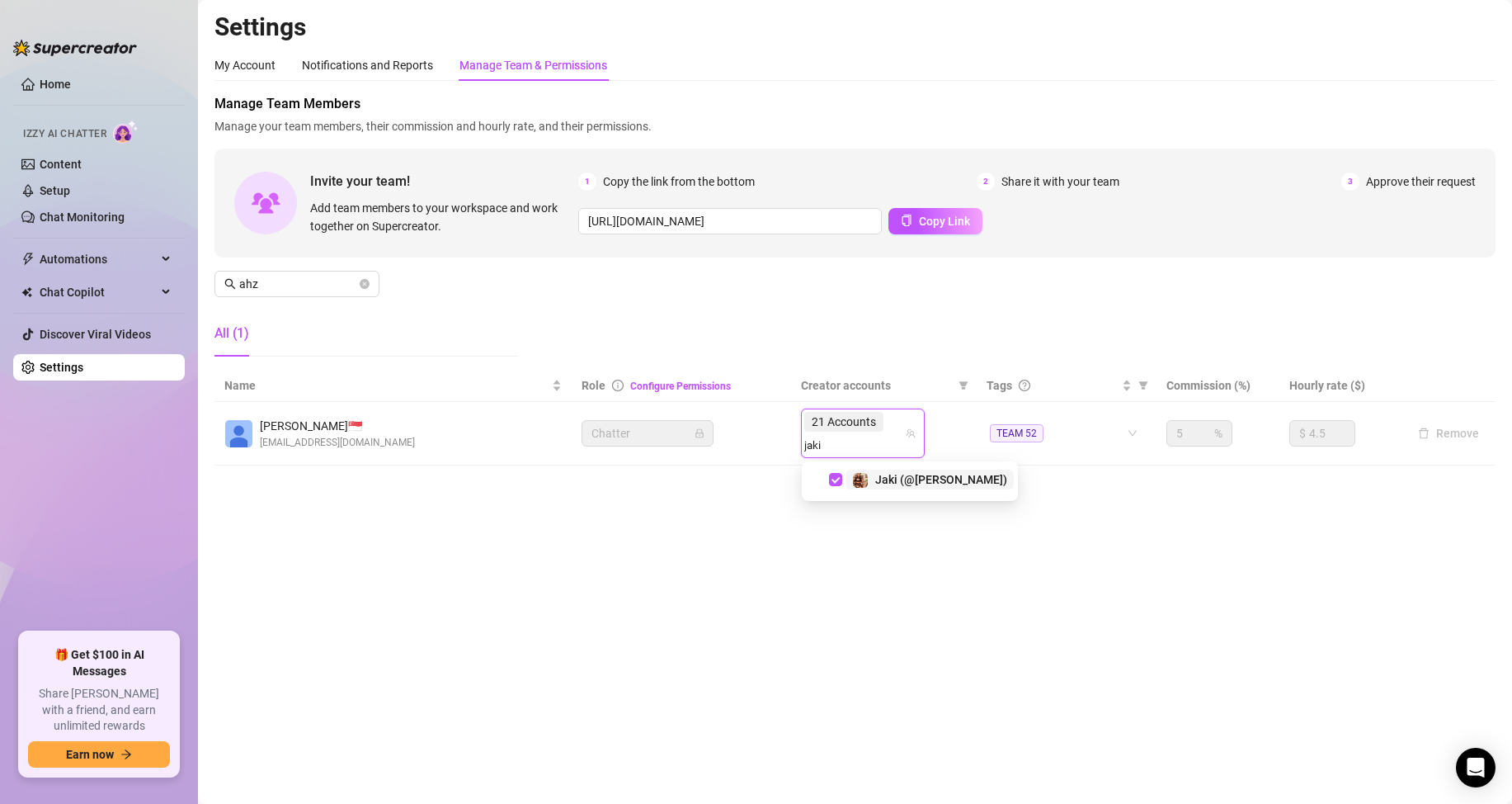
type input "jaki"
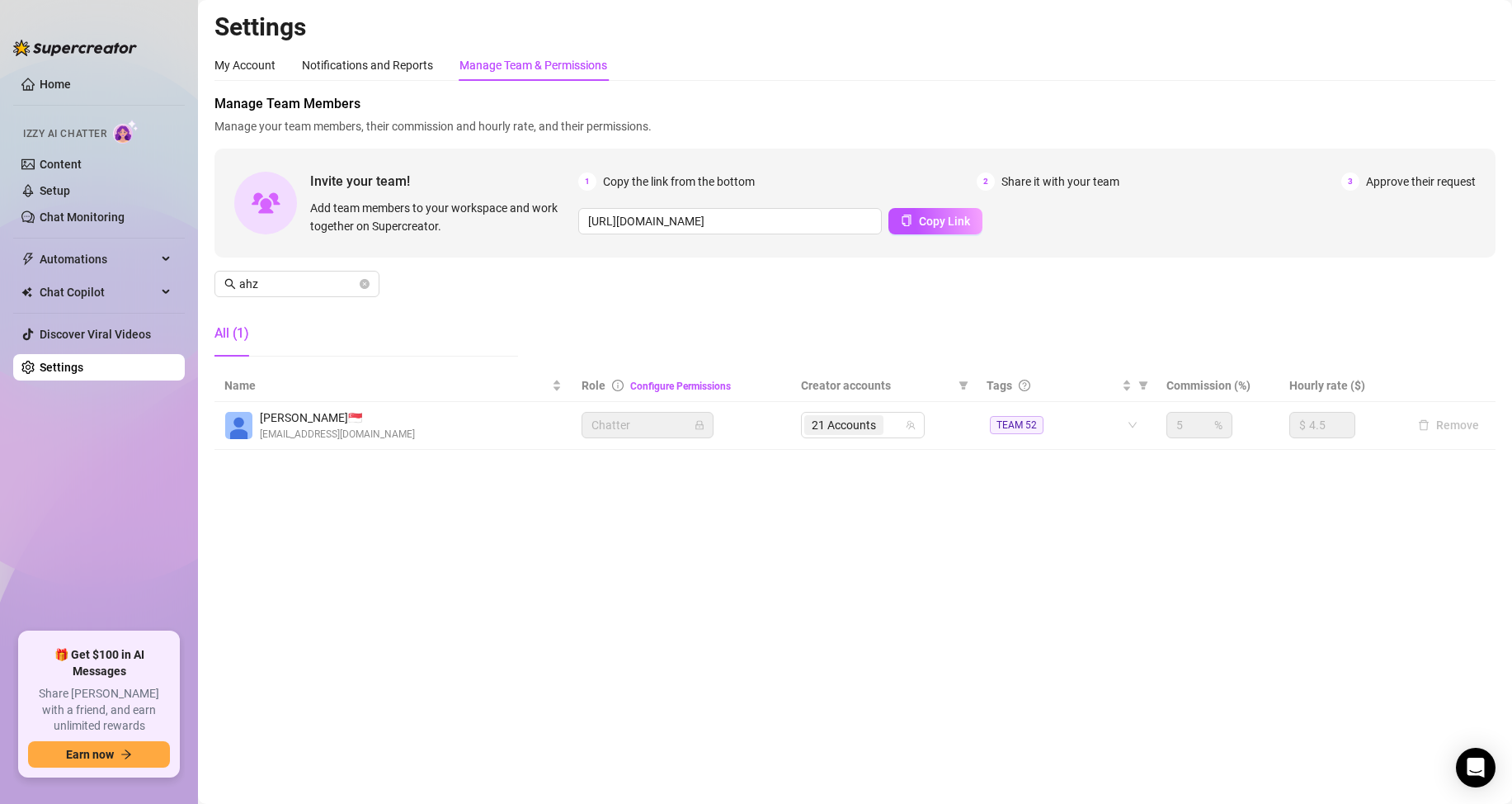
click at [609, 604] on main "Settings My Account Notifications and Reports Manage Team & Permissions Profile…" at bounding box center [855, 402] width 1314 height 804
click at [694, 589] on main "Settings My Account Notifications and Reports Manage Team & Permissions Profile…" at bounding box center [855, 402] width 1314 height 804
